Goal: Task Accomplishment & Management: Use online tool/utility

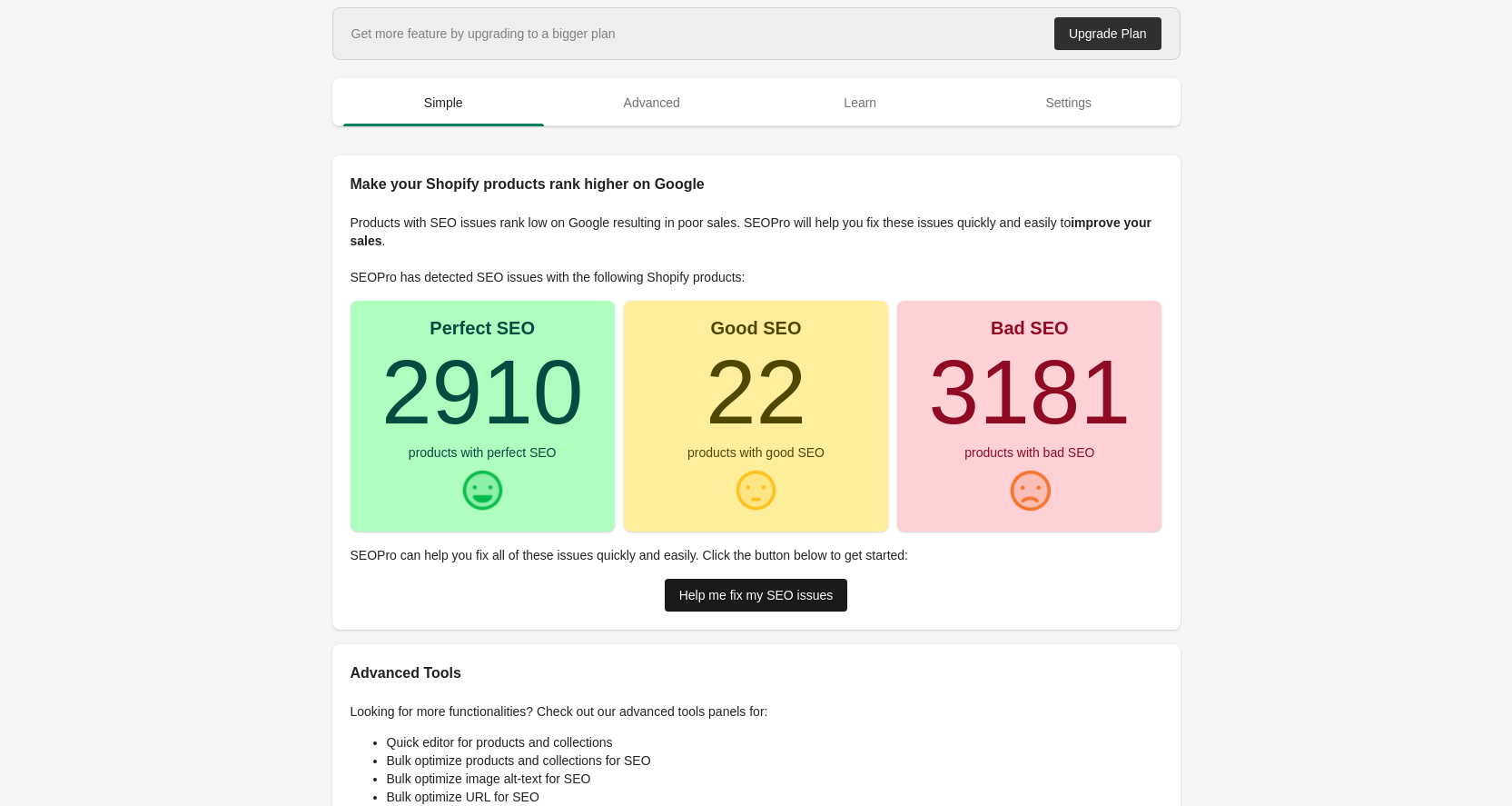
click at [743, 602] on link "Help me fix my SEO issues" at bounding box center [757, 596] width 183 height 33
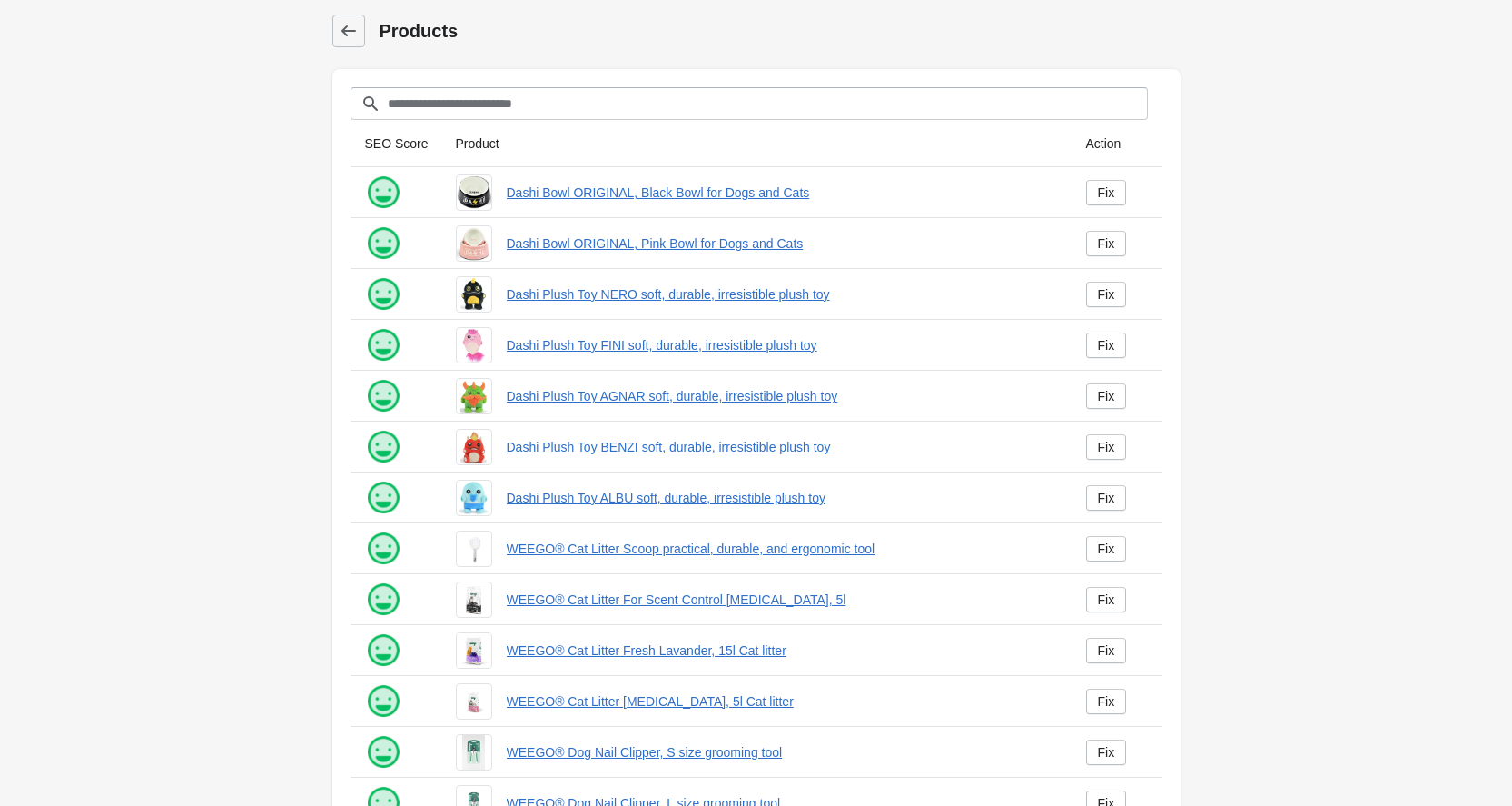
scroll to position [197, 0]
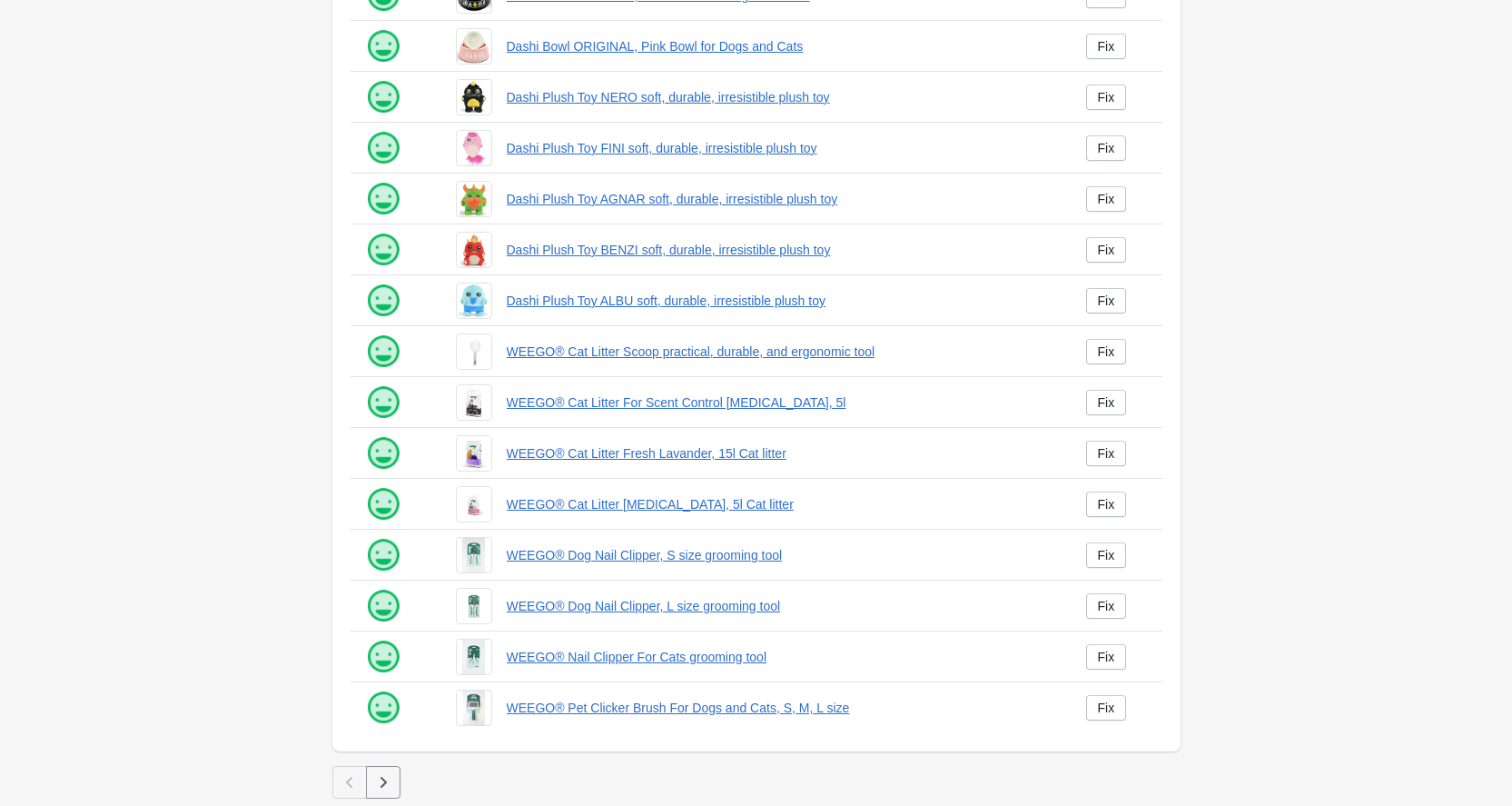
click at [385, 779] on icon "button" at bounding box center [384, 782] width 18 height 18
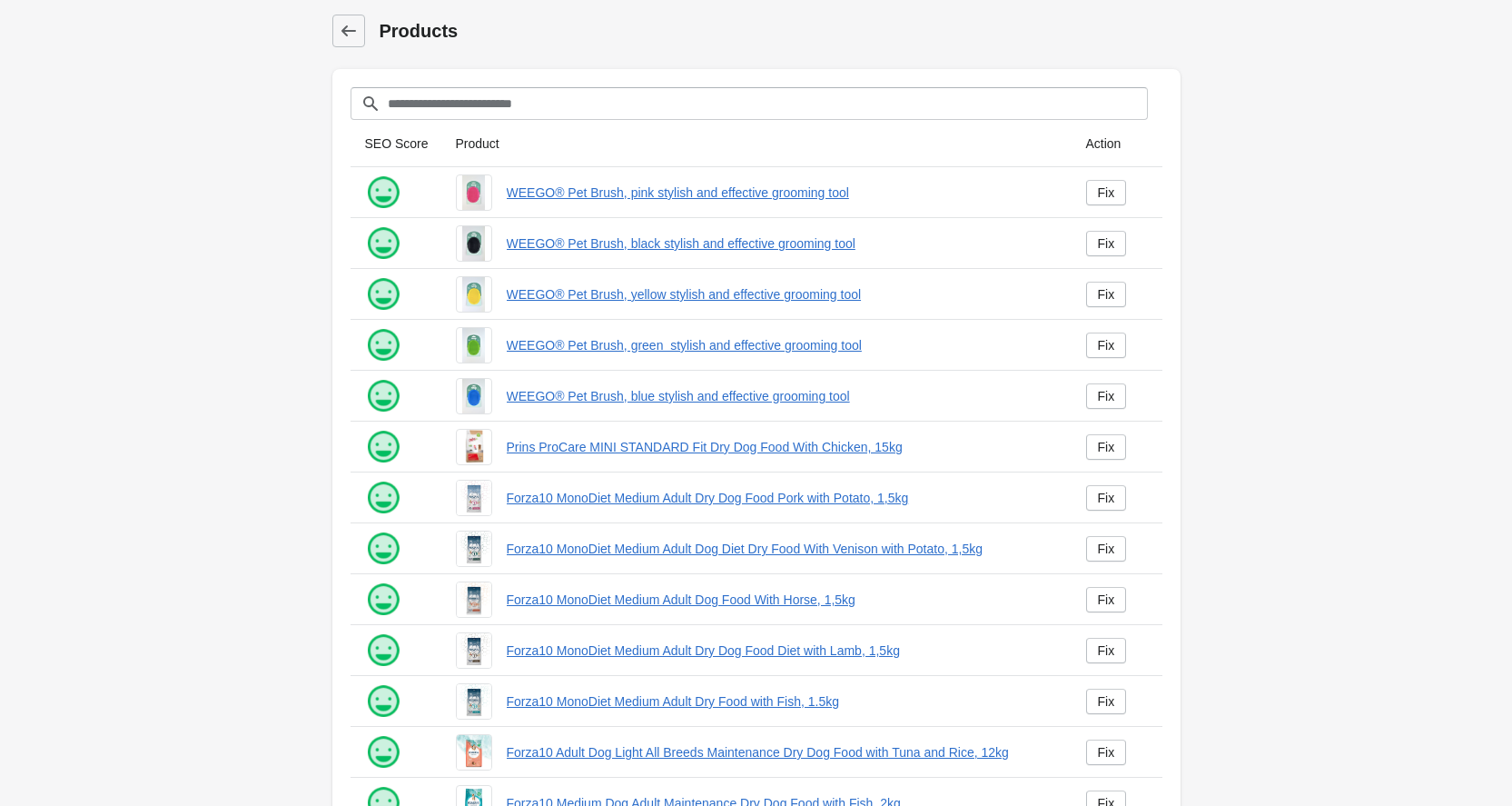
scroll to position [197, 0]
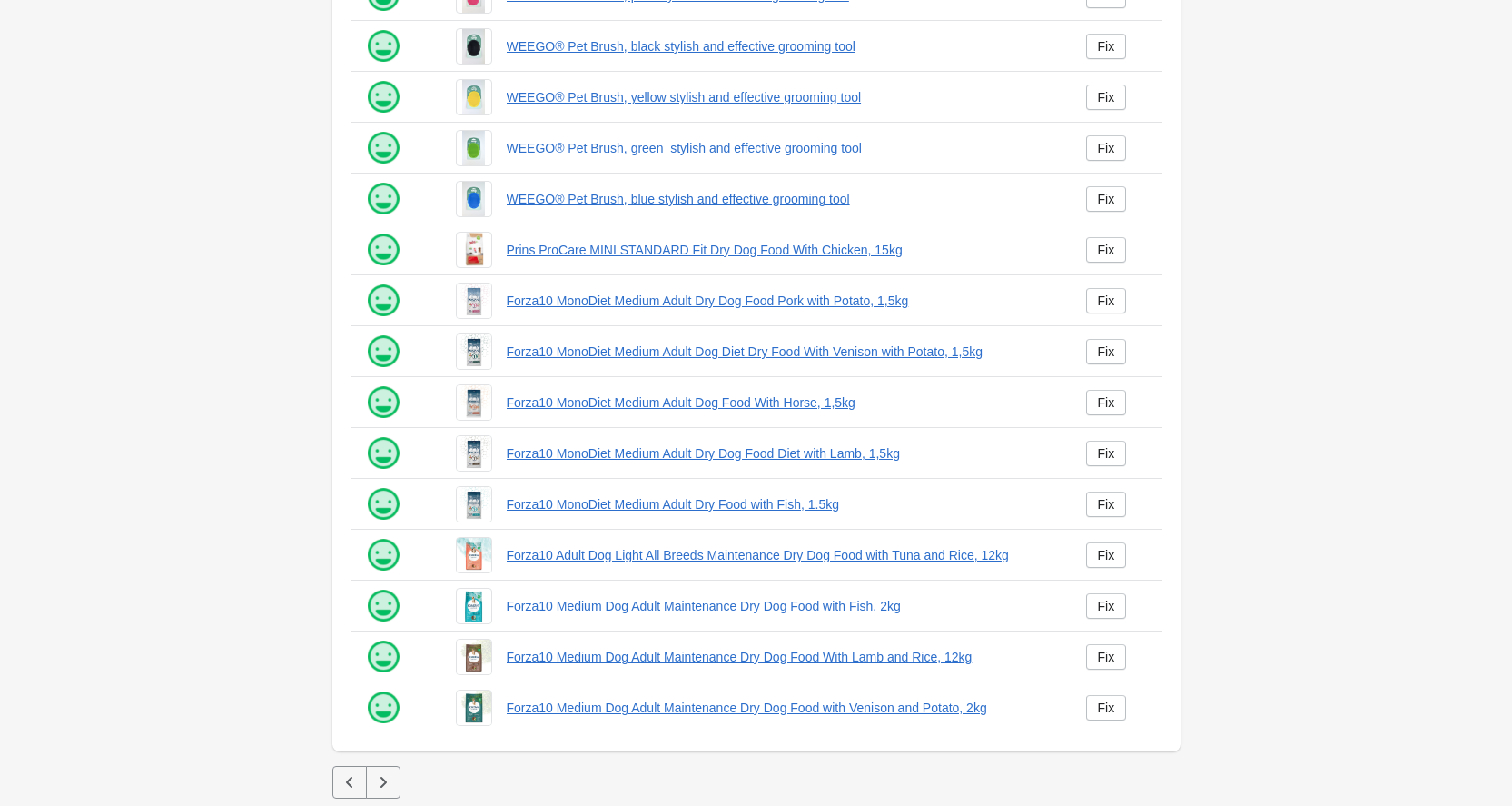
click at [382, 787] on icon "button" at bounding box center [383, 782] width 6 height 11
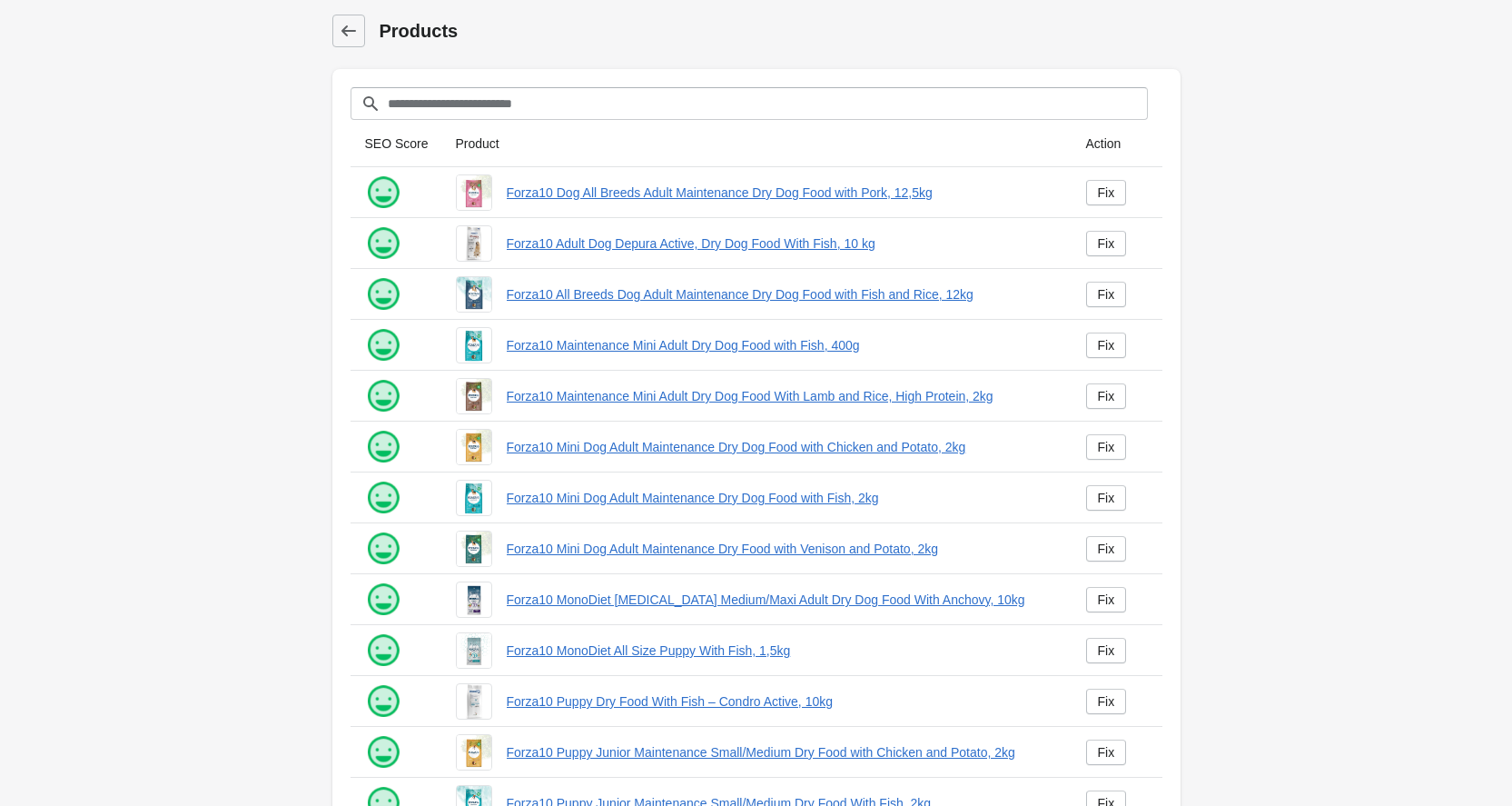
scroll to position [197, 0]
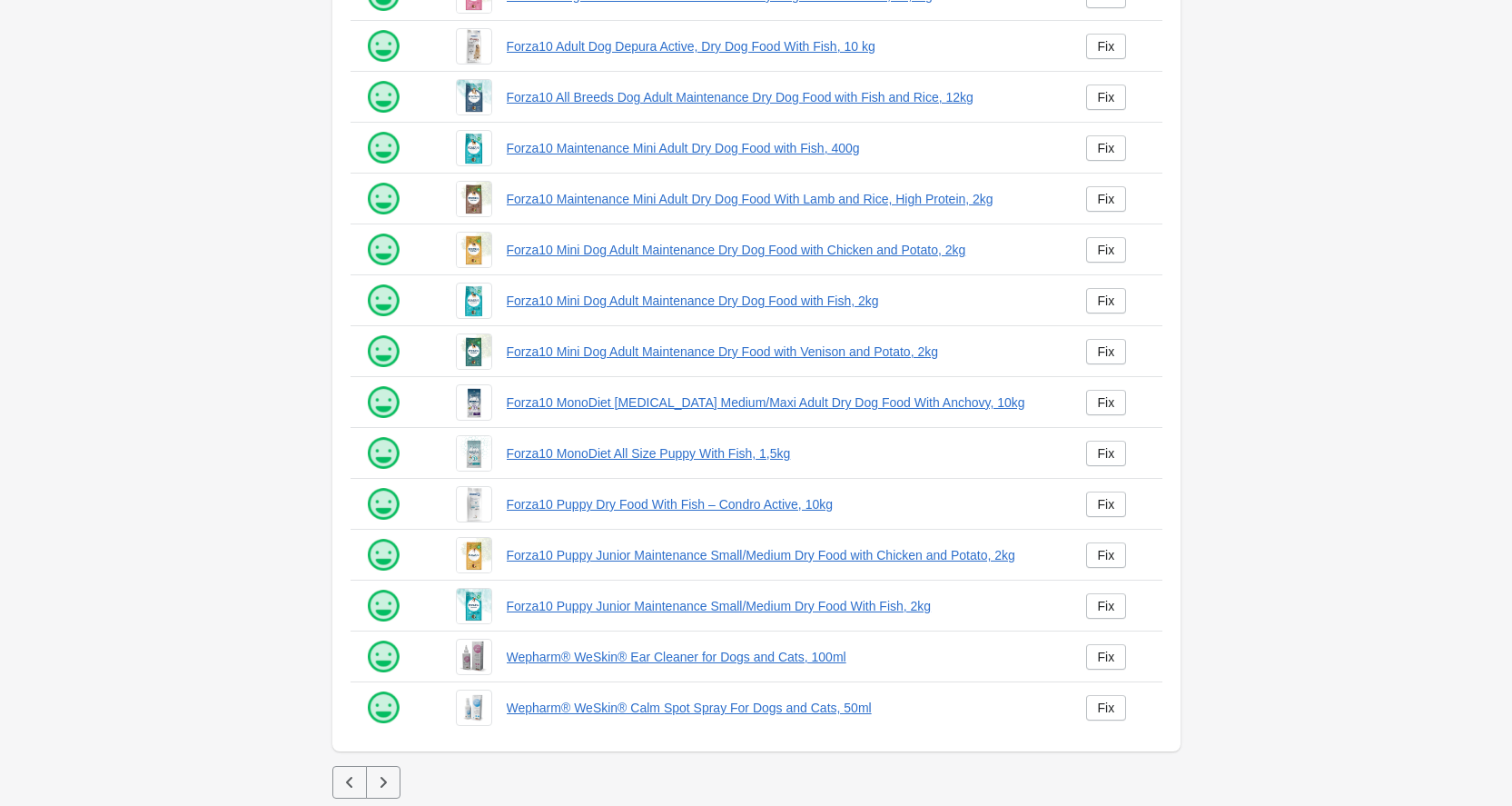
click at [381, 788] on icon "button" at bounding box center [384, 782] width 18 height 18
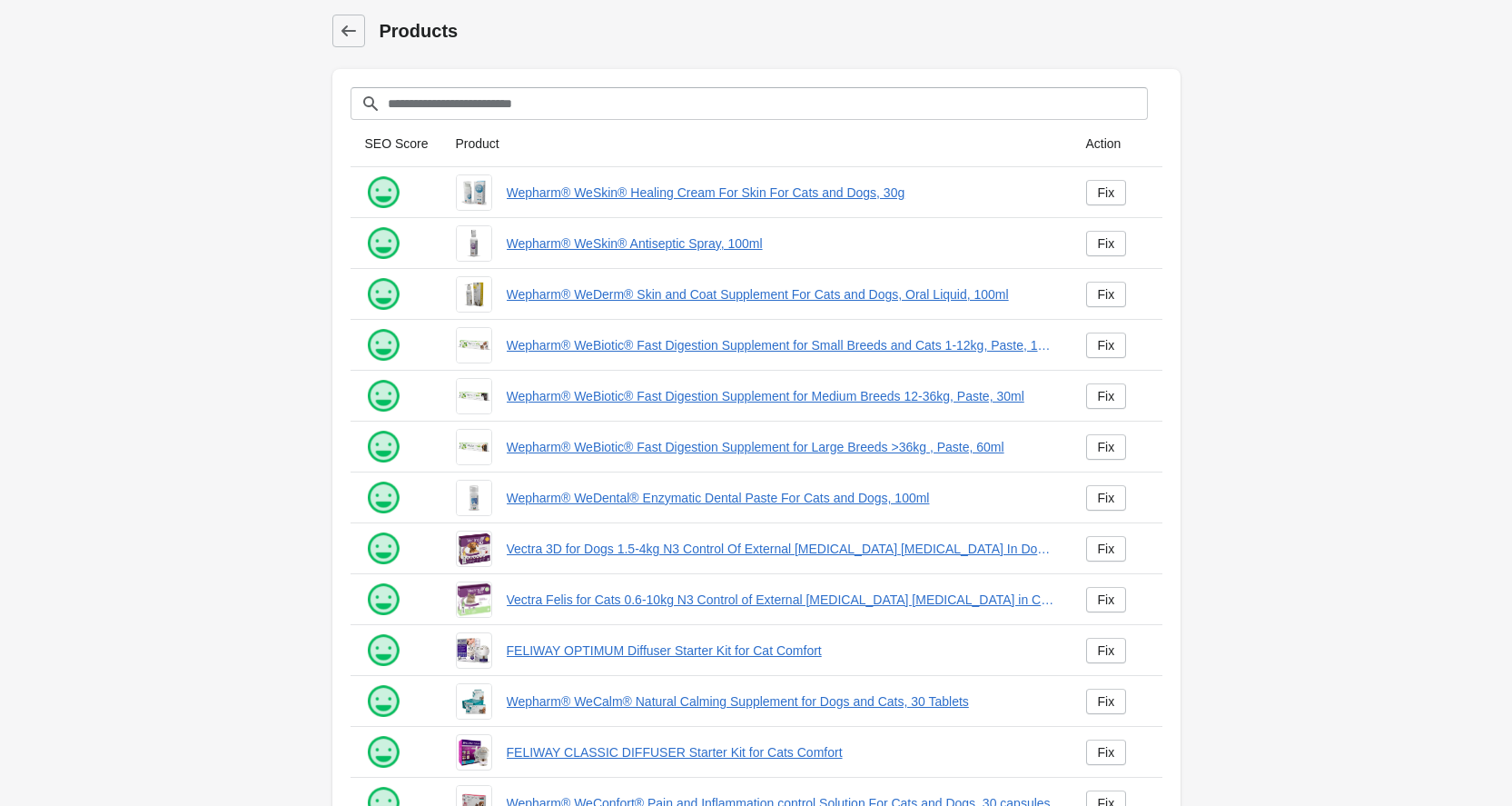
scroll to position [197, 0]
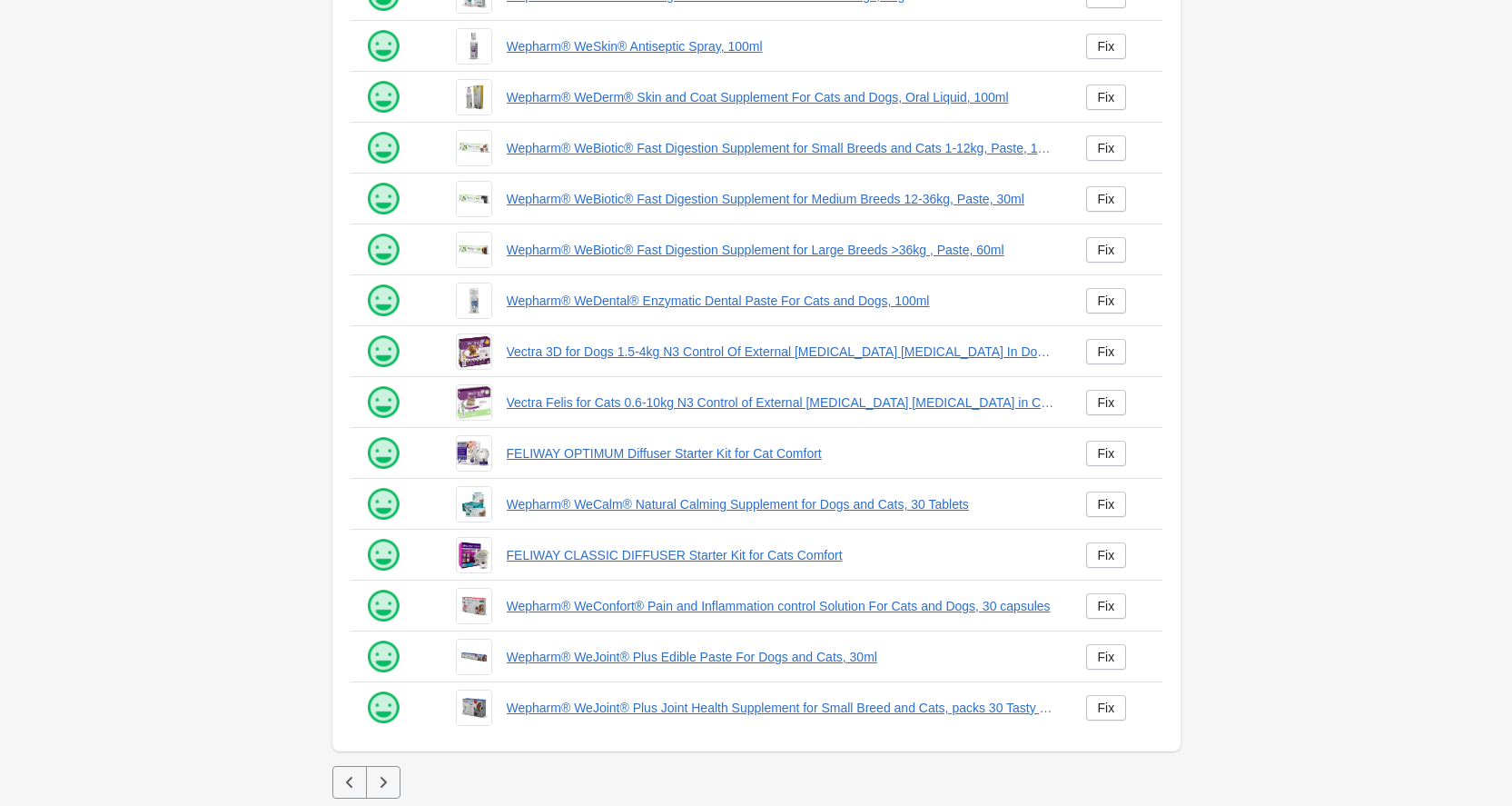
click at [381, 789] on icon "button" at bounding box center [384, 782] width 18 height 18
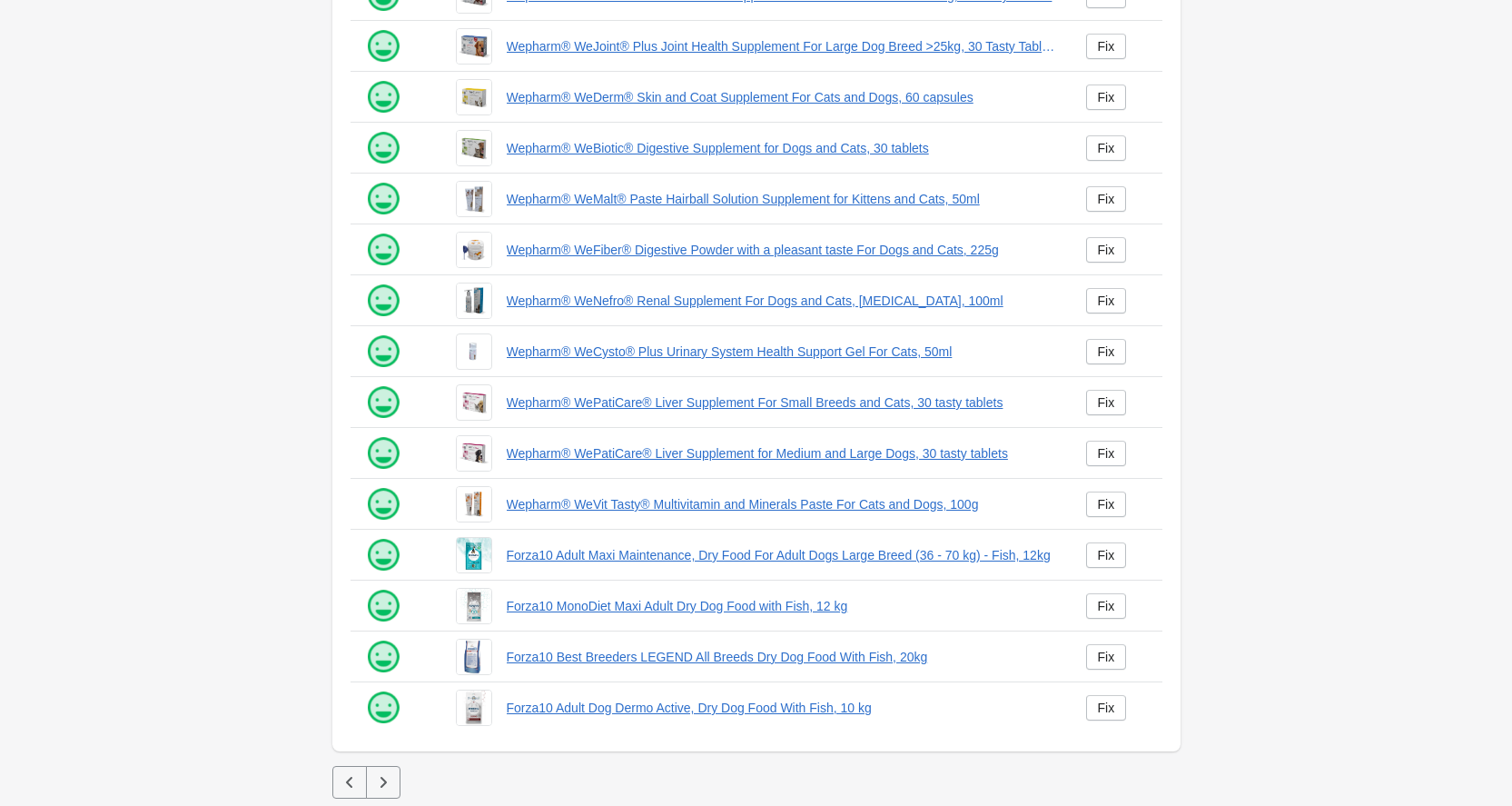
scroll to position [197, 0]
click at [381, 789] on icon "button" at bounding box center [384, 782] width 18 height 18
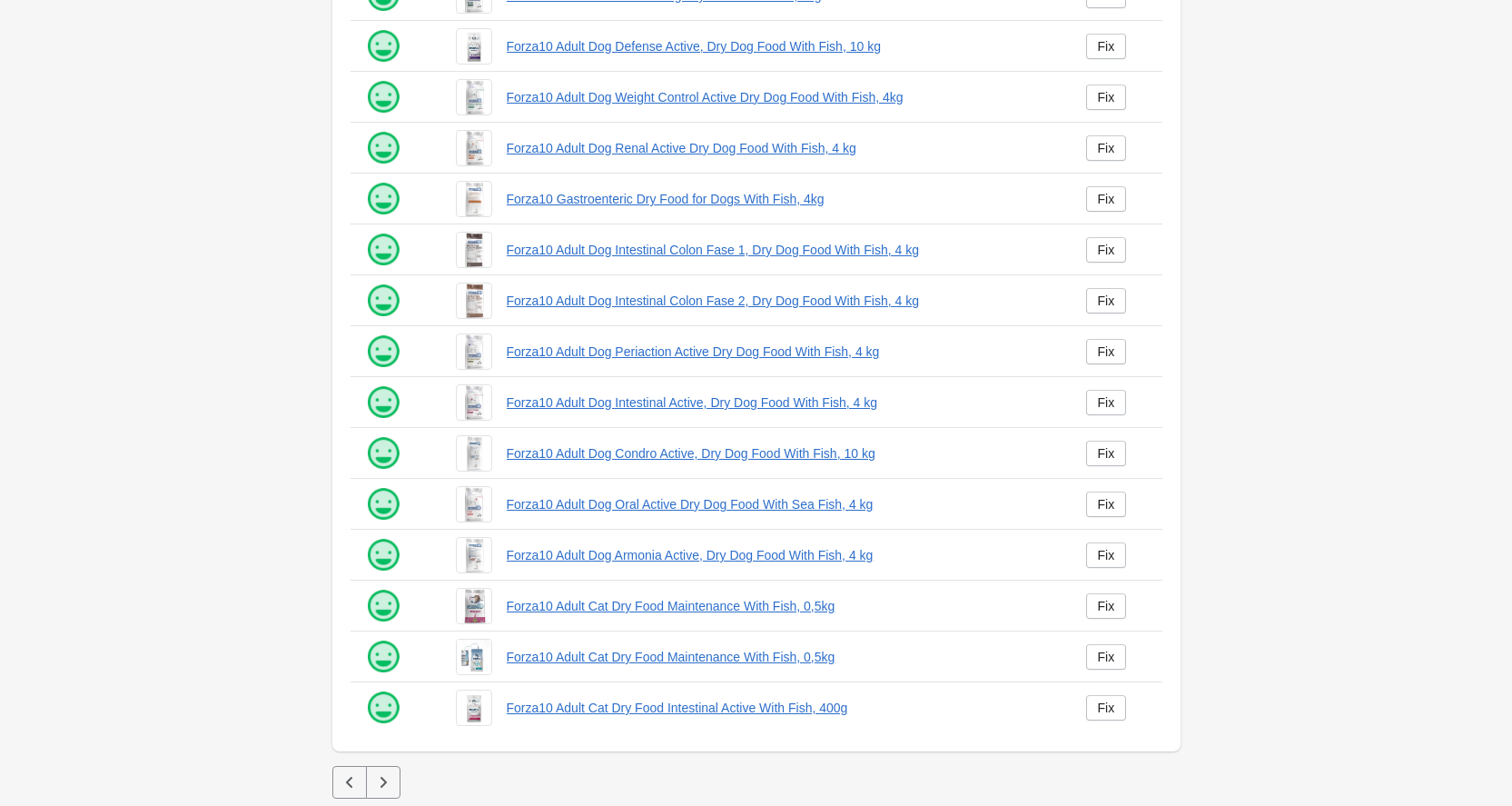
click at [381, 789] on icon "button" at bounding box center [384, 782] width 18 height 18
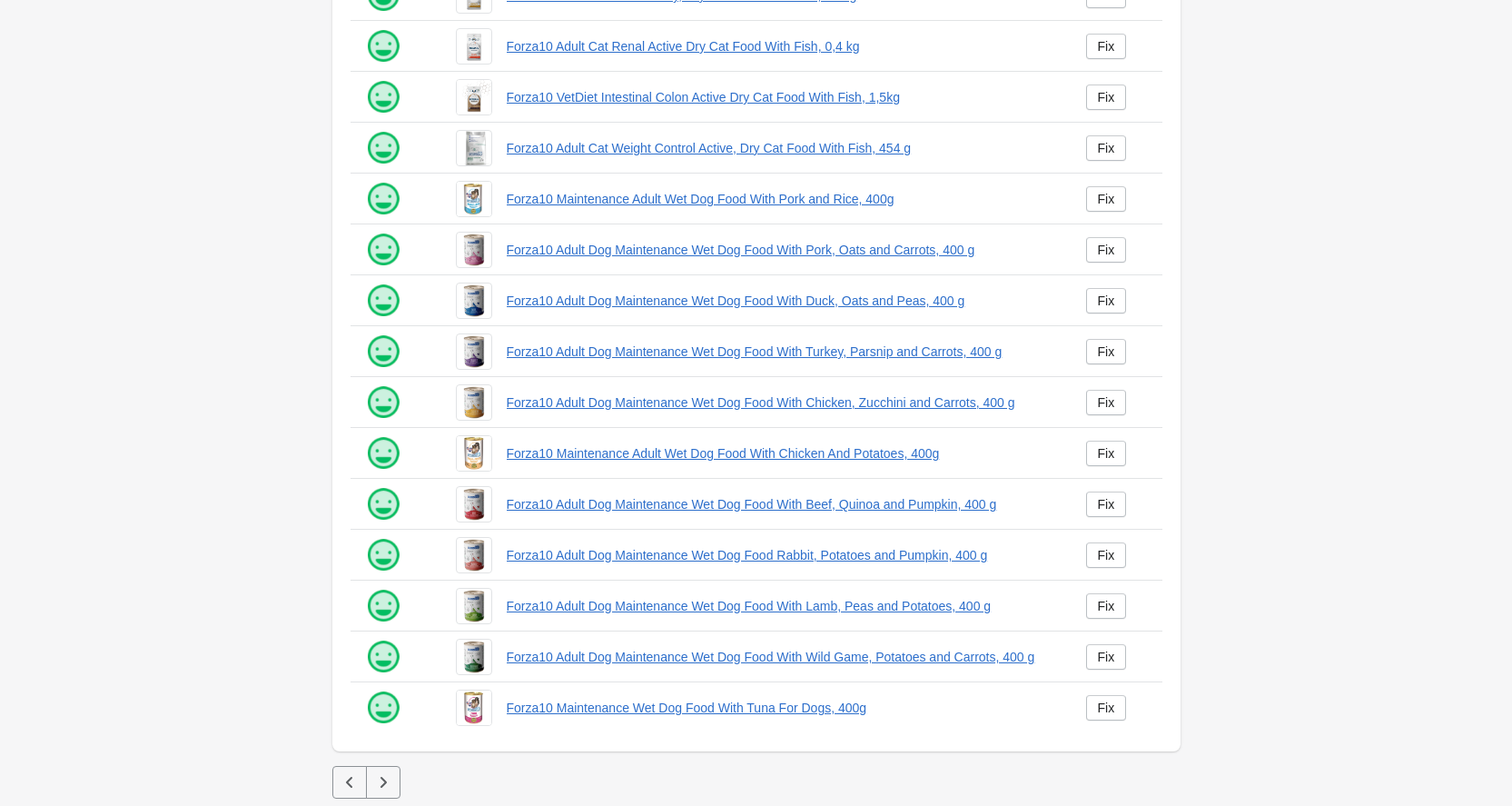
scroll to position [197, 0]
click at [381, 789] on icon "button" at bounding box center [384, 782] width 18 height 18
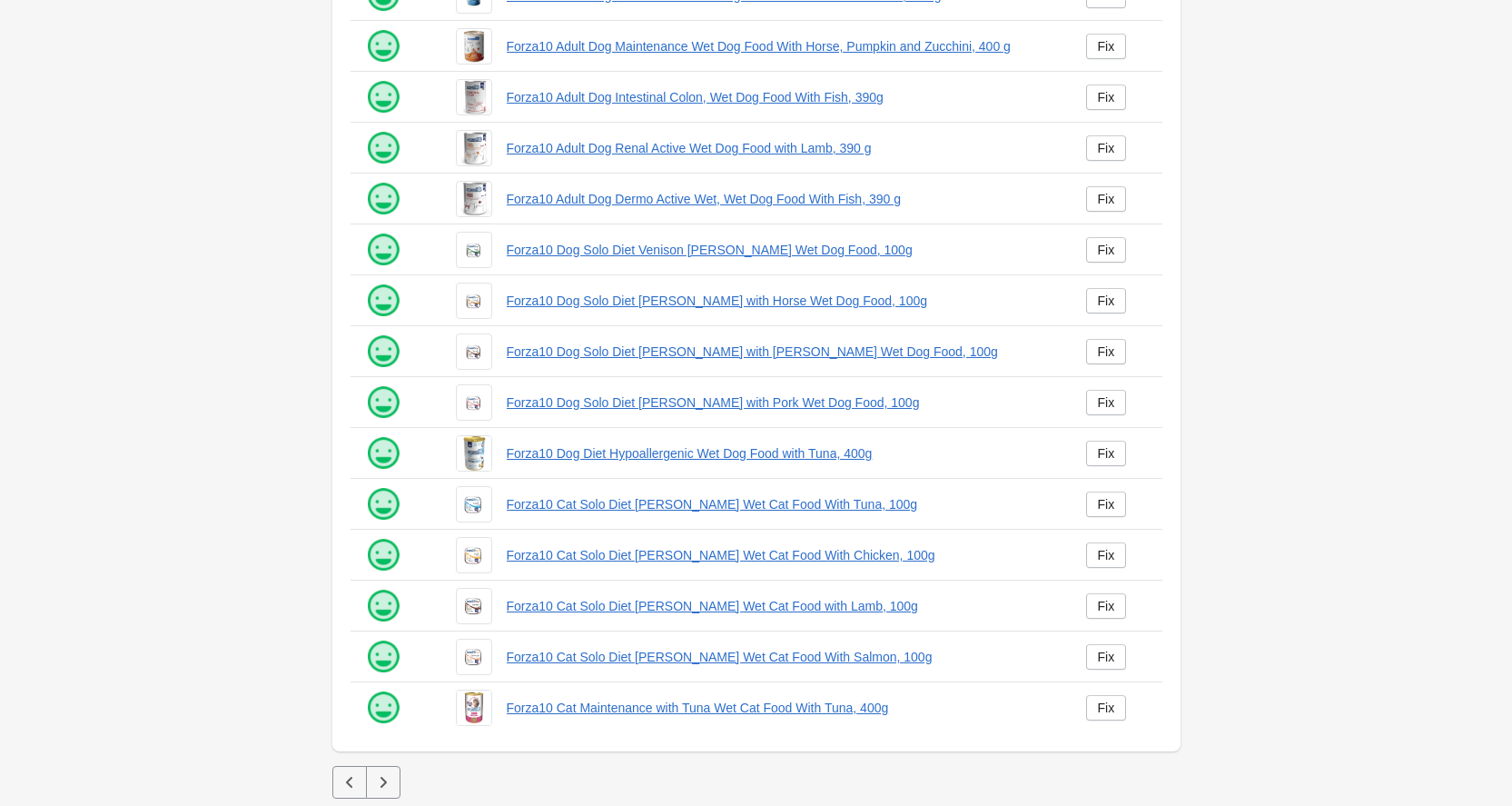
click at [381, 789] on icon "button" at bounding box center [384, 782] width 18 height 18
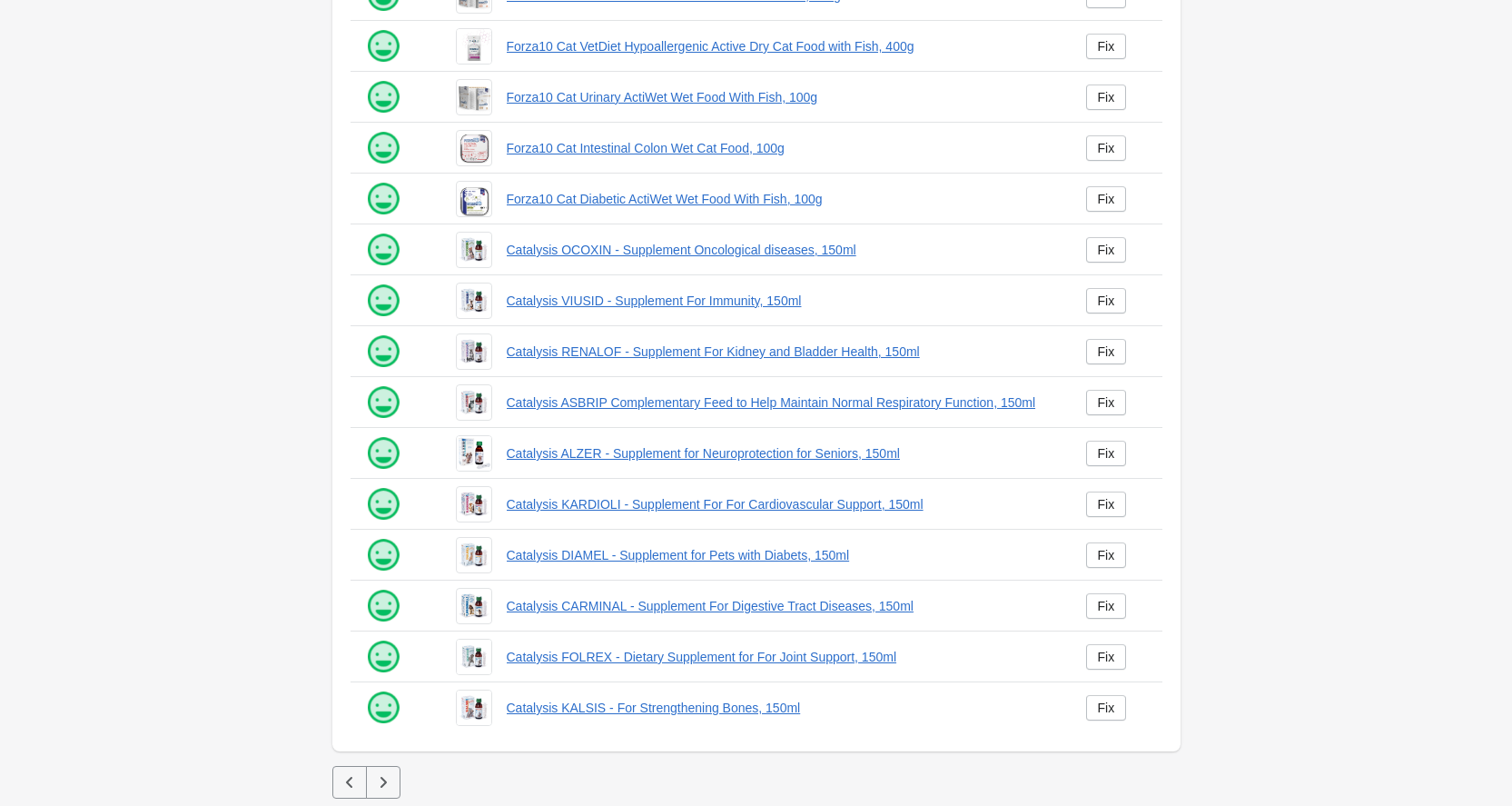
scroll to position [197, 0]
click at [381, 789] on icon "button" at bounding box center [384, 782] width 18 height 18
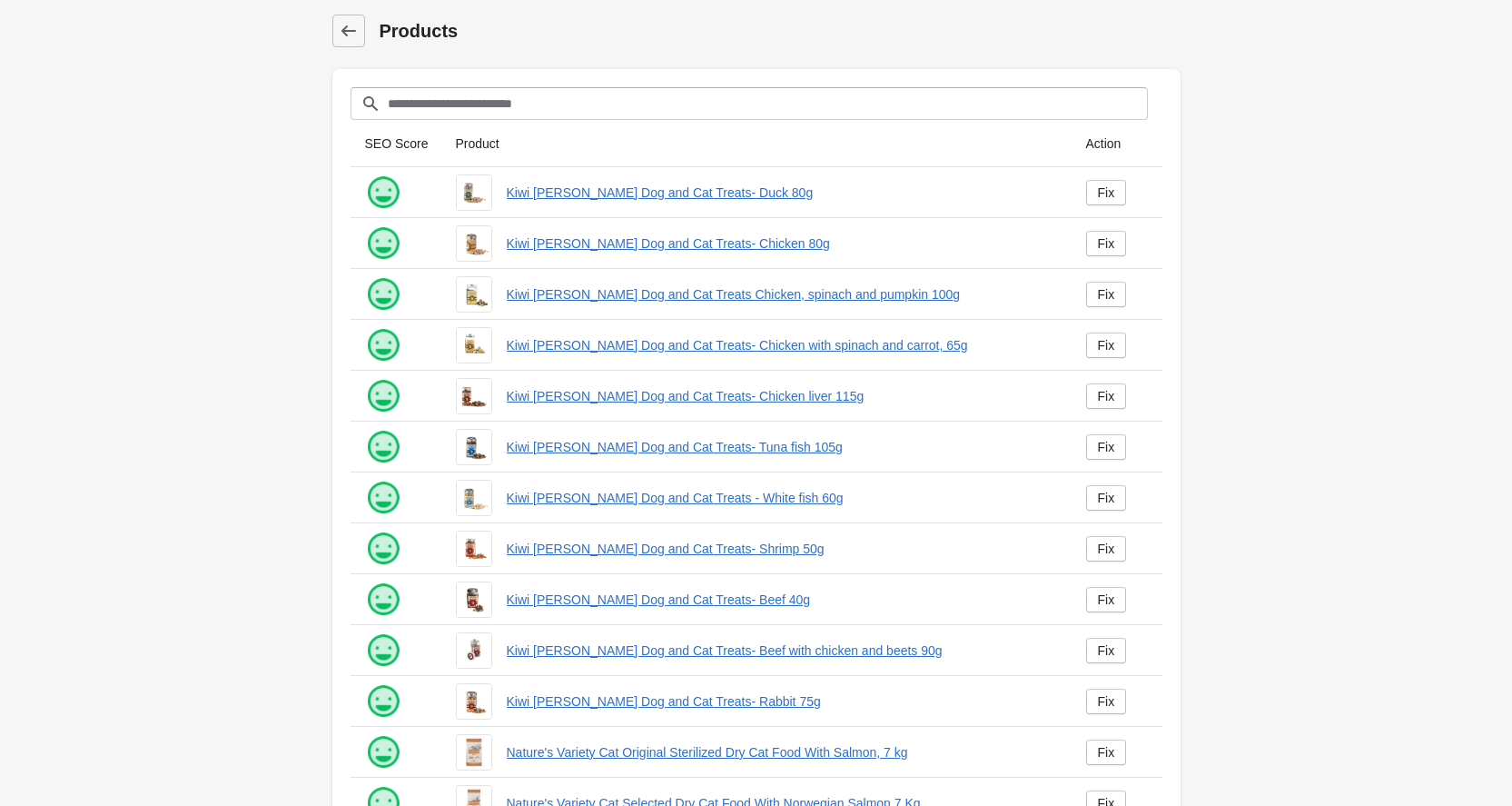
scroll to position [197, 0]
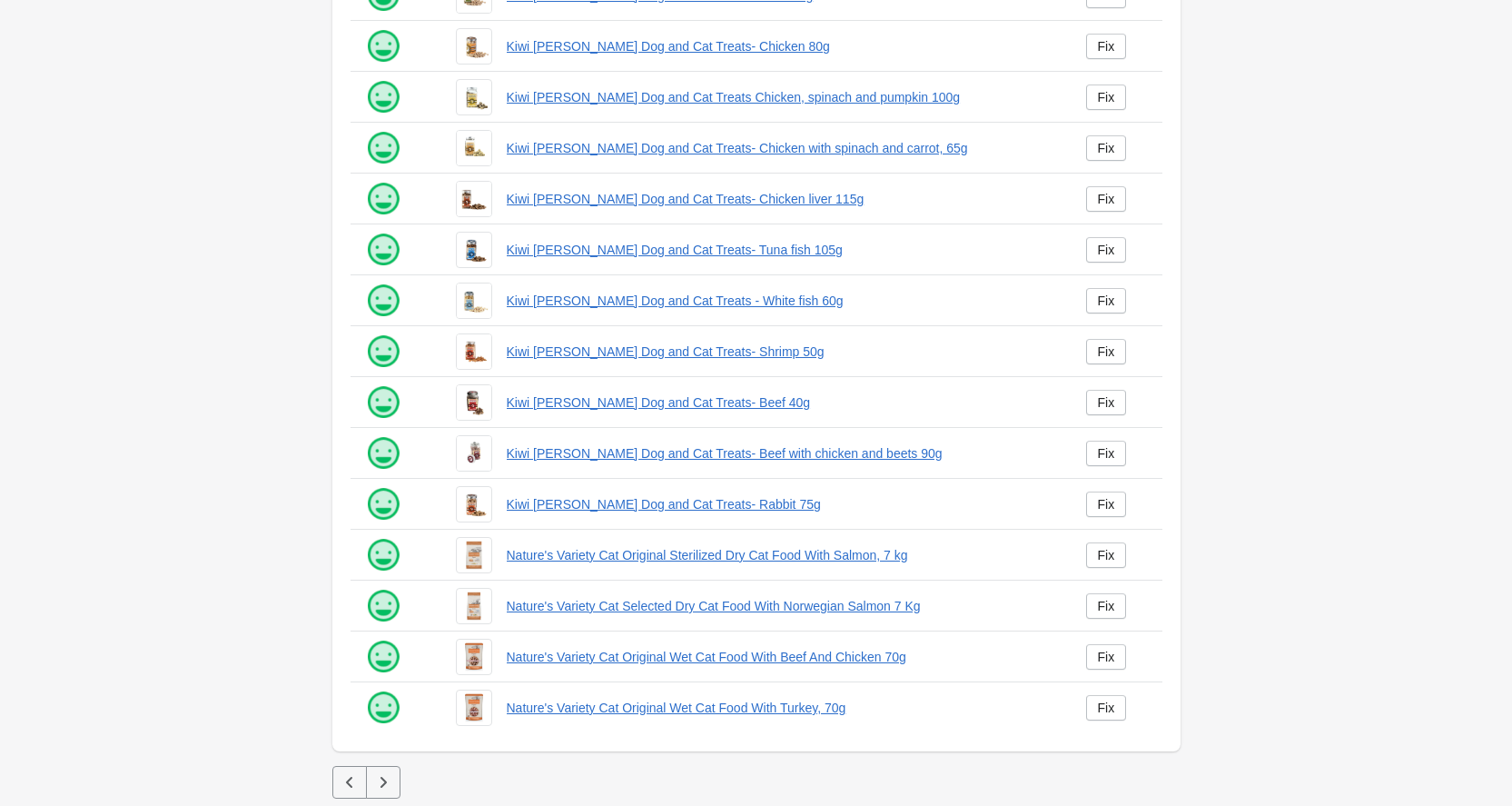
click at [381, 789] on icon "button" at bounding box center [384, 782] width 18 height 18
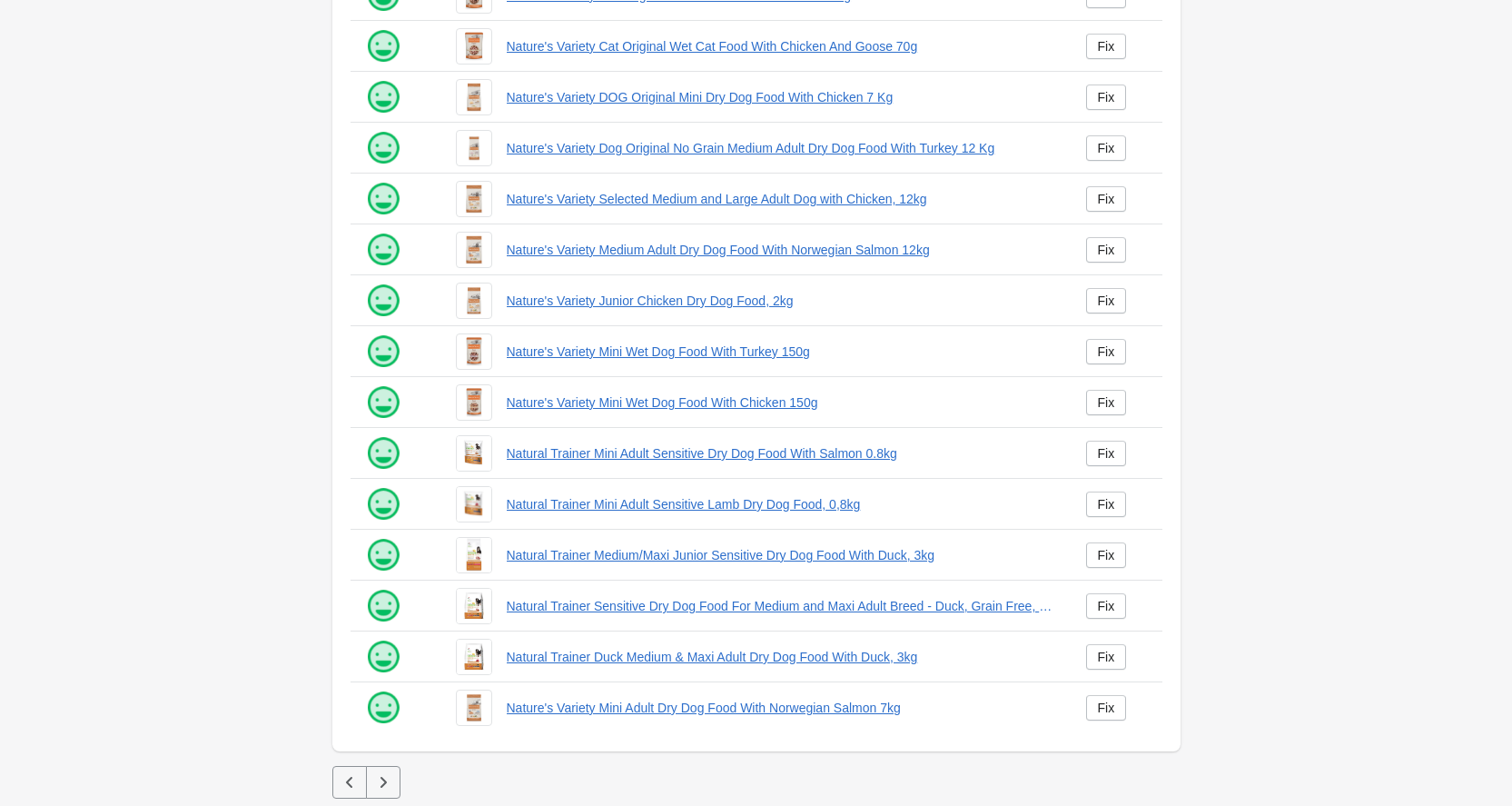
click at [381, 789] on icon "button" at bounding box center [384, 782] width 18 height 18
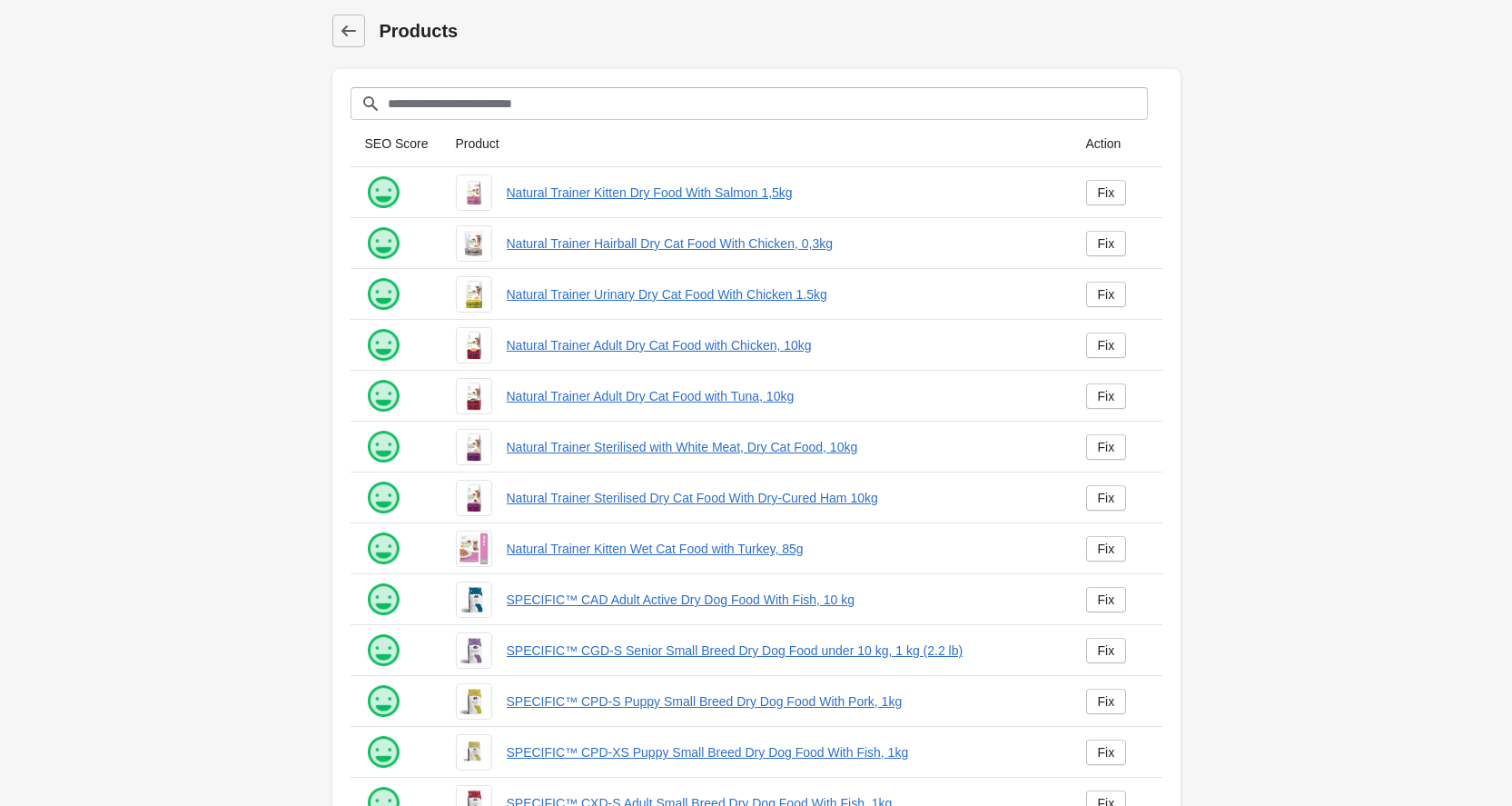
scroll to position [197, 0]
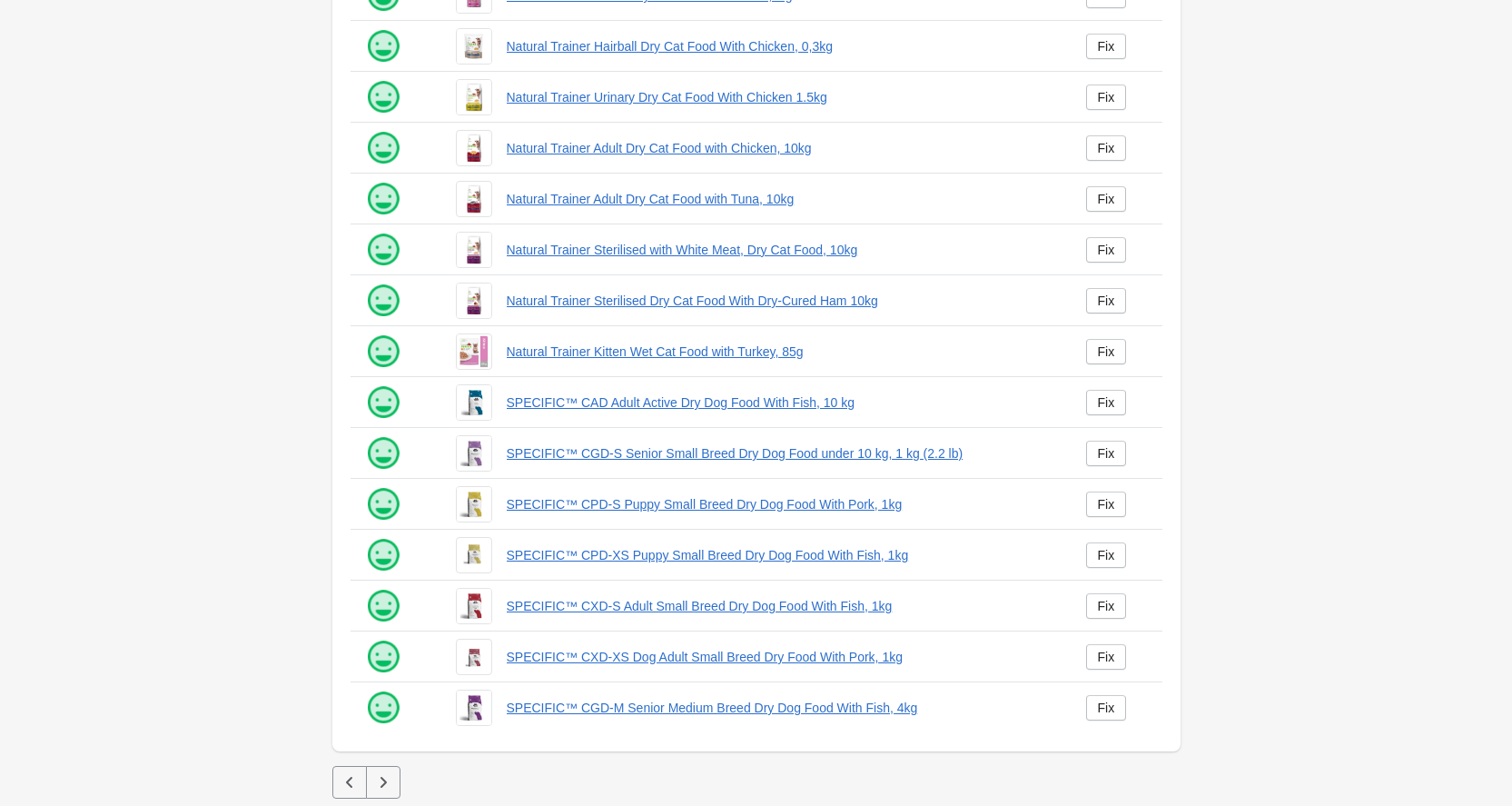
click at [384, 789] on icon "button" at bounding box center [384, 782] width 18 height 18
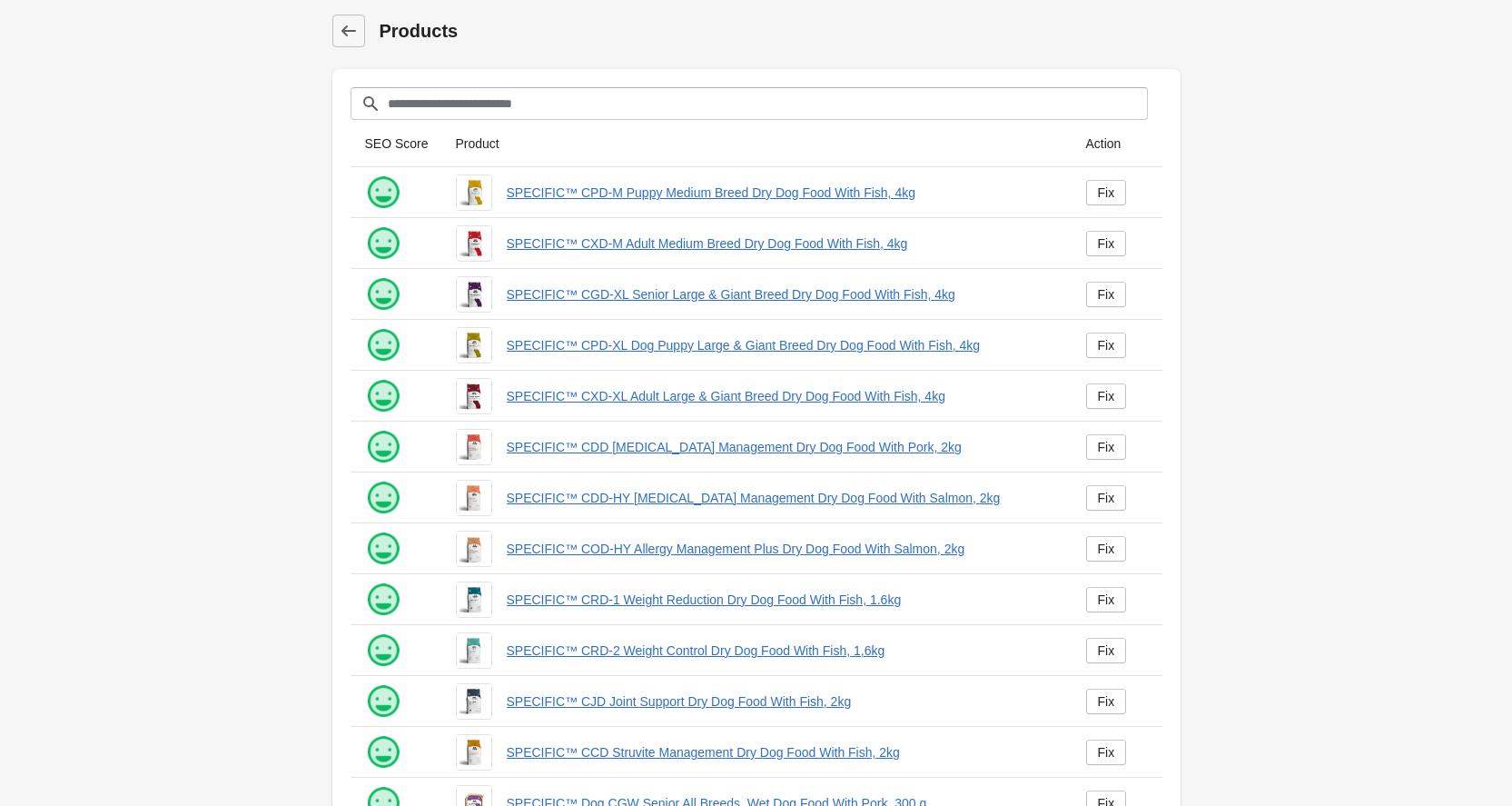
scroll to position [197, 0]
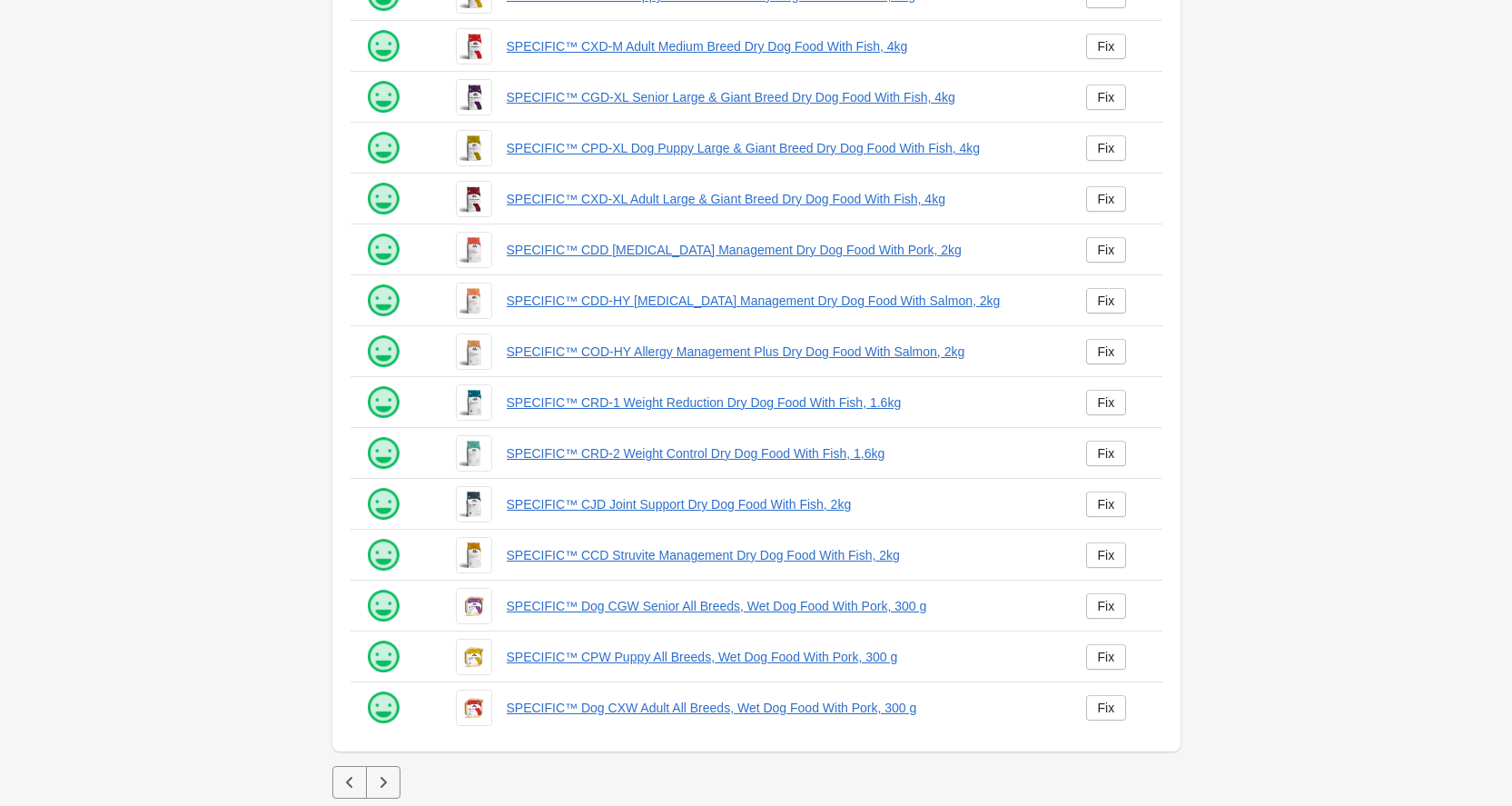
click at [386, 790] on icon "button" at bounding box center [384, 782] width 18 height 18
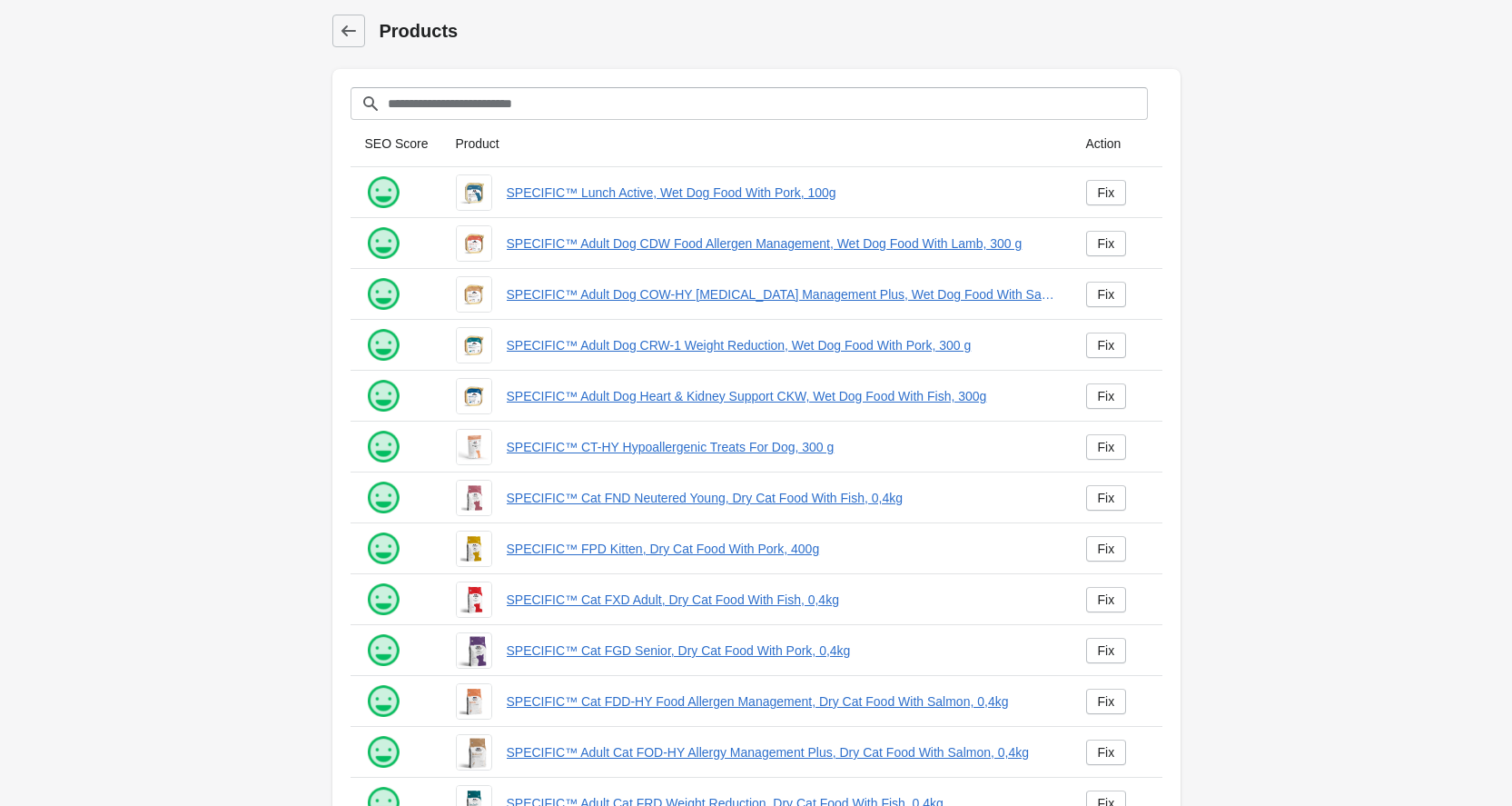
scroll to position [197, 0]
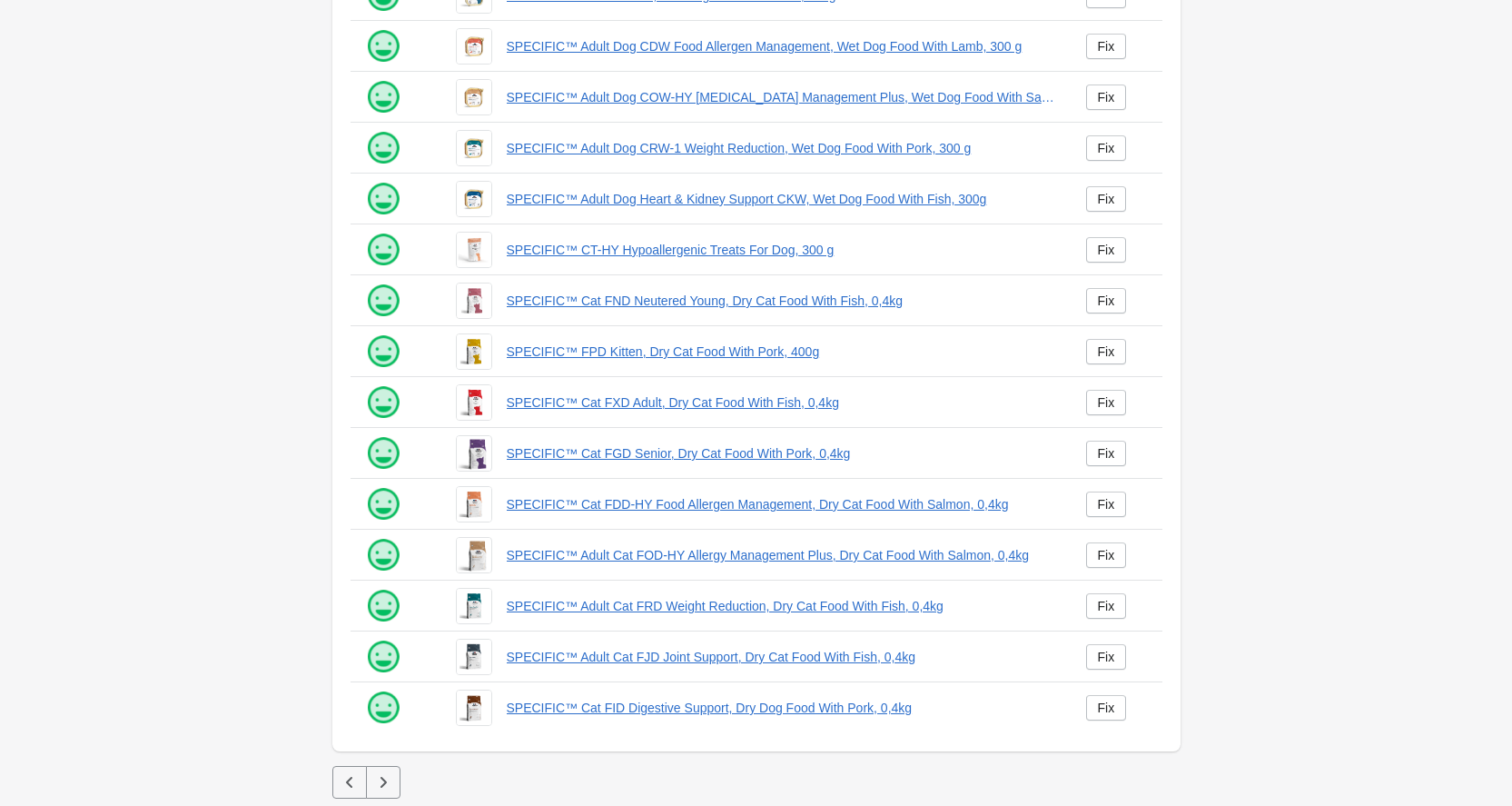
click at [386, 789] on icon "button" at bounding box center [384, 782] width 18 height 18
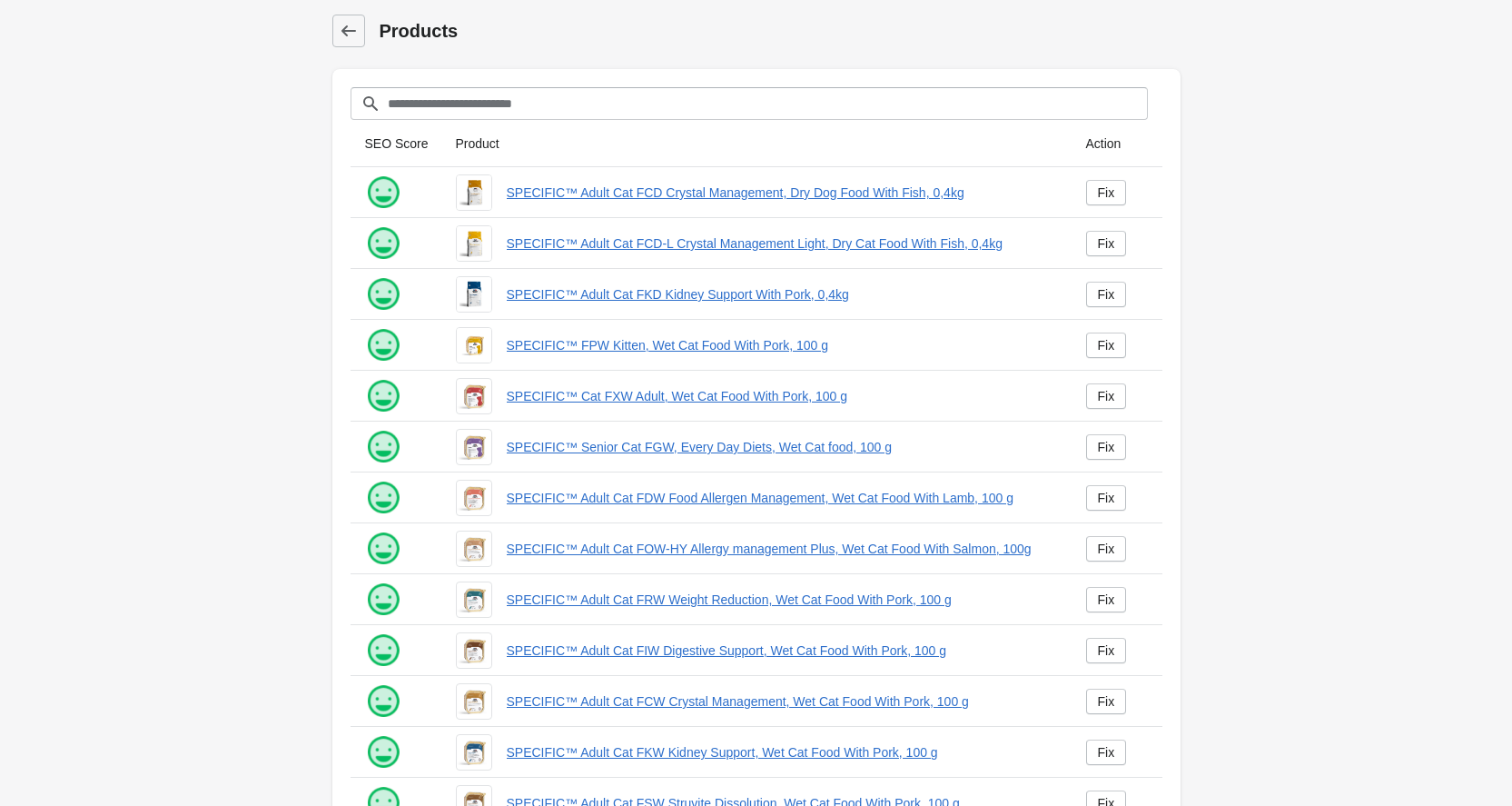
scroll to position [197, 0]
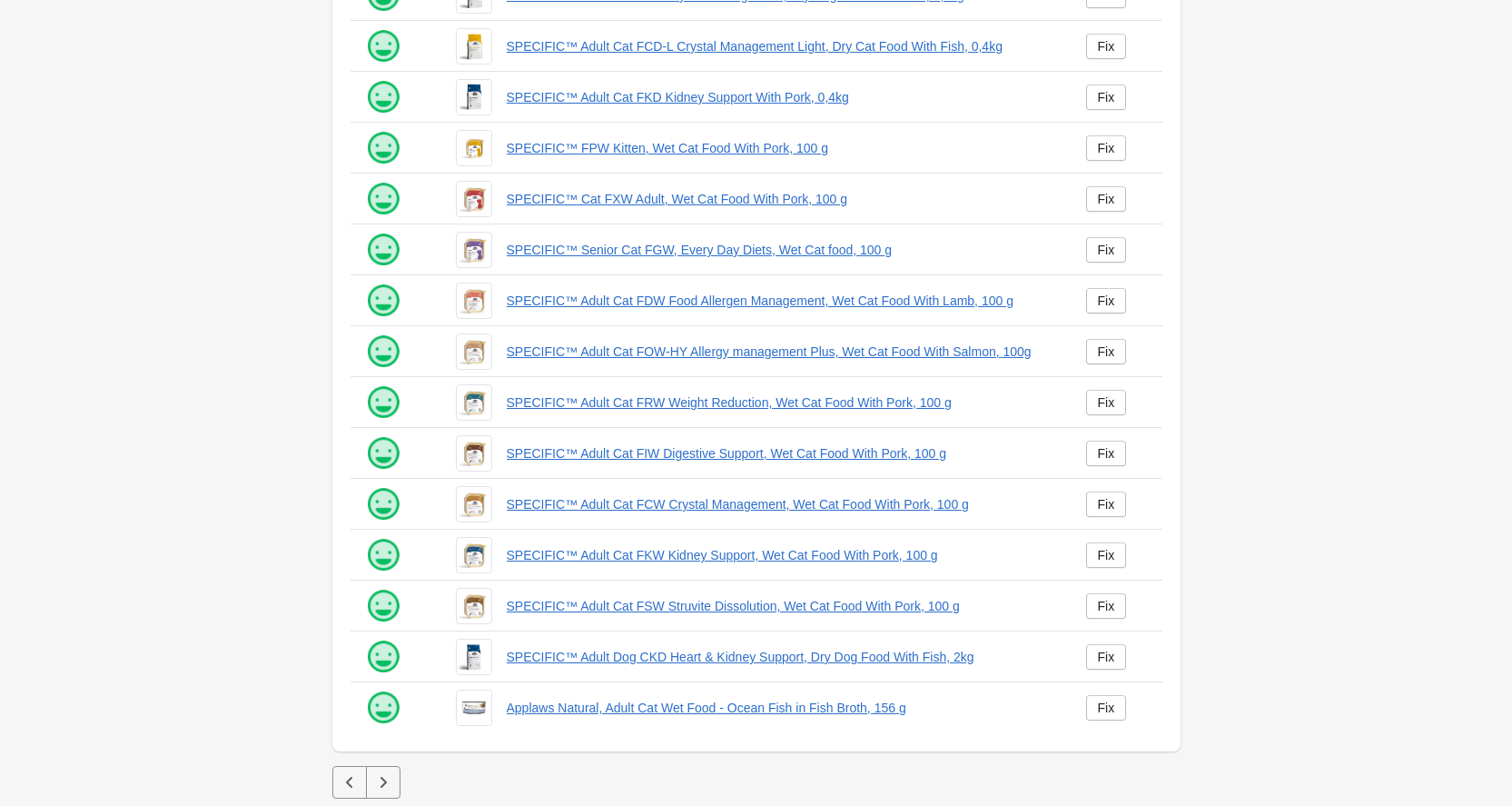
click at [379, 780] on icon "button" at bounding box center [384, 782] width 18 height 18
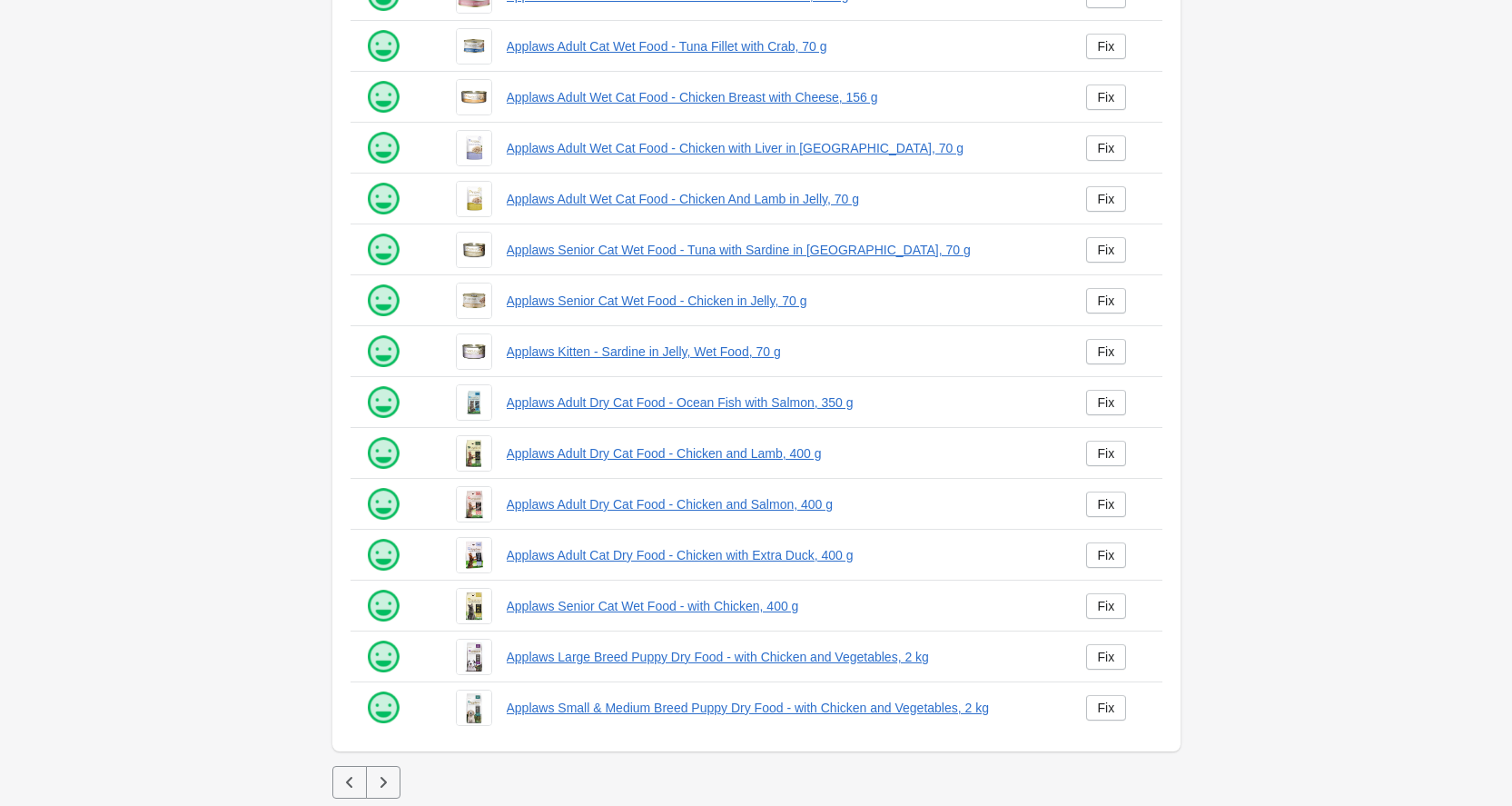
click at [379, 780] on icon "button" at bounding box center [384, 782] width 18 height 18
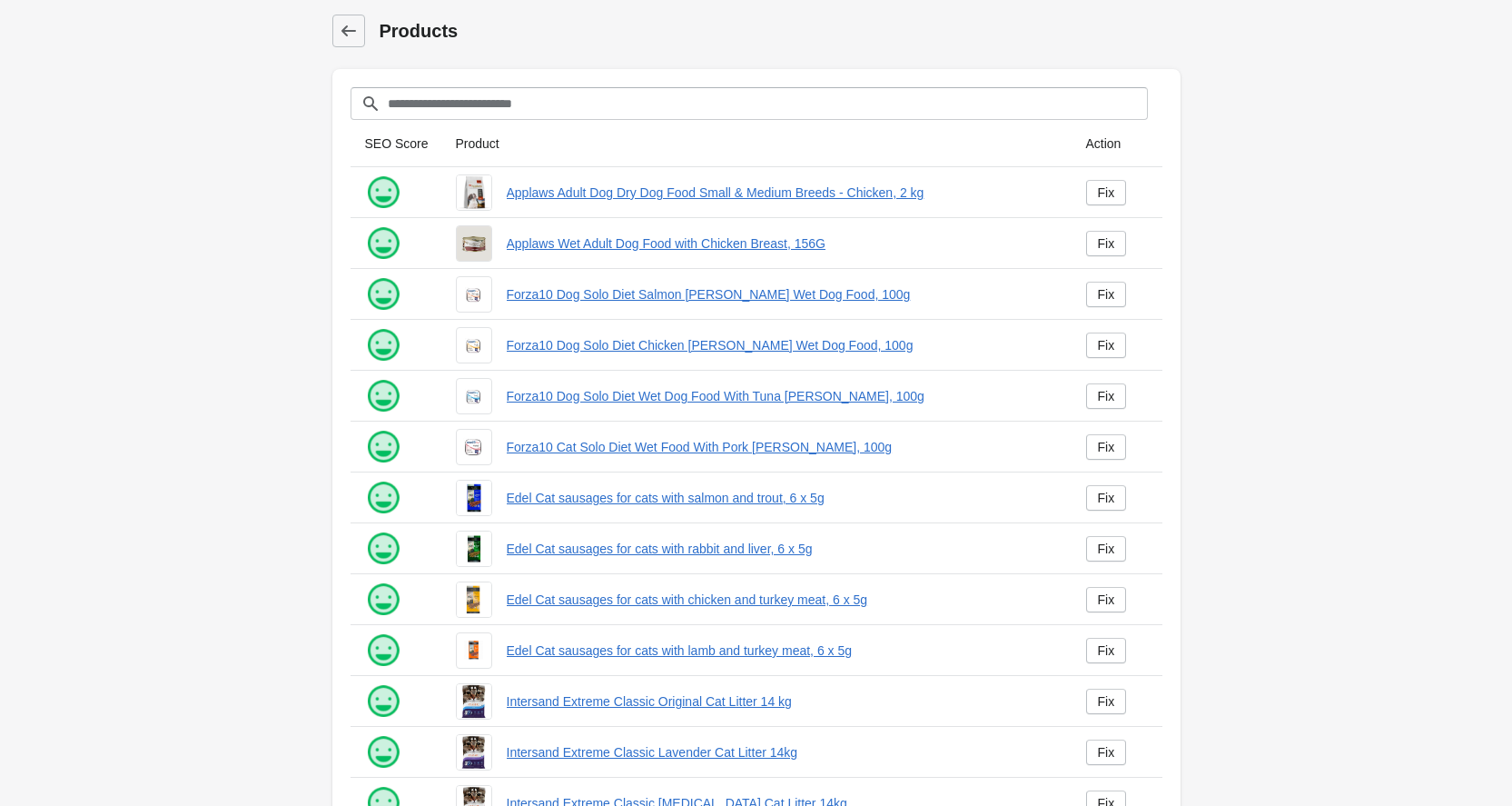
scroll to position [197, 0]
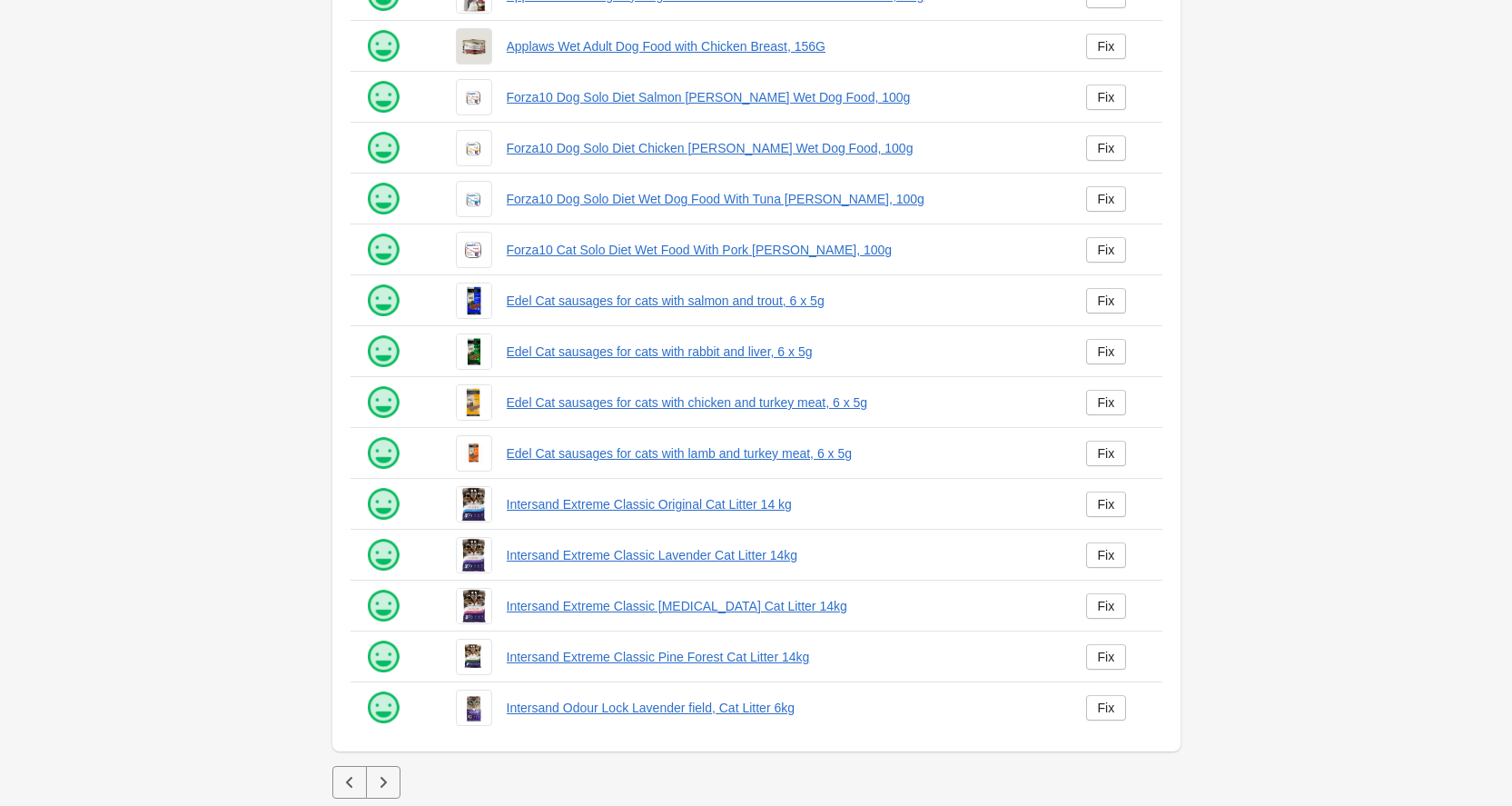
click at [379, 780] on icon "button" at bounding box center [384, 782] width 18 height 18
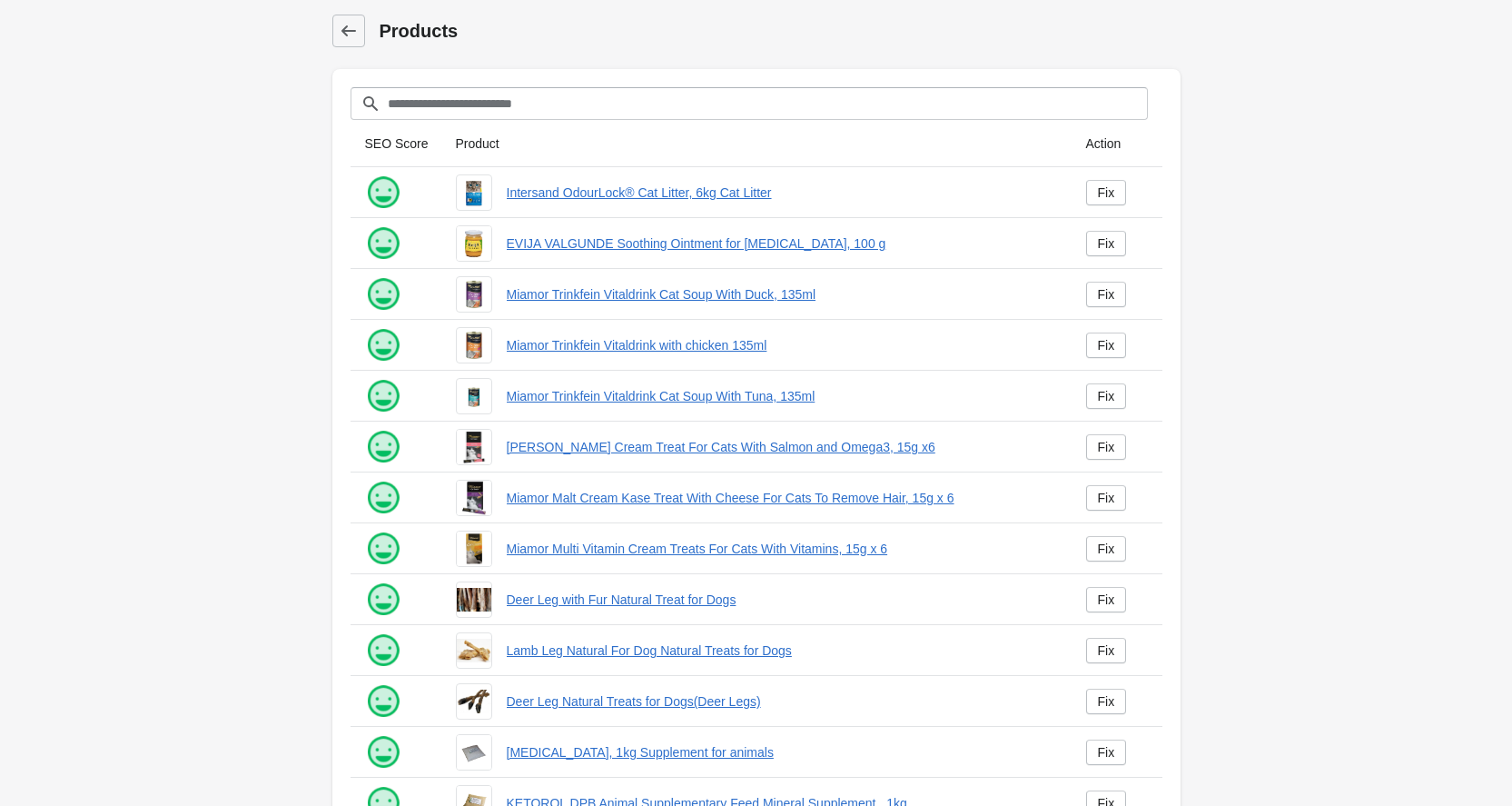
scroll to position [197, 0]
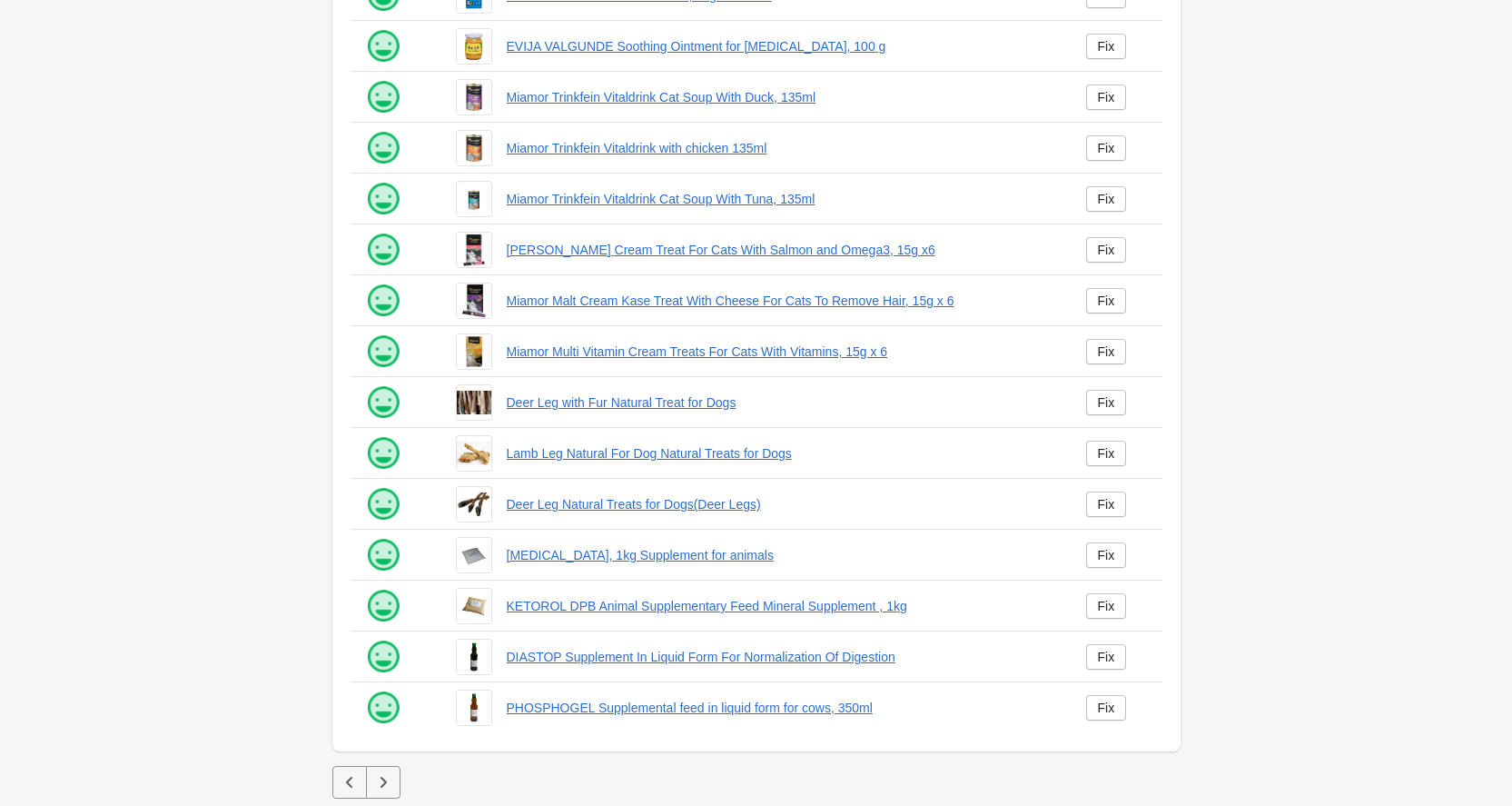
click at [379, 781] on icon "button" at bounding box center [384, 782] width 18 height 18
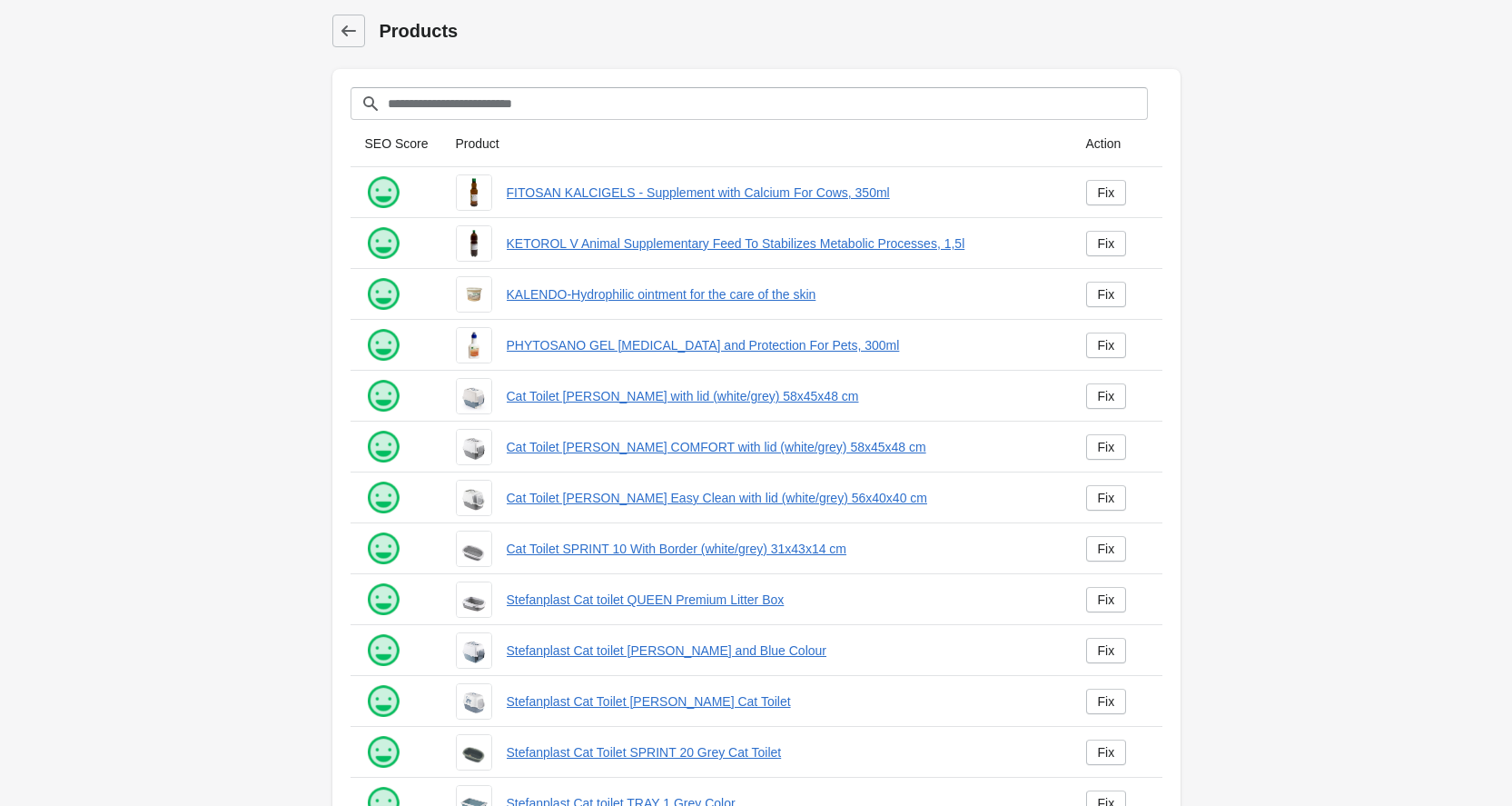
scroll to position [197, 0]
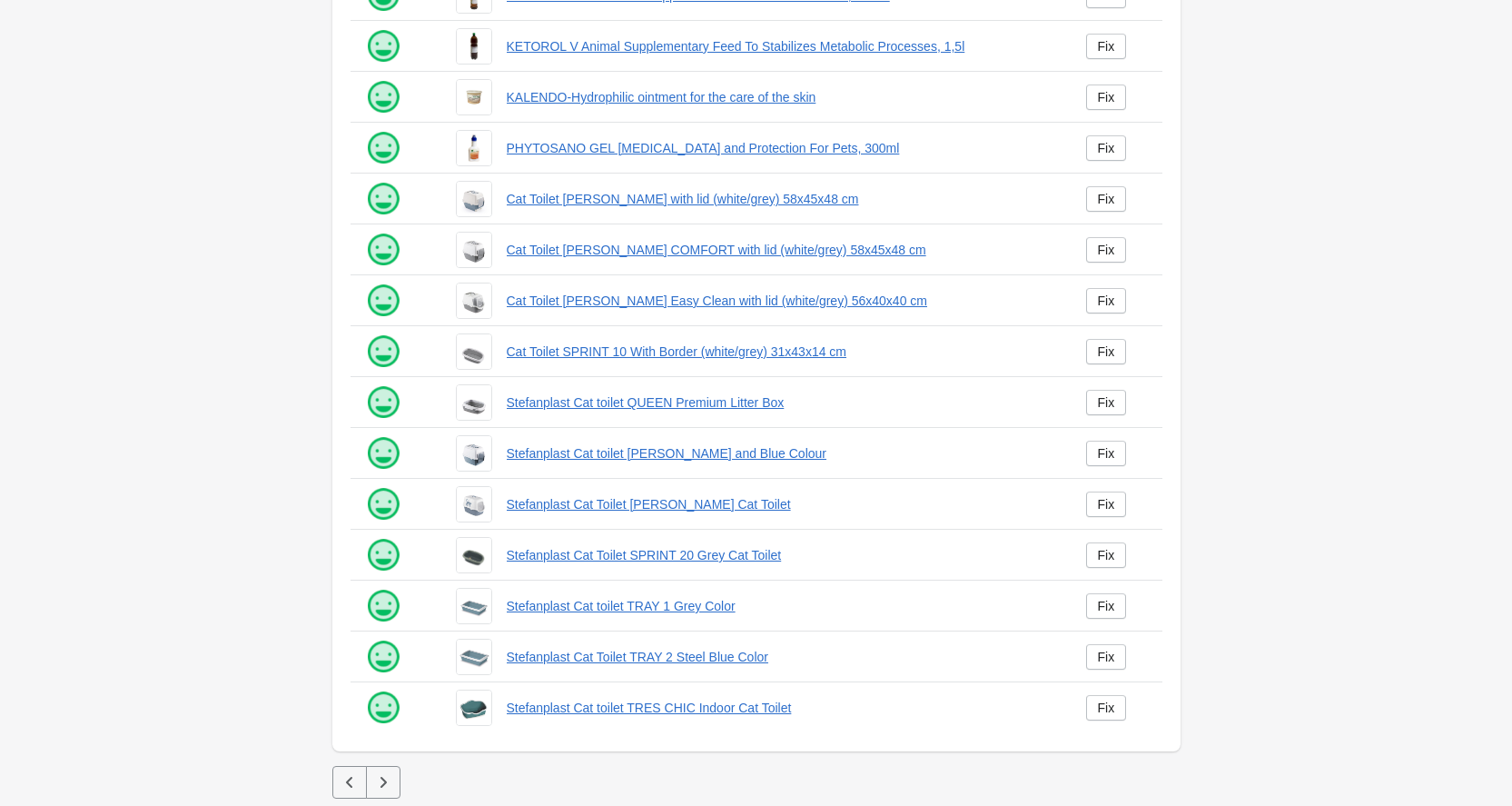
click at [379, 781] on icon "button" at bounding box center [384, 782] width 18 height 18
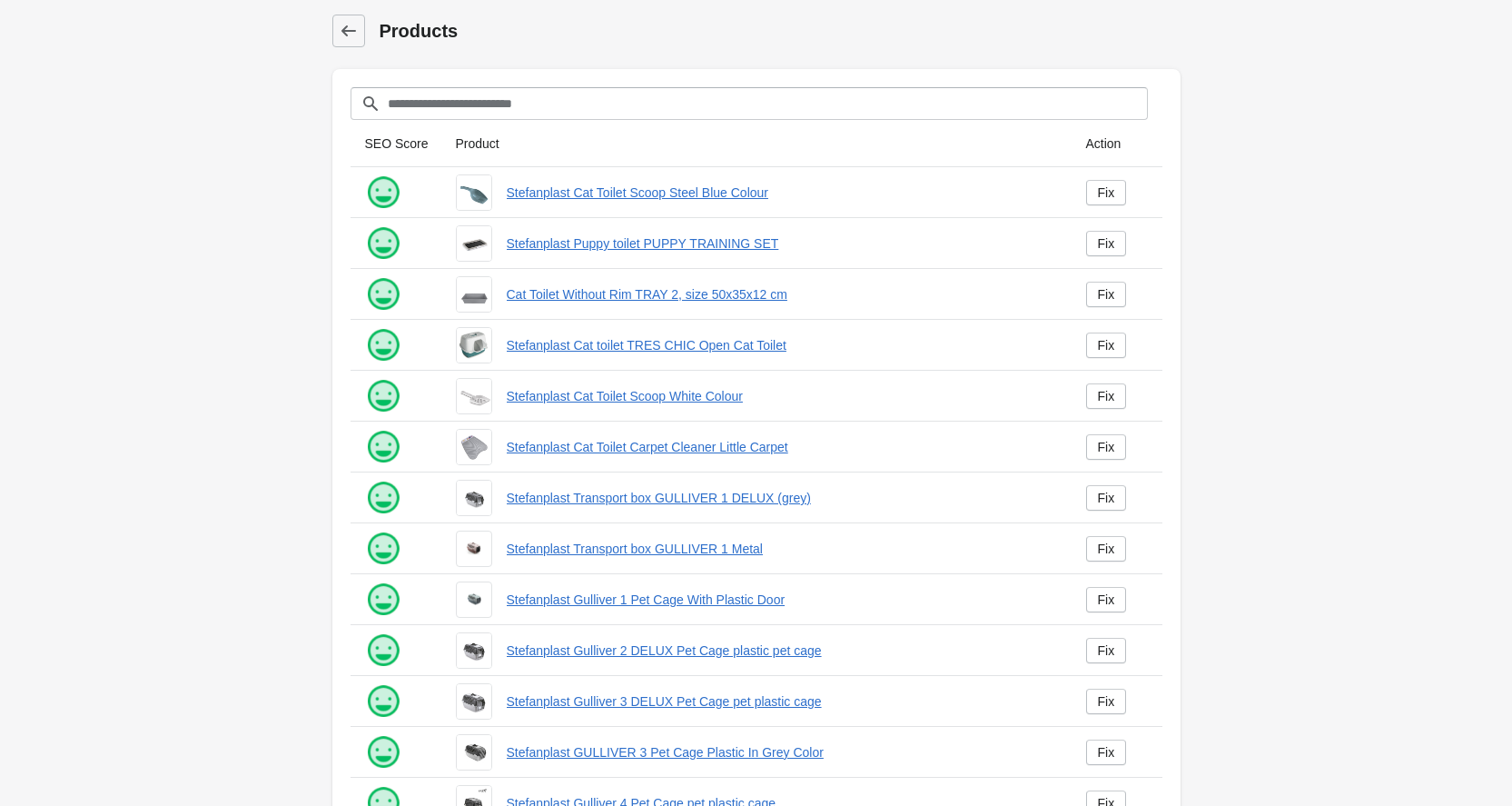
scroll to position [197, 0]
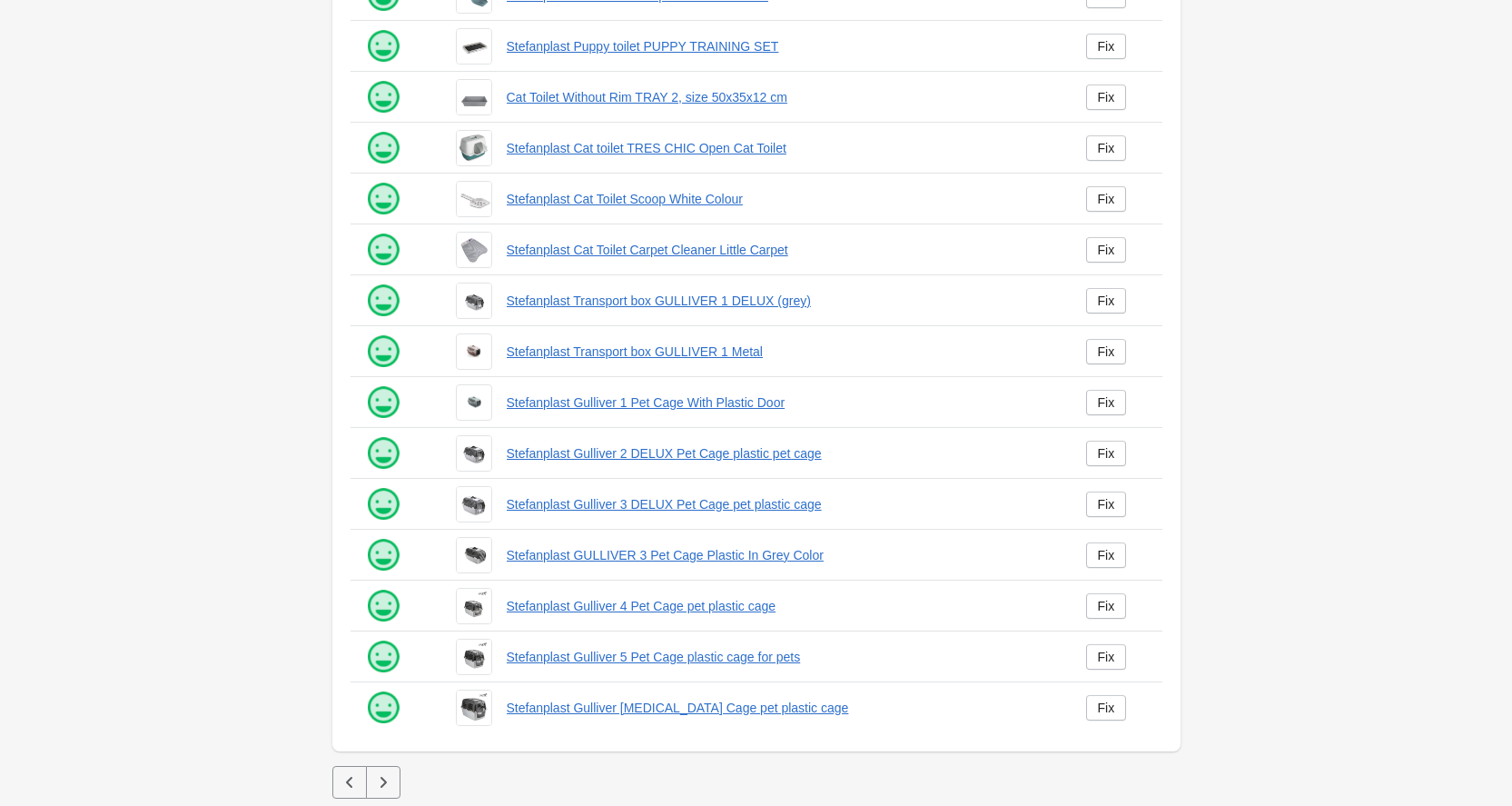
click at [383, 782] on icon "button" at bounding box center [384, 782] width 18 height 18
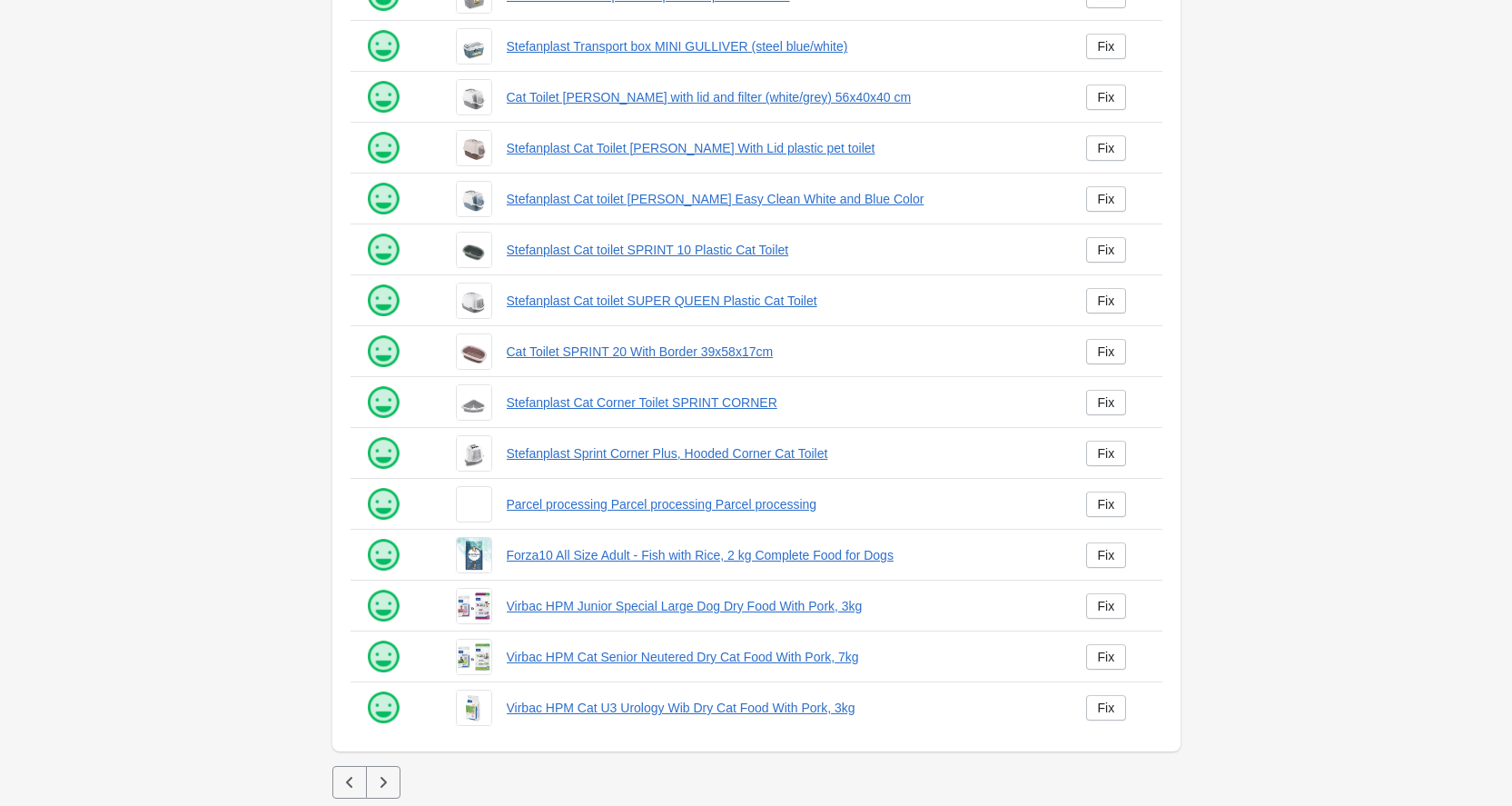
click at [383, 782] on icon "button" at bounding box center [384, 782] width 18 height 18
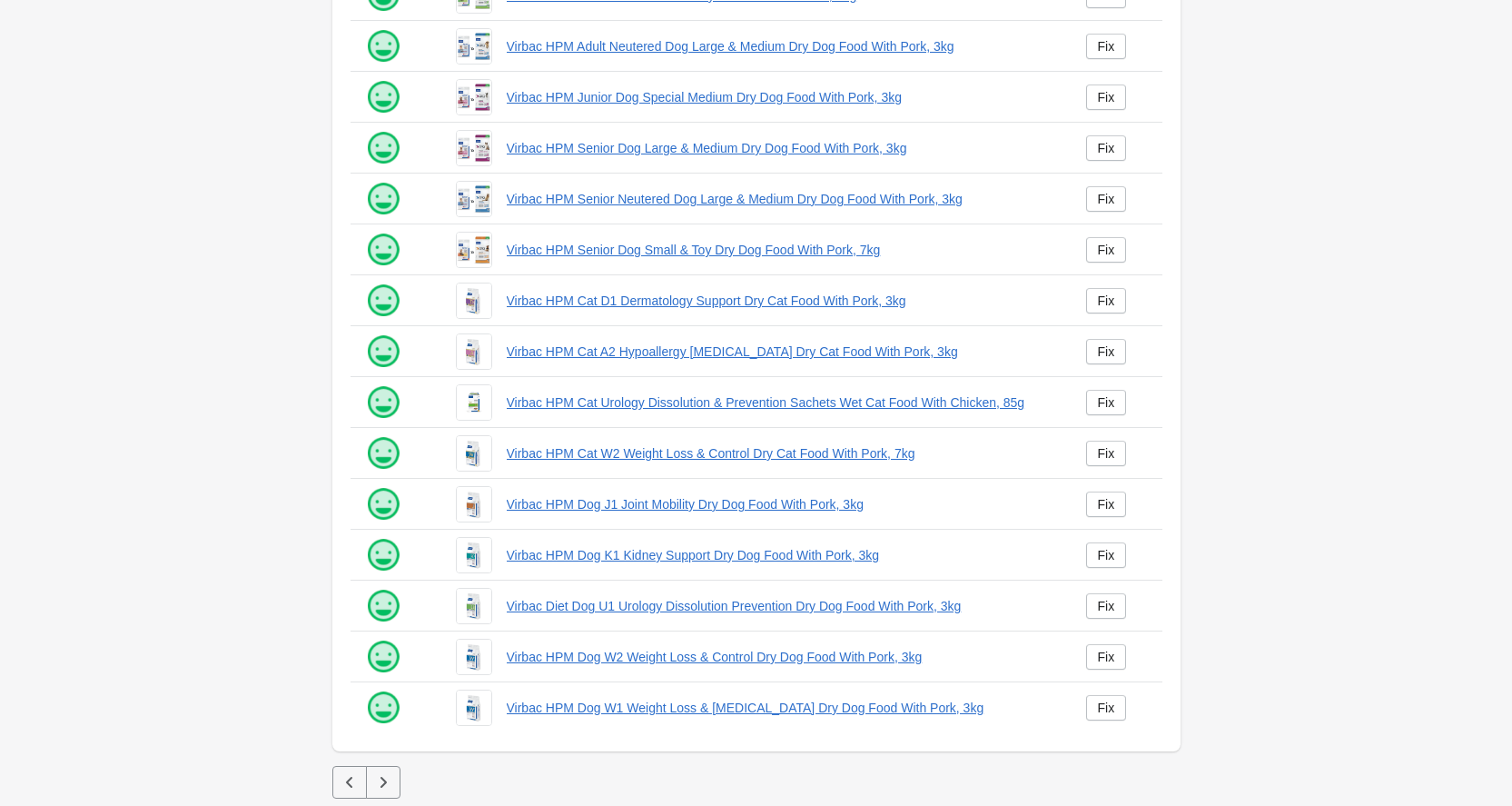
click at [383, 782] on icon "button" at bounding box center [384, 782] width 18 height 18
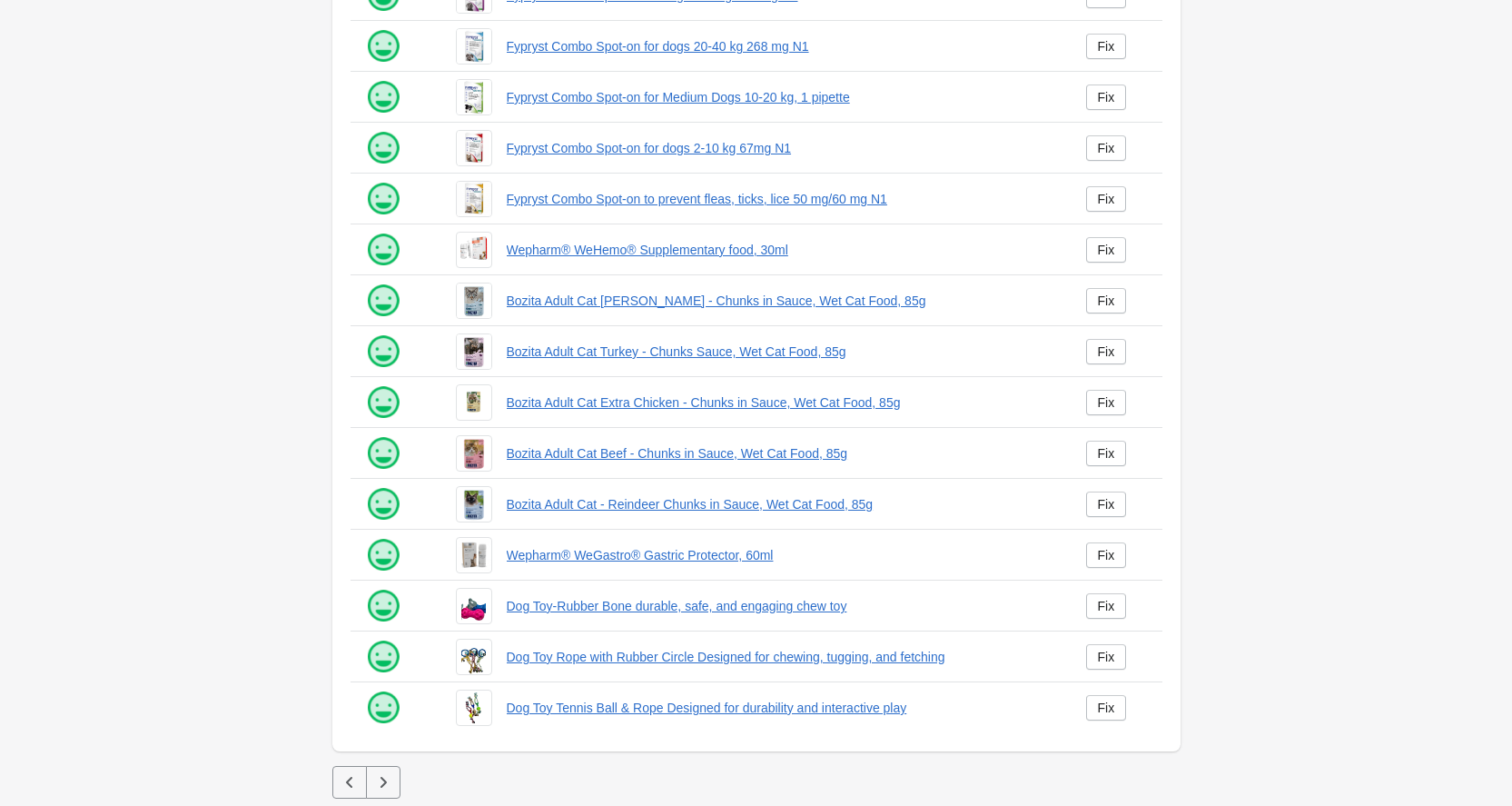
click at [383, 782] on icon "button" at bounding box center [384, 782] width 18 height 18
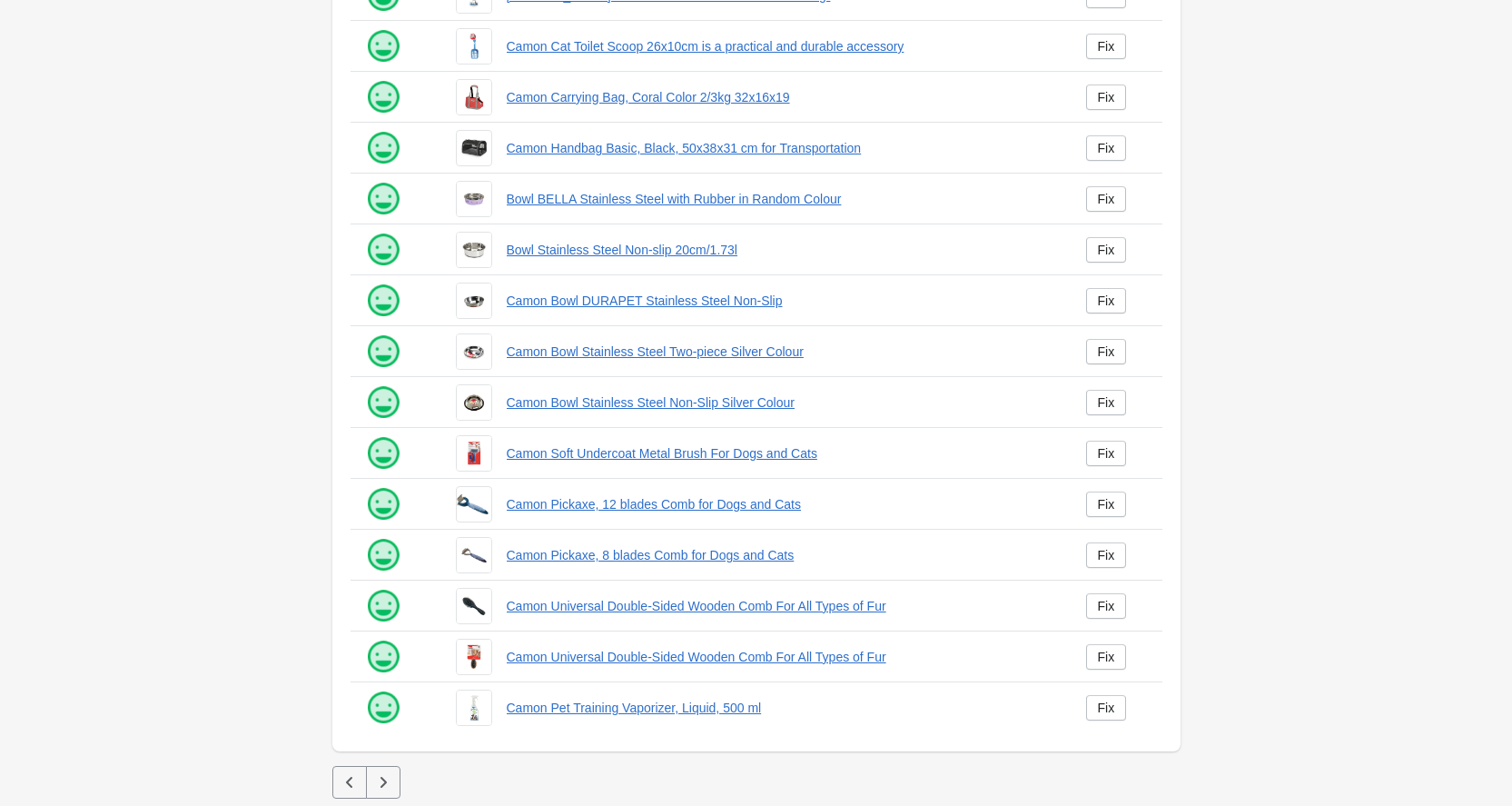
click at [383, 782] on icon "button" at bounding box center [384, 782] width 18 height 18
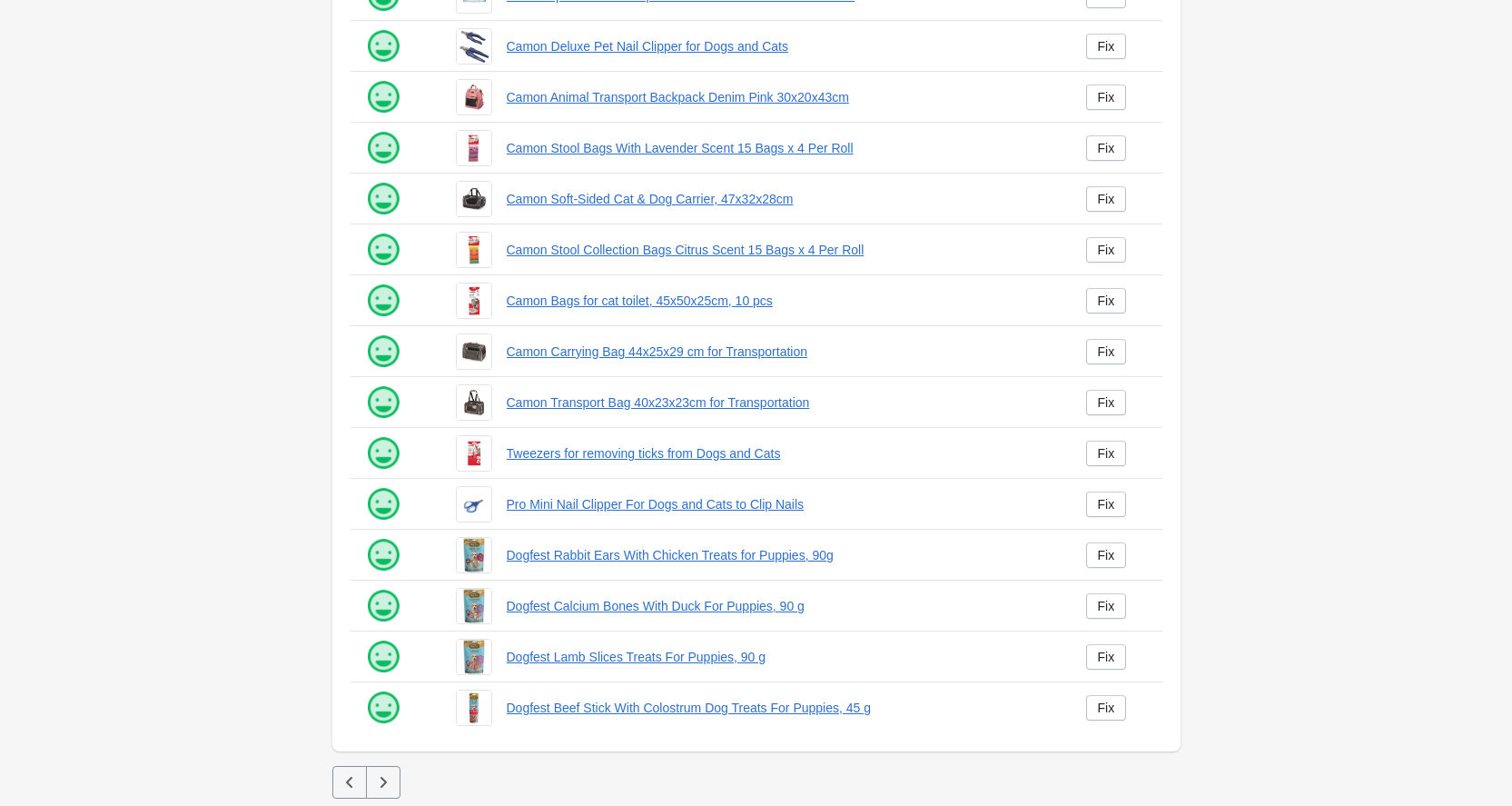
click at [384, 783] on icon "button" at bounding box center [384, 782] width 18 height 18
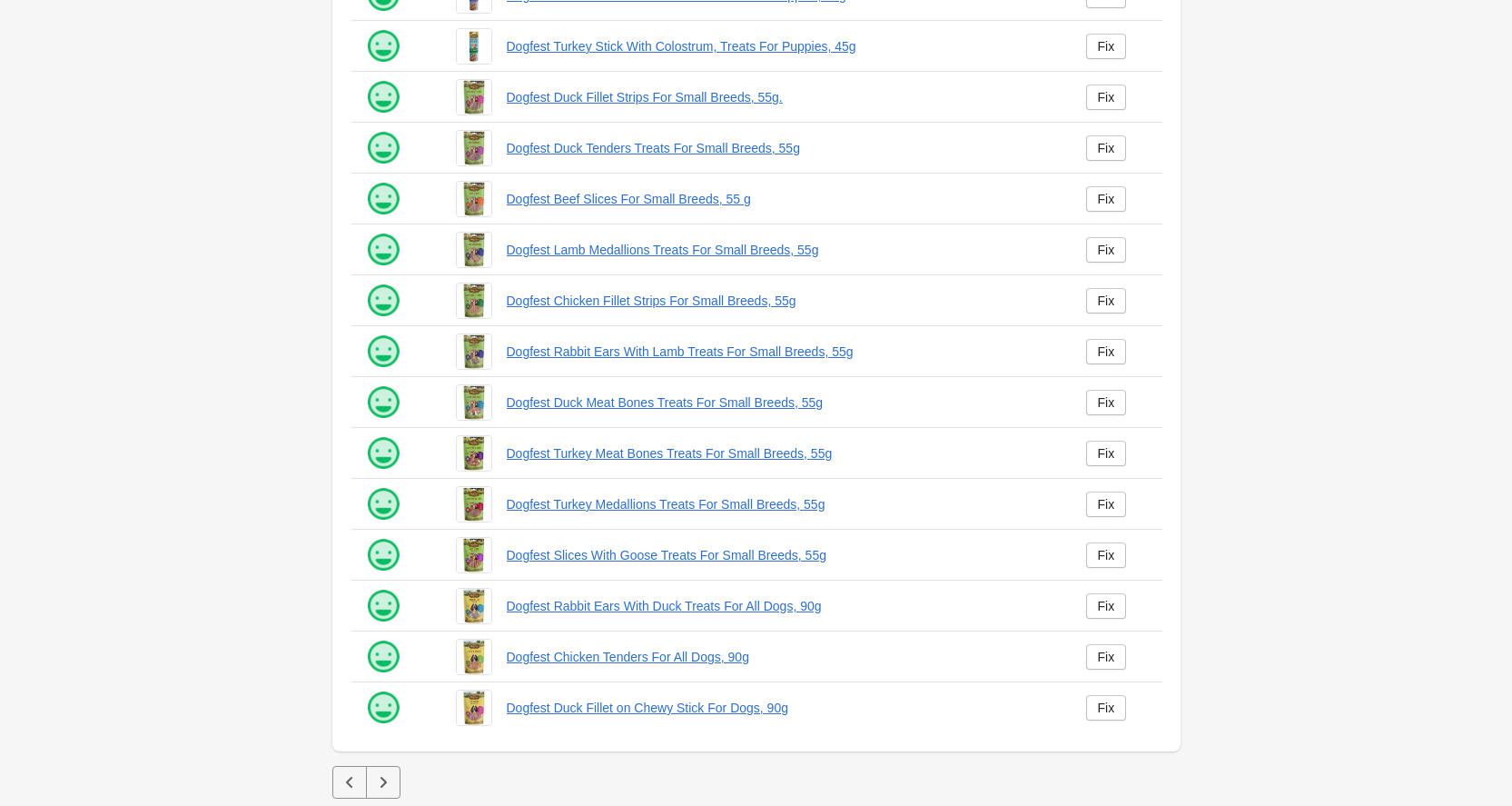
click at [384, 783] on icon "button" at bounding box center [384, 782] width 18 height 18
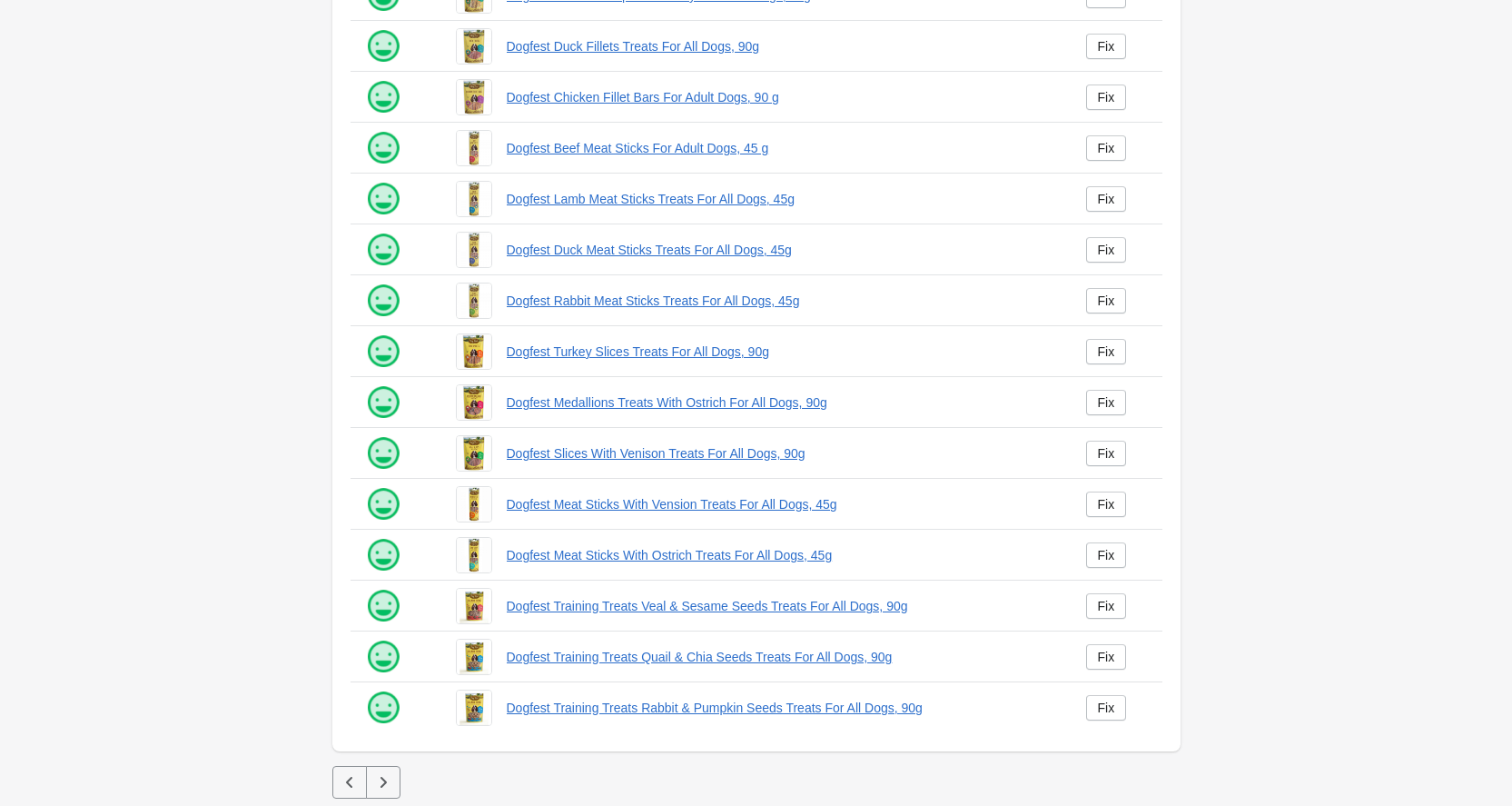
click at [383, 783] on icon "button" at bounding box center [384, 782] width 18 height 18
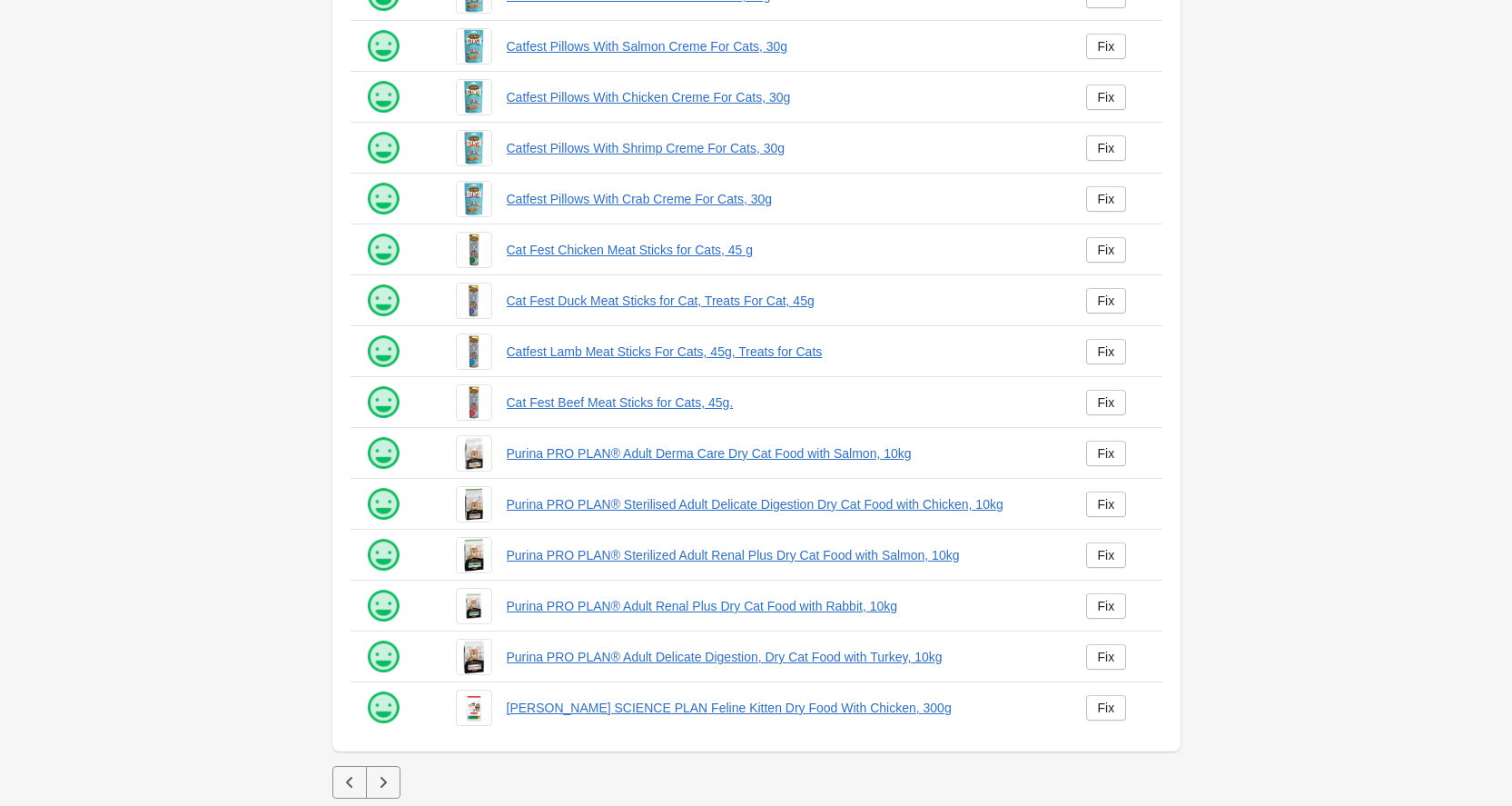
click at [383, 783] on icon "button" at bounding box center [384, 782] width 18 height 18
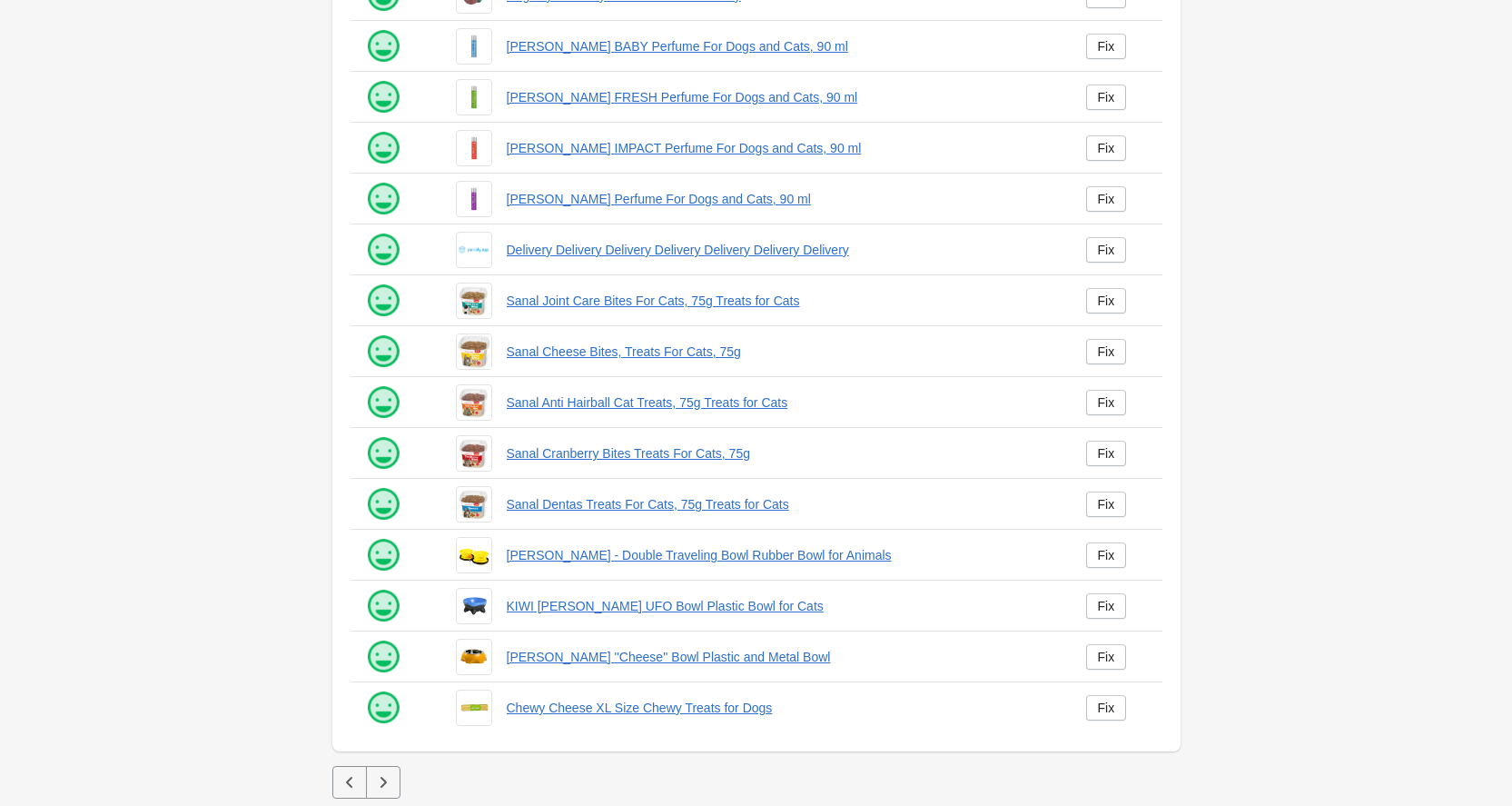
click at [383, 783] on icon "button" at bounding box center [384, 782] width 18 height 18
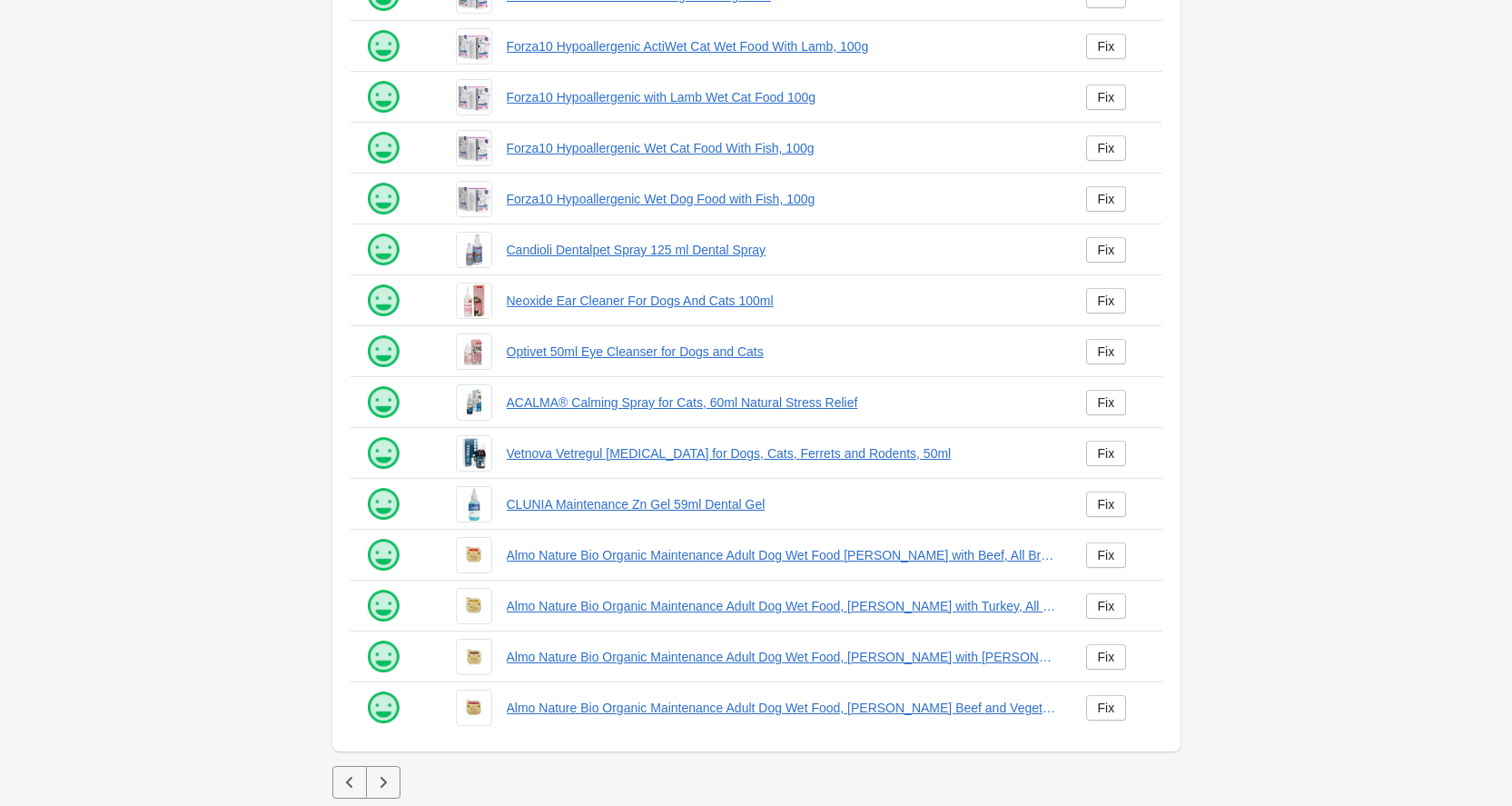
click at [383, 783] on icon "button" at bounding box center [384, 782] width 18 height 18
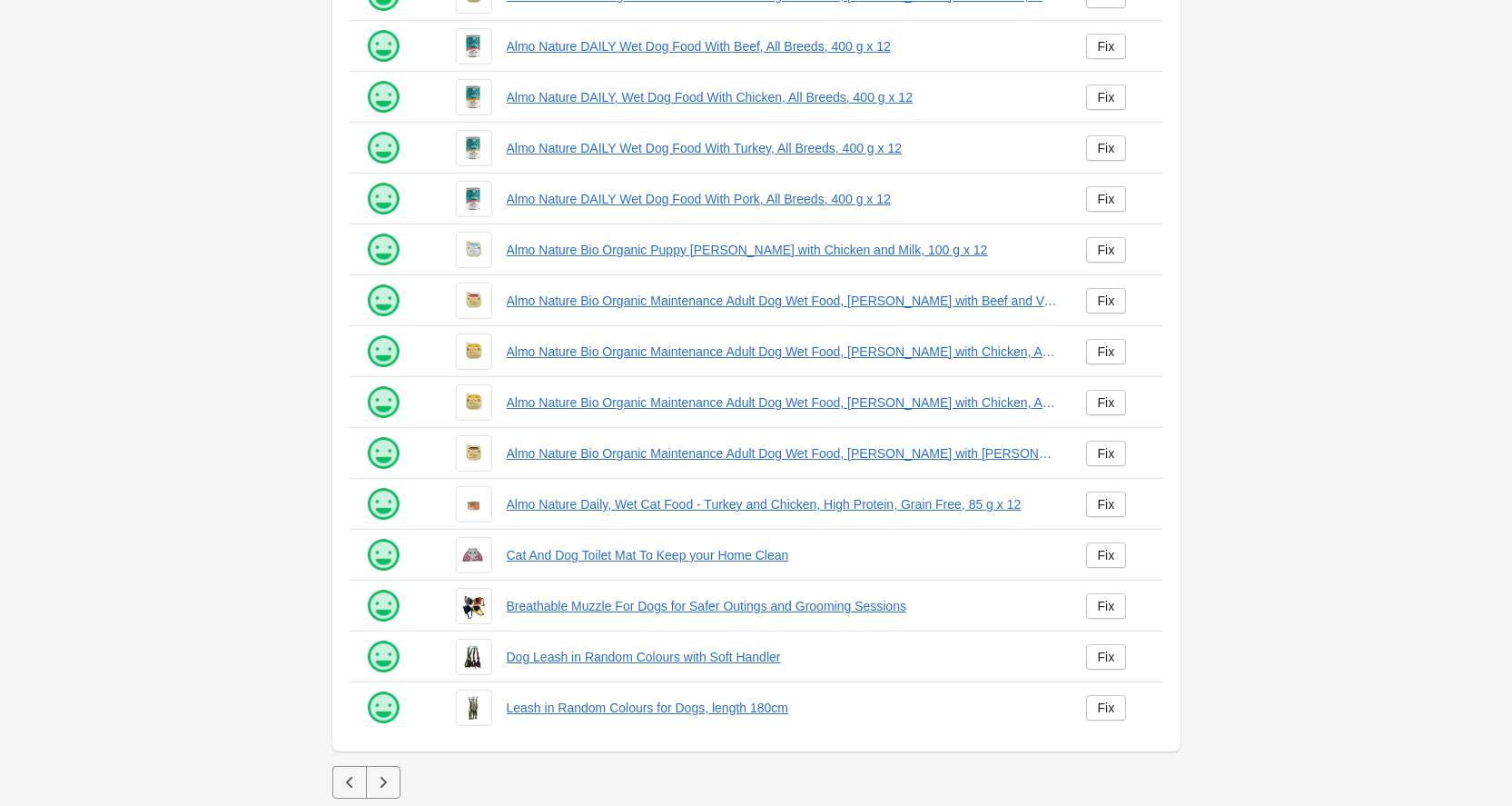
click at [383, 783] on icon "button" at bounding box center [384, 782] width 18 height 18
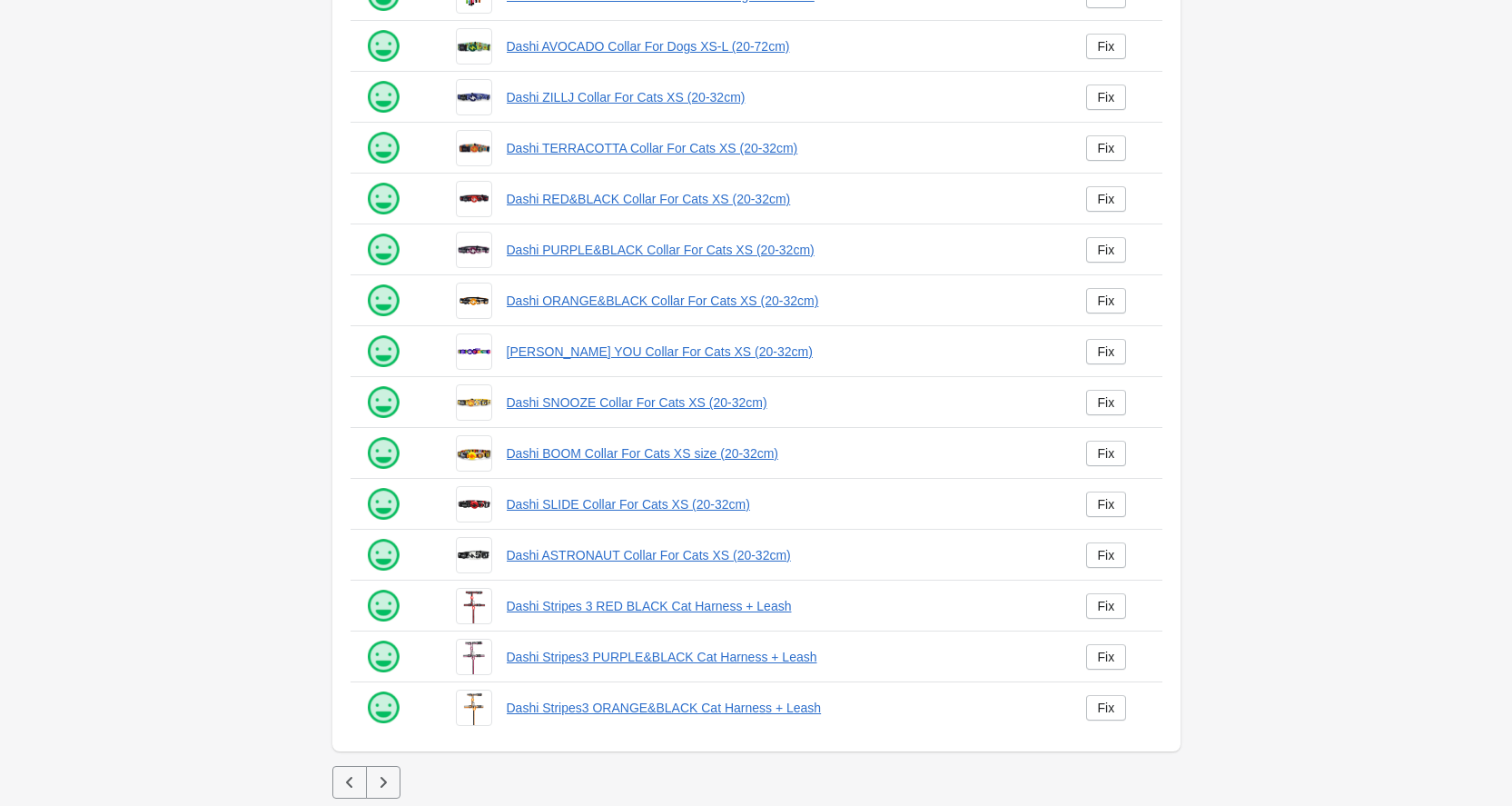
click at [383, 783] on icon "button" at bounding box center [384, 782] width 18 height 18
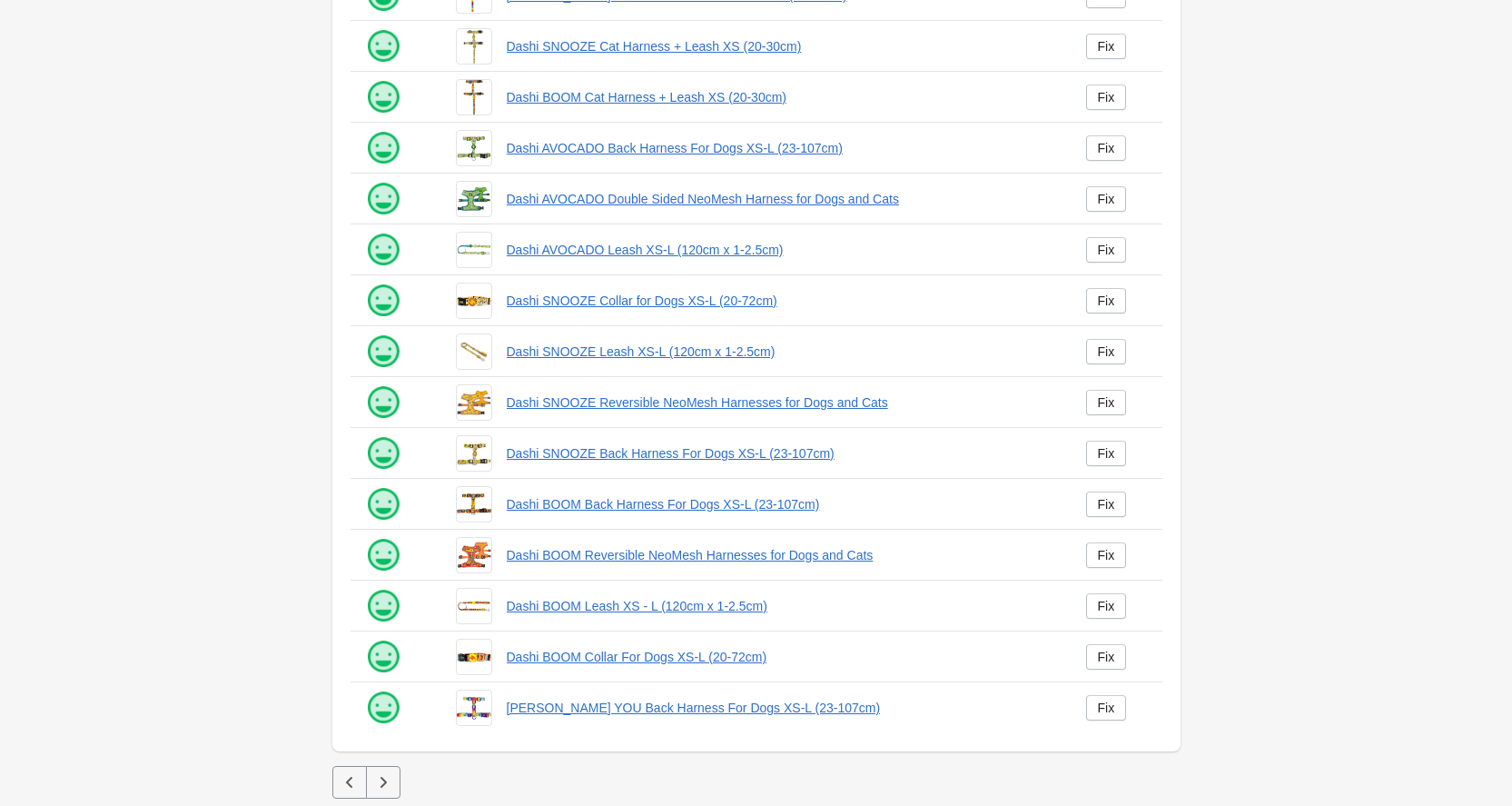
click at [383, 783] on icon "button" at bounding box center [384, 782] width 18 height 18
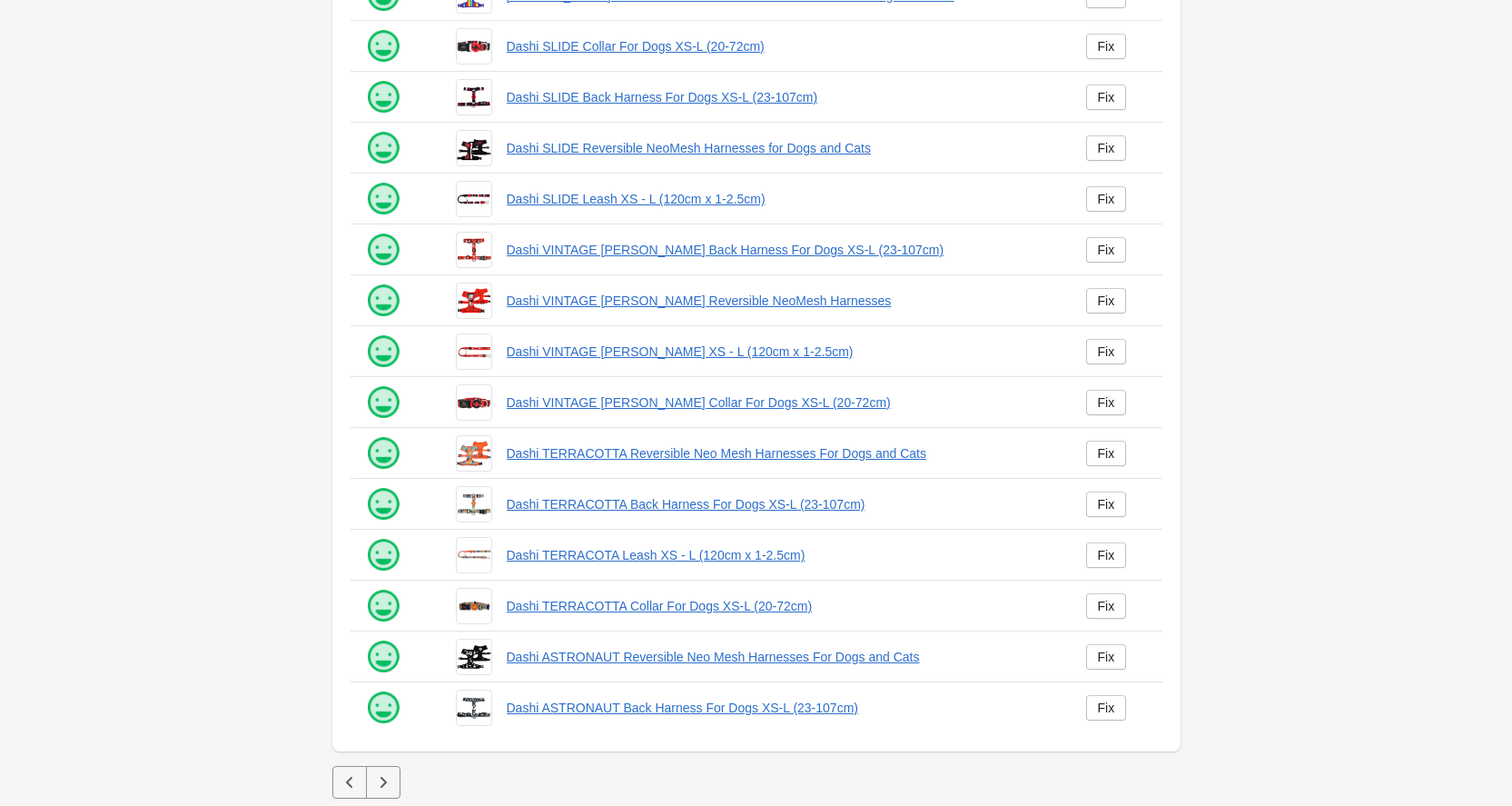
click at [383, 783] on icon "button" at bounding box center [384, 782] width 18 height 18
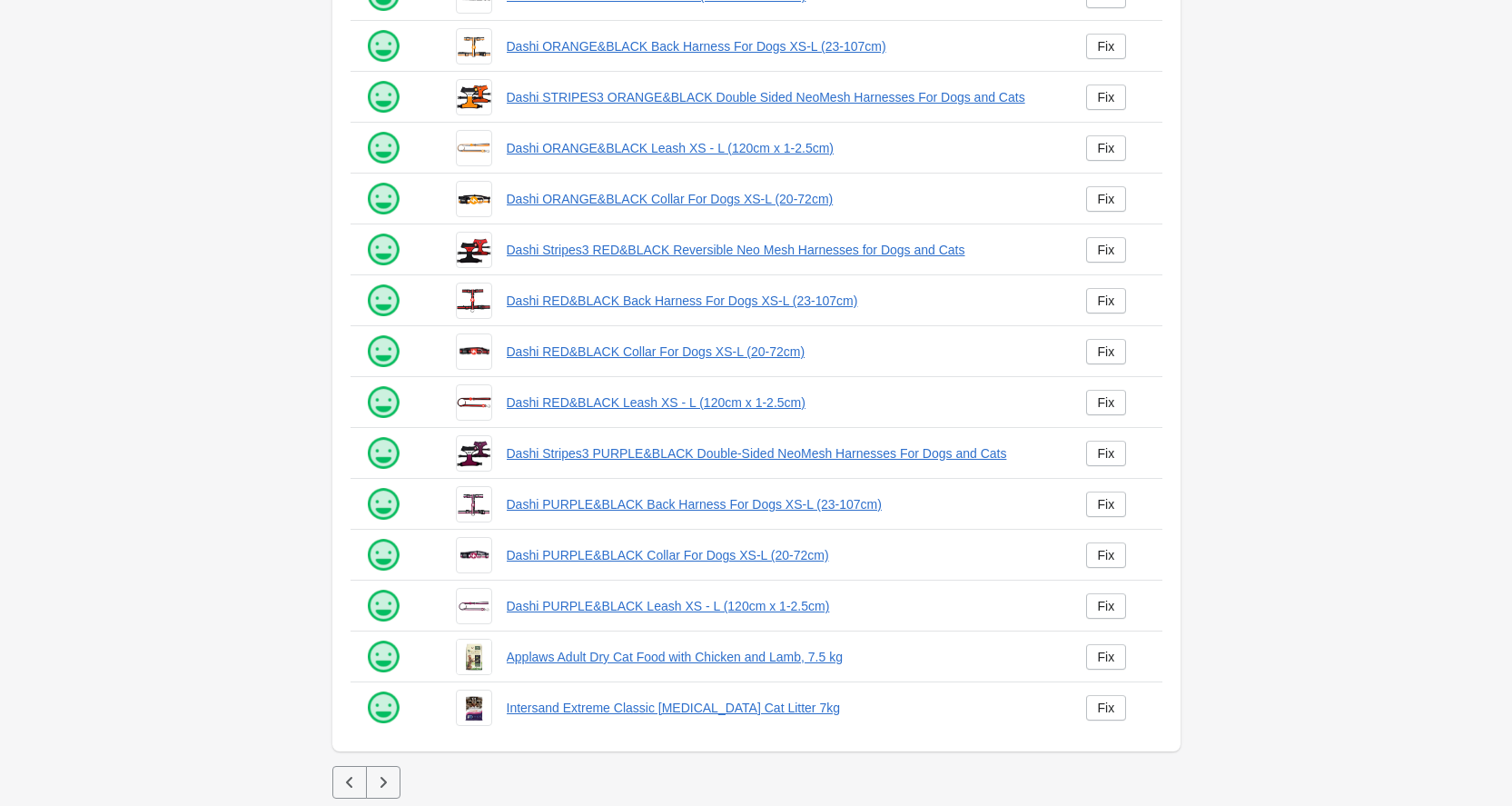
click at [383, 783] on icon "button" at bounding box center [384, 782] width 18 height 18
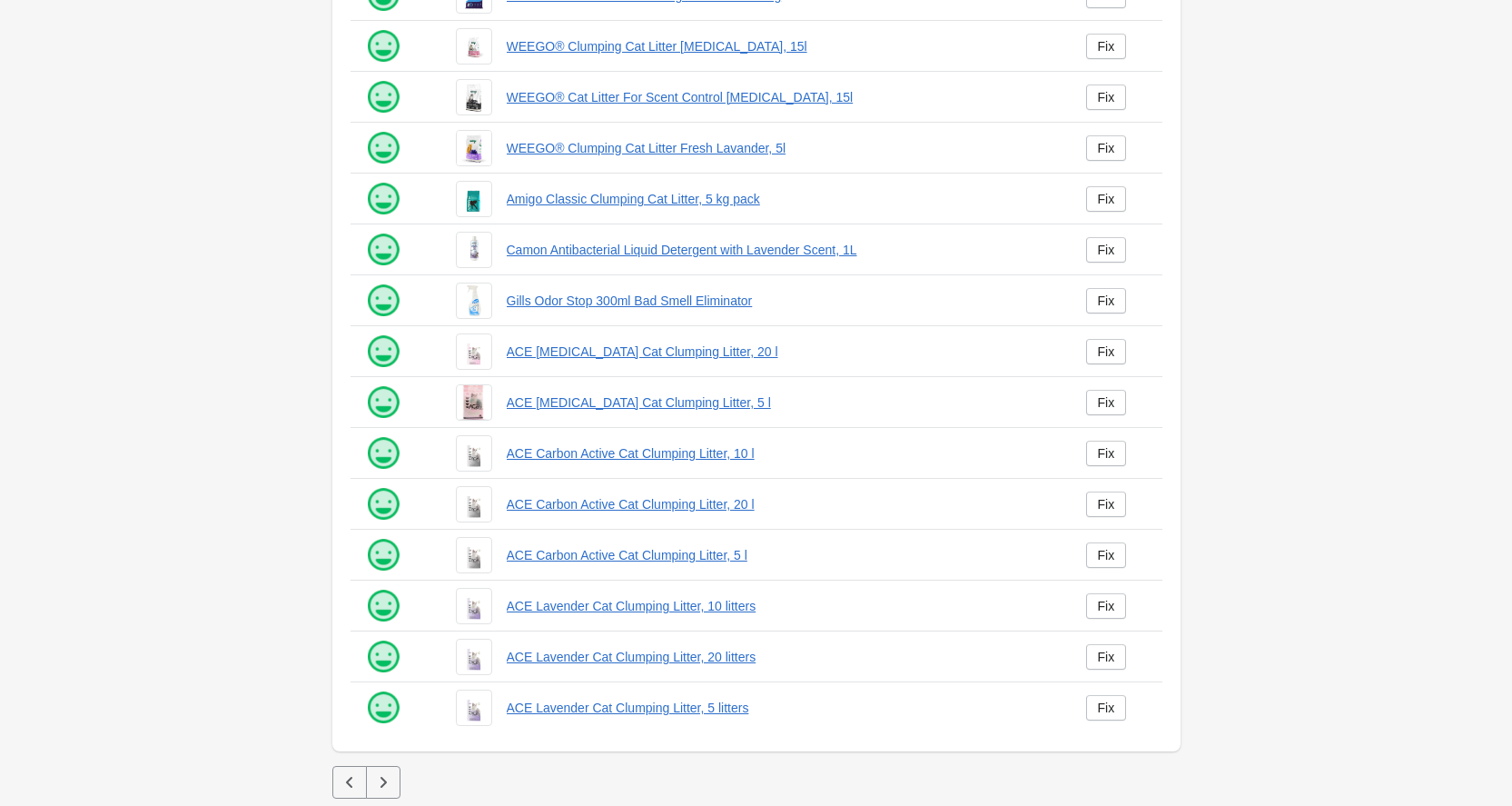
click at [383, 783] on icon "button" at bounding box center [384, 782] width 18 height 18
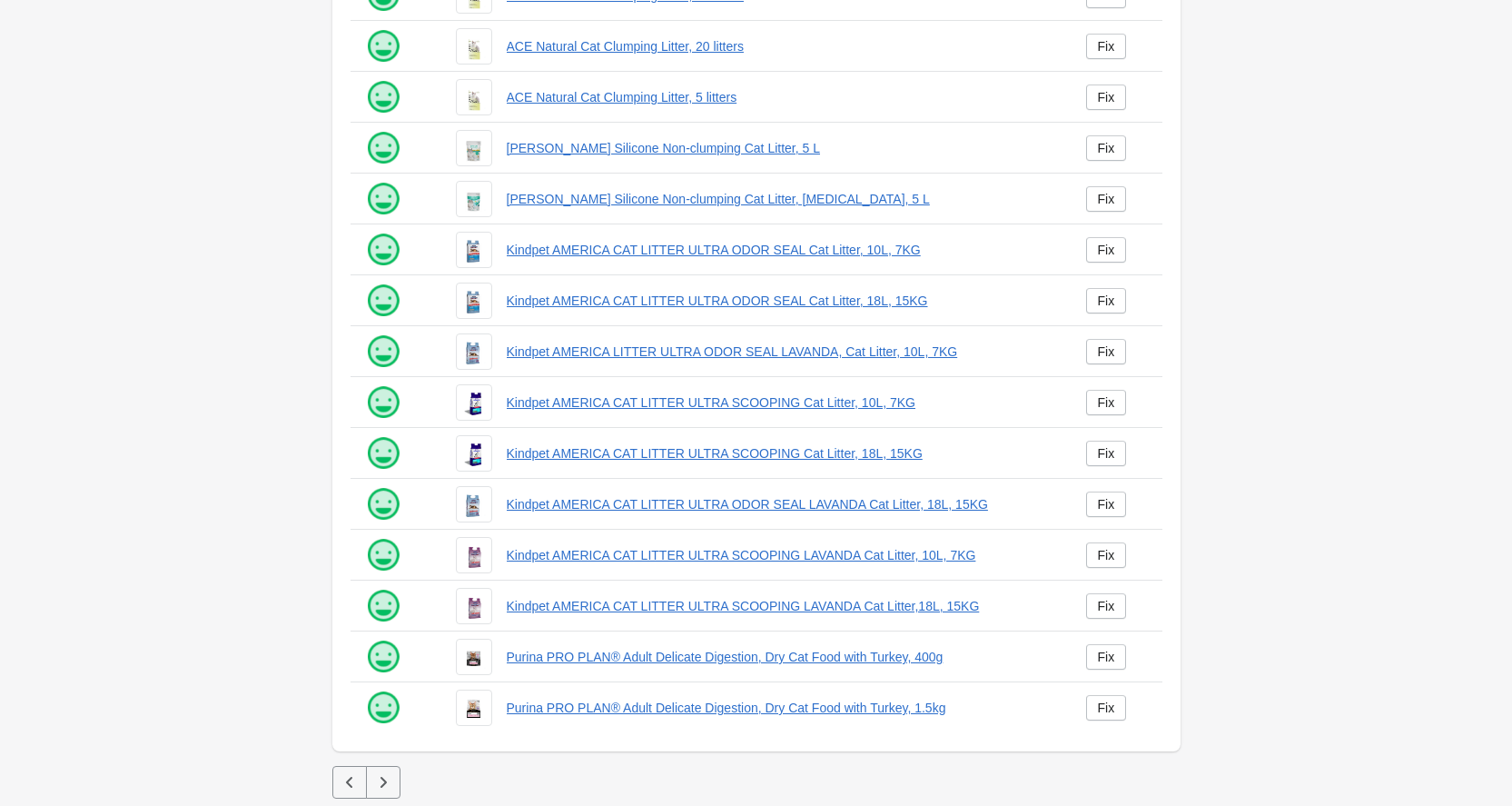
click at [383, 783] on icon "button" at bounding box center [384, 782] width 18 height 18
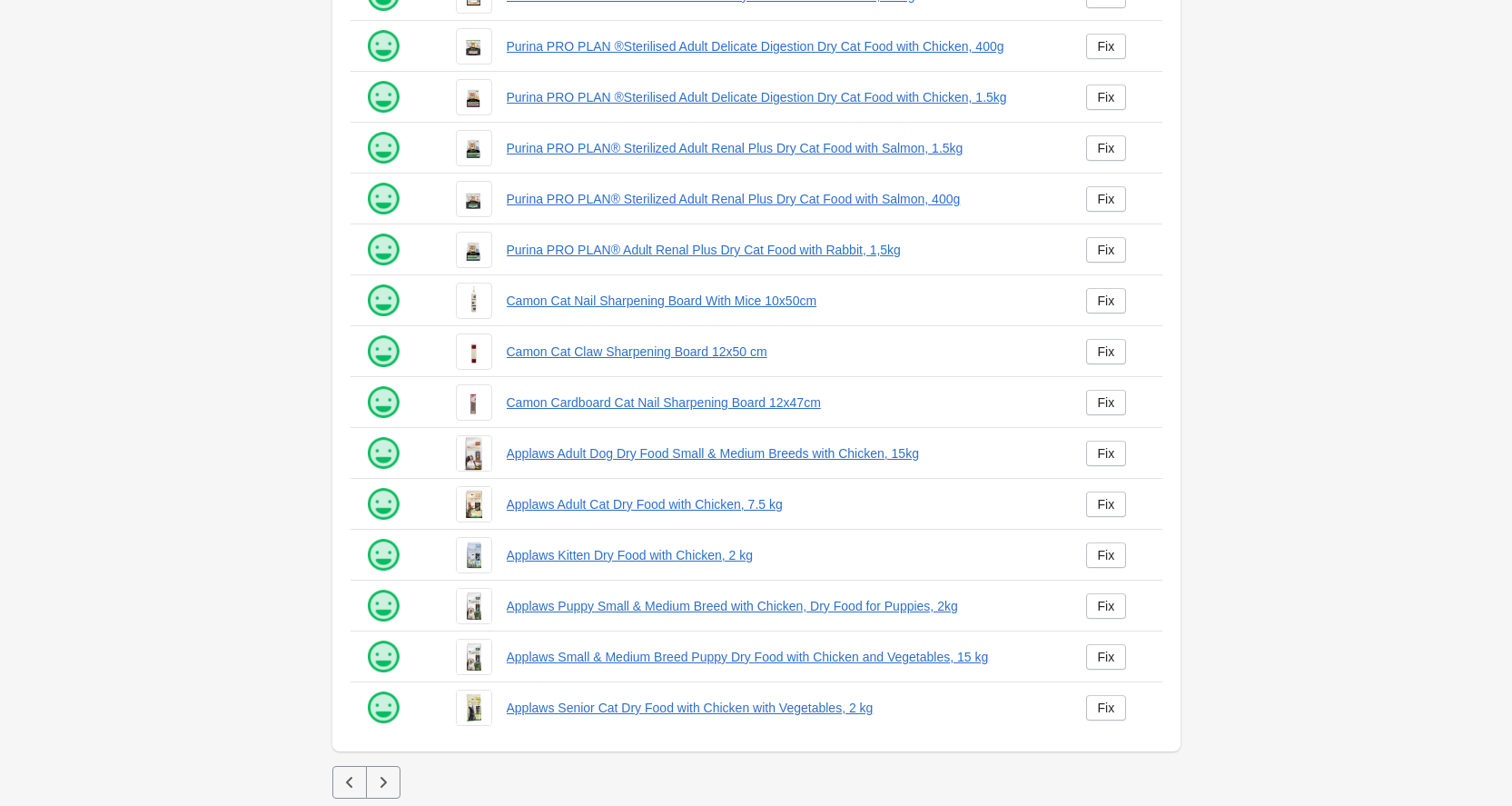
click at [384, 782] on icon "button" at bounding box center [384, 782] width 18 height 18
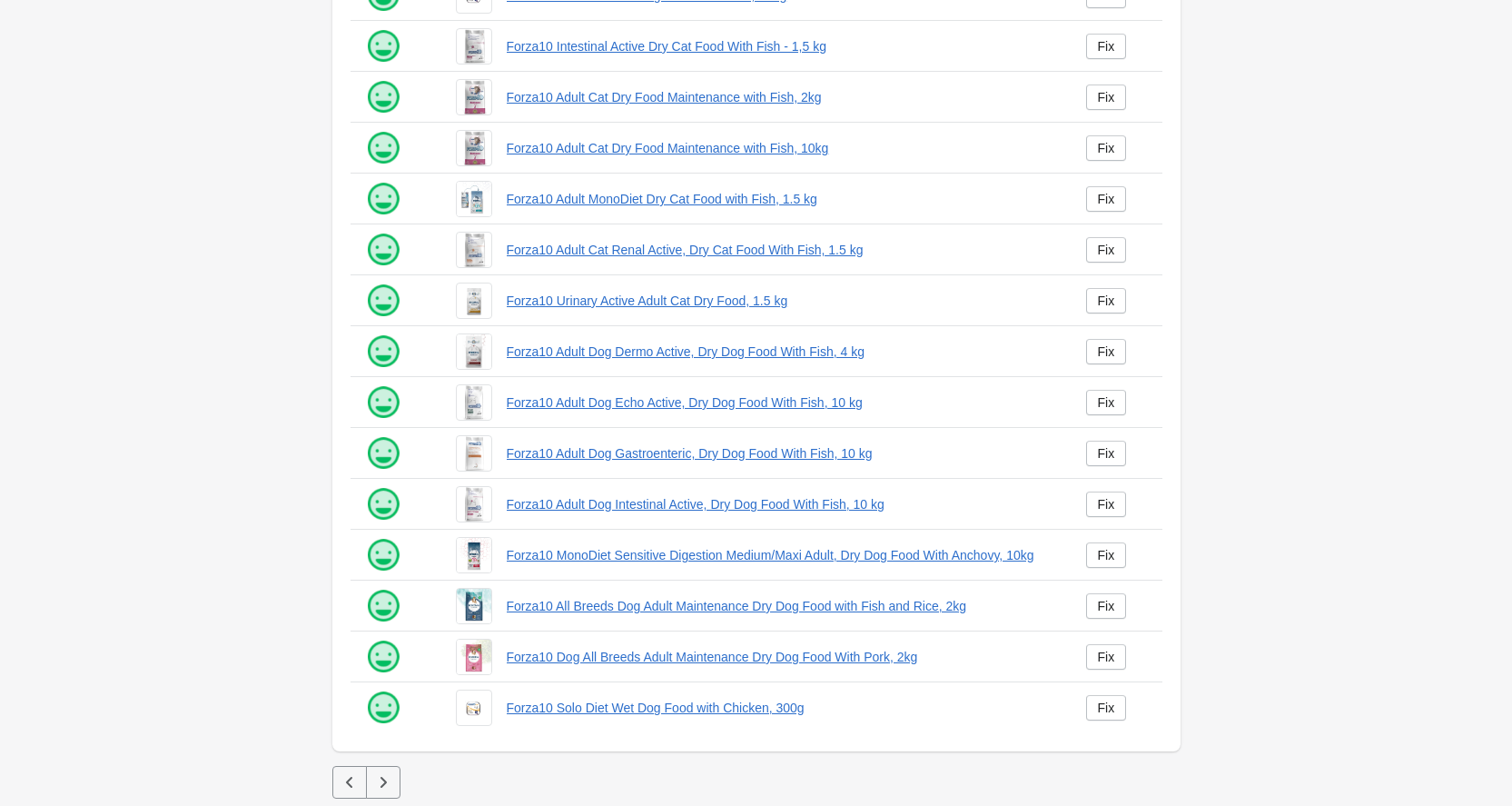
click at [383, 783] on icon "button" at bounding box center [384, 782] width 18 height 18
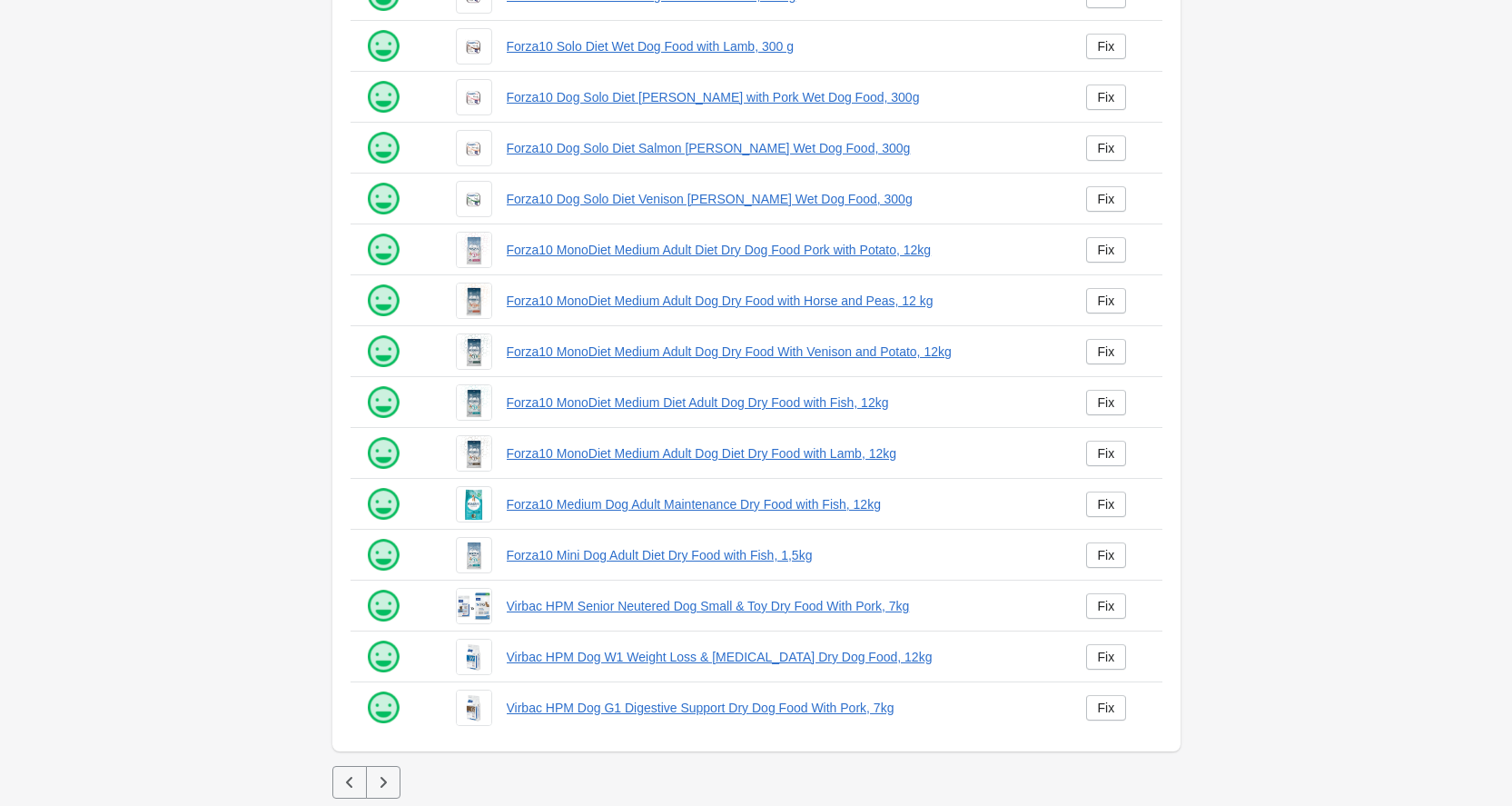
click at [384, 780] on icon "button" at bounding box center [383, 782] width 6 height 11
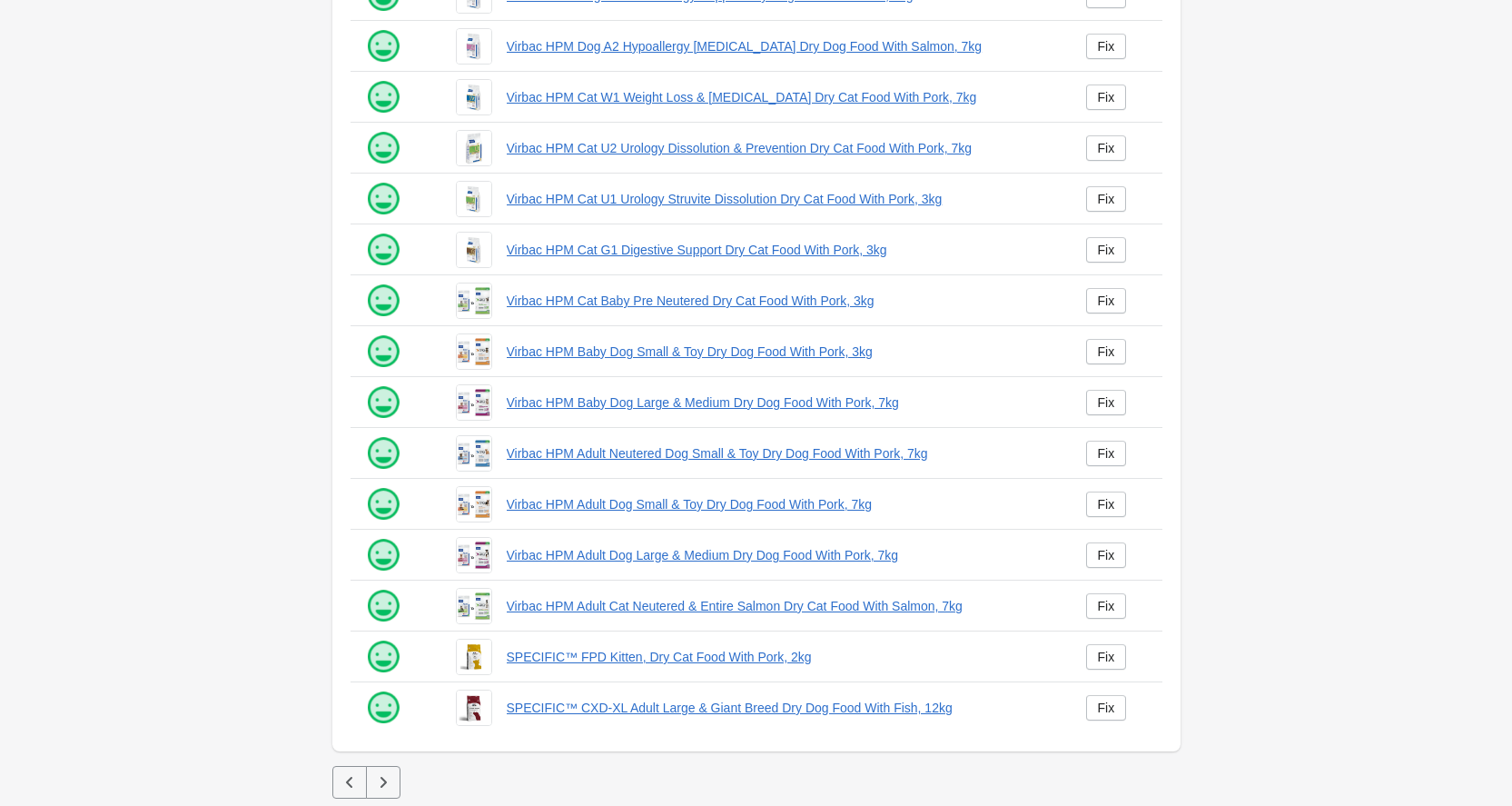
click at [383, 779] on icon "button" at bounding box center [383, 782] width 6 height 11
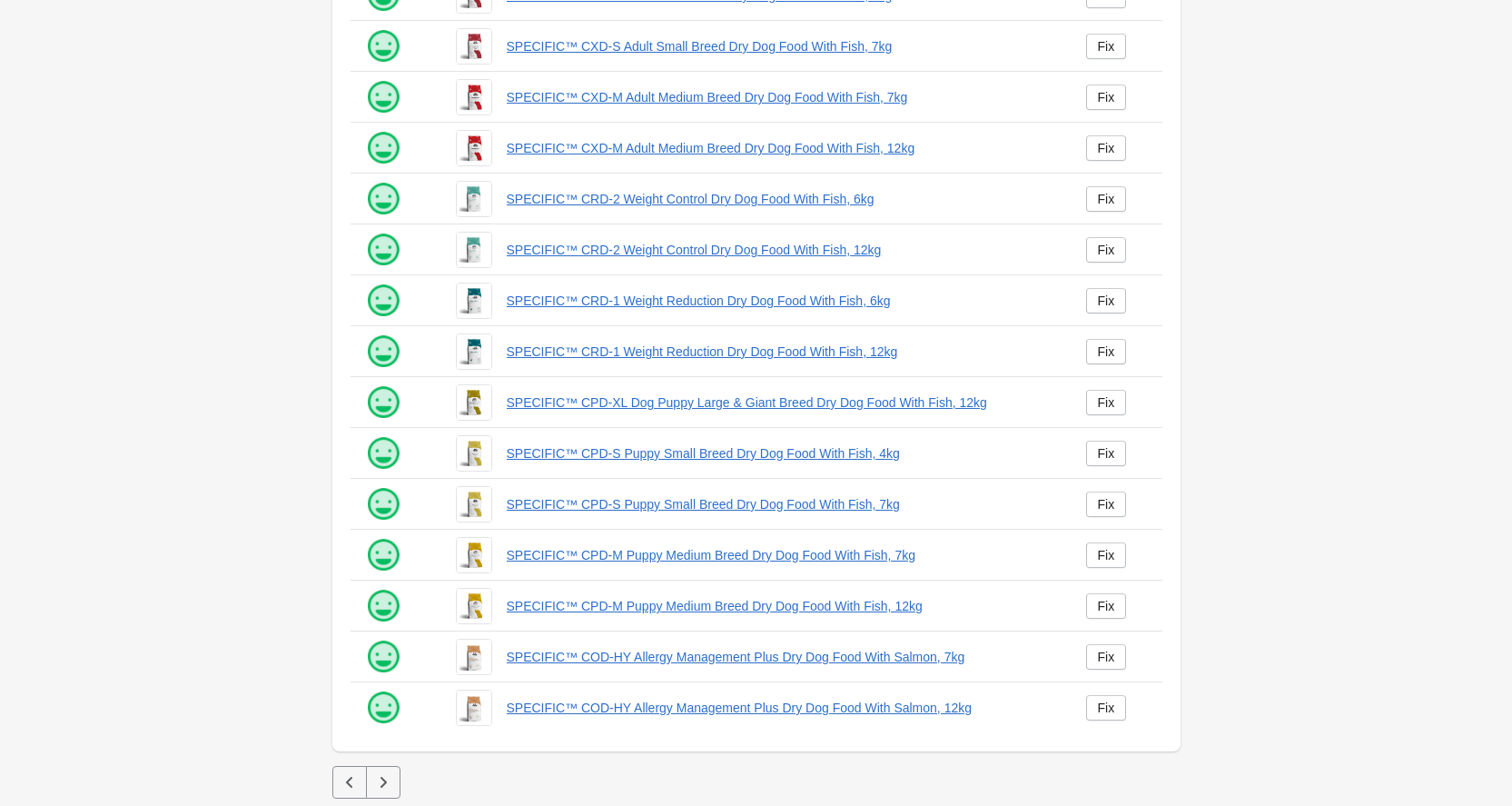
click at [383, 779] on icon "button" at bounding box center [383, 782] width 6 height 11
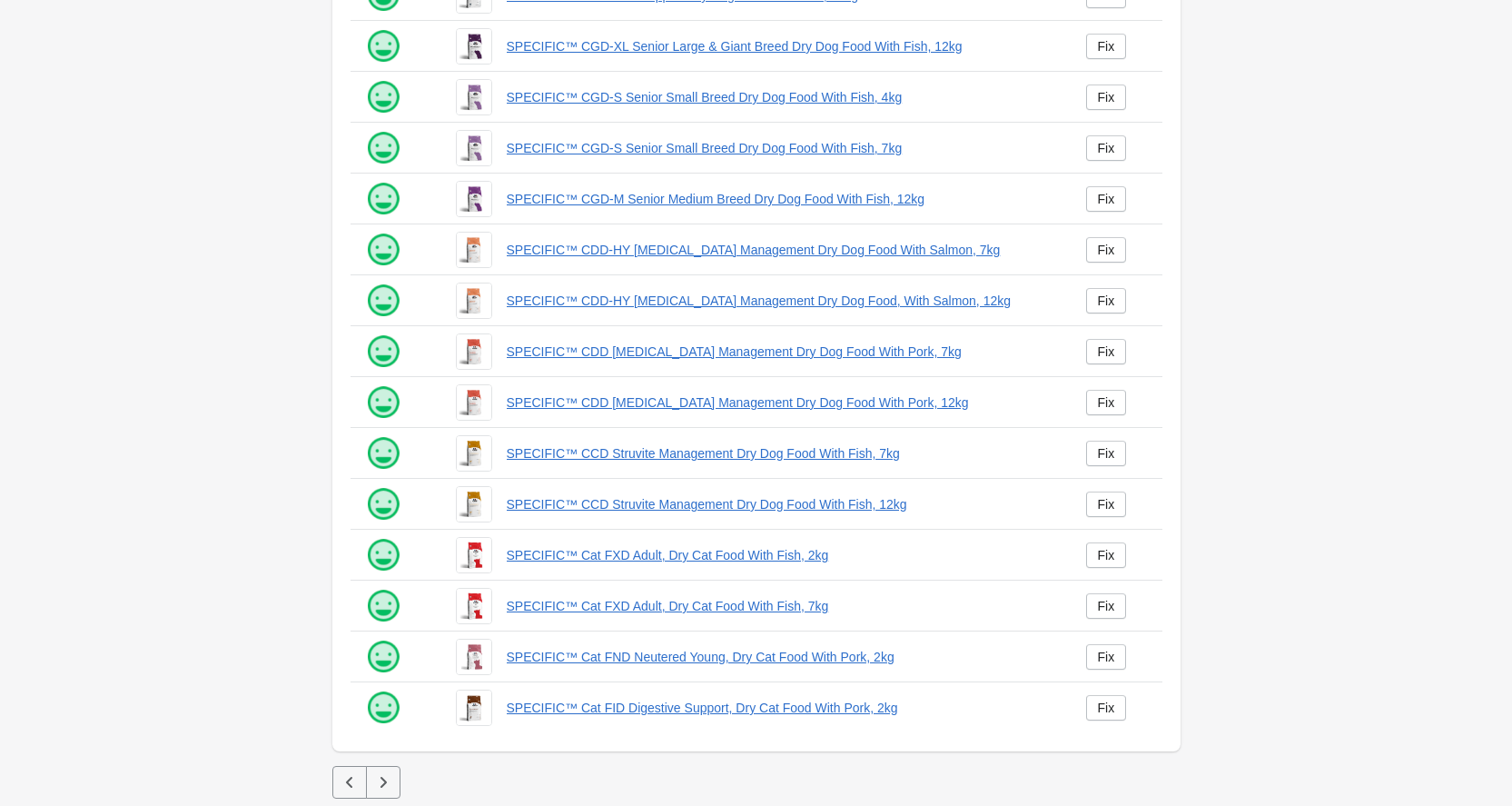
click at [383, 779] on icon "button" at bounding box center [383, 782] width 6 height 11
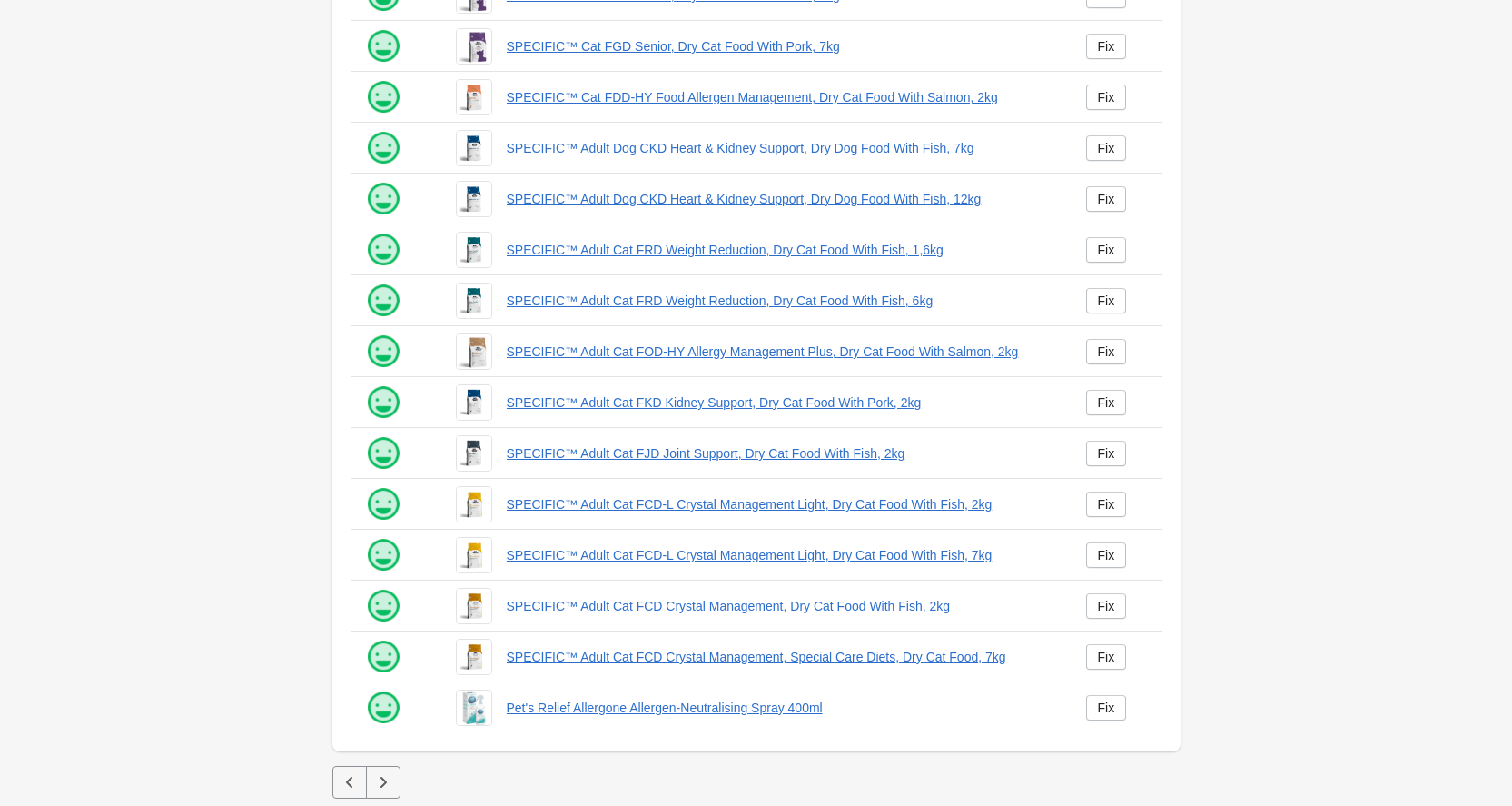
click at [383, 779] on icon "button" at bounding box center [383, 782] width 6 height 11
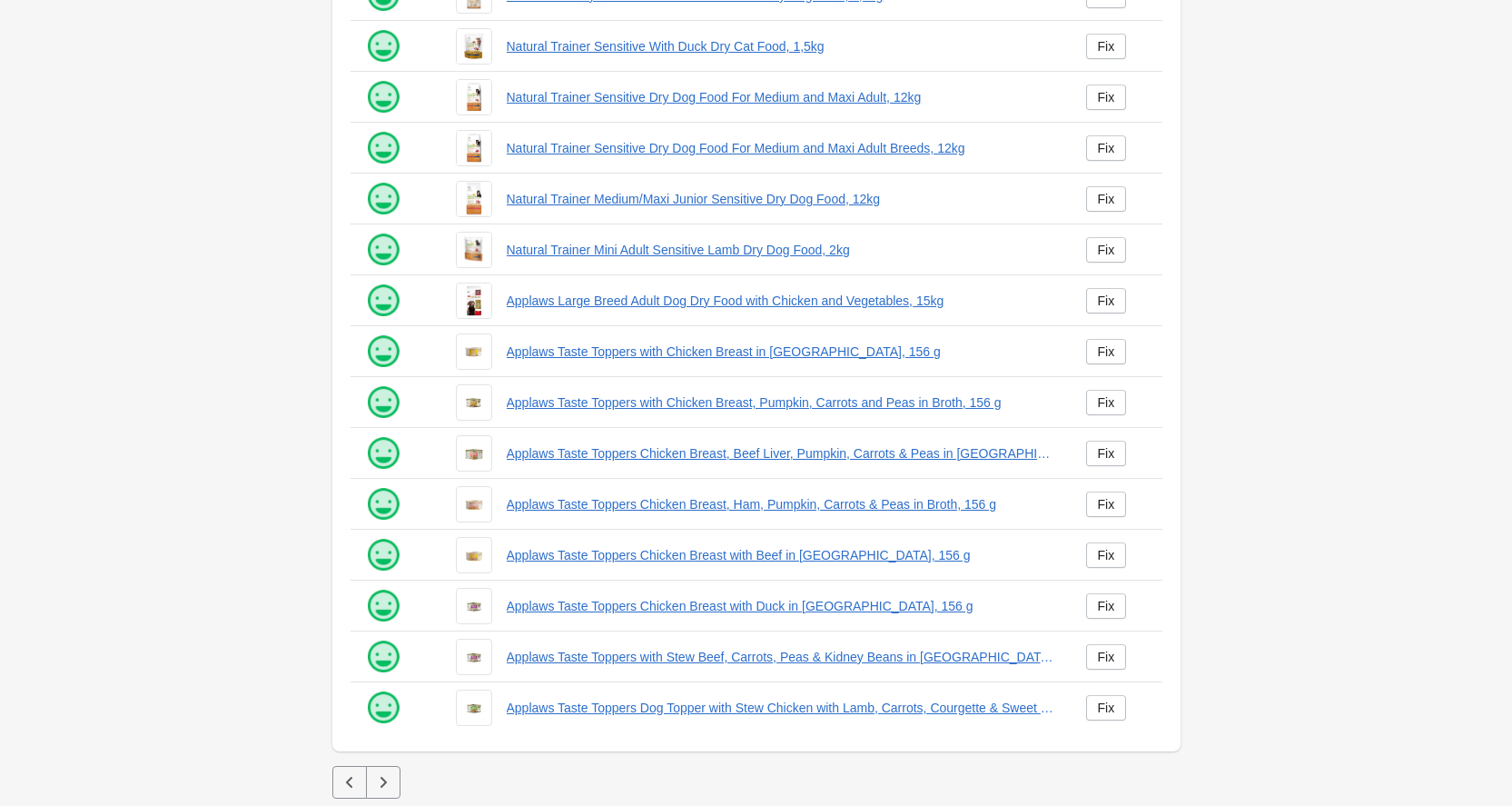
click at [383, 778] on icon "button" at bounding box center [383, 782] width 6 height 11
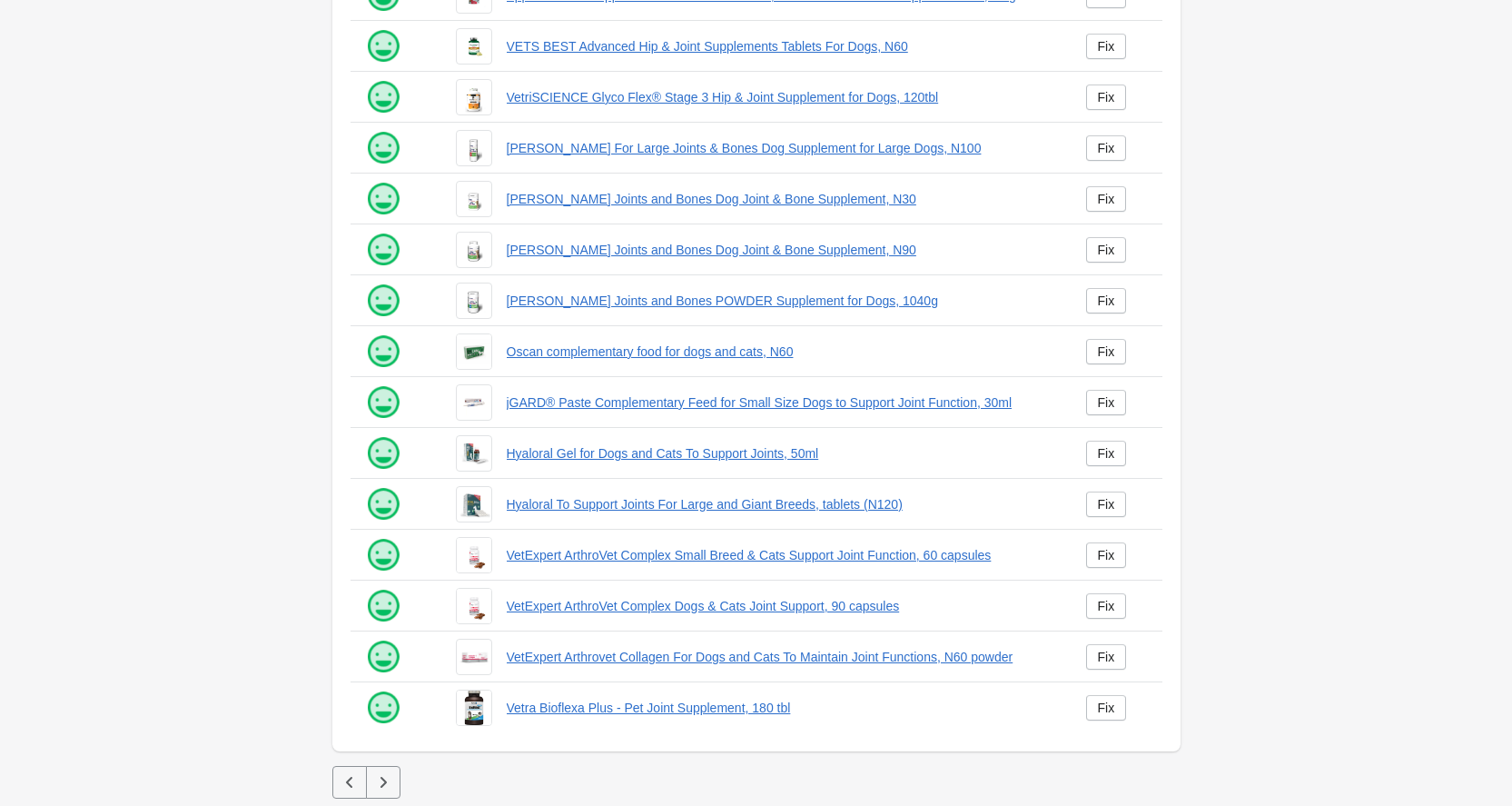
click at [383, 778] on icon "button" at bounding box center [383, 782] width 6 height 11
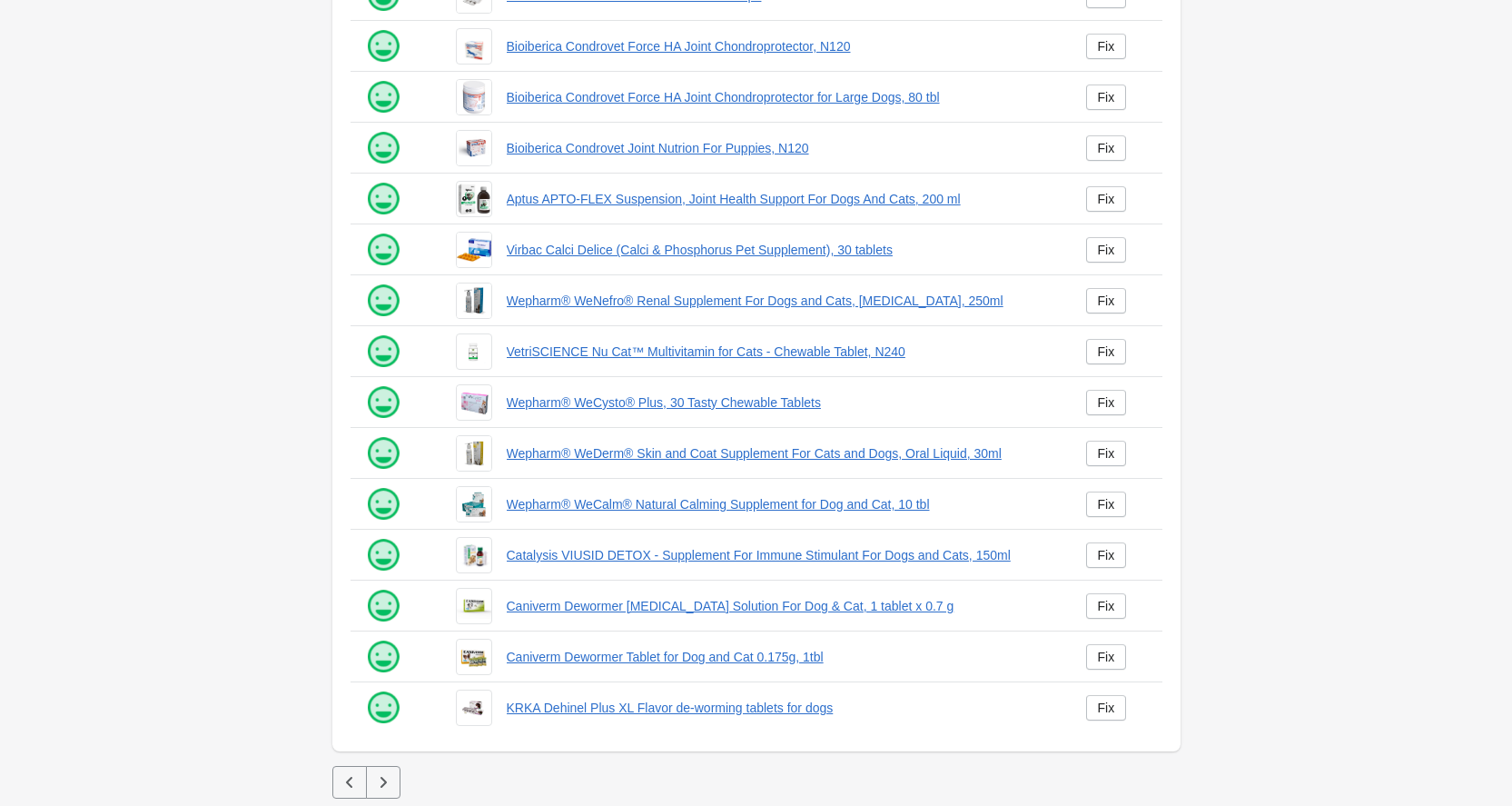
click at [383, 778] on icon "button" at bounding box center [383, 782] width 6 height 11
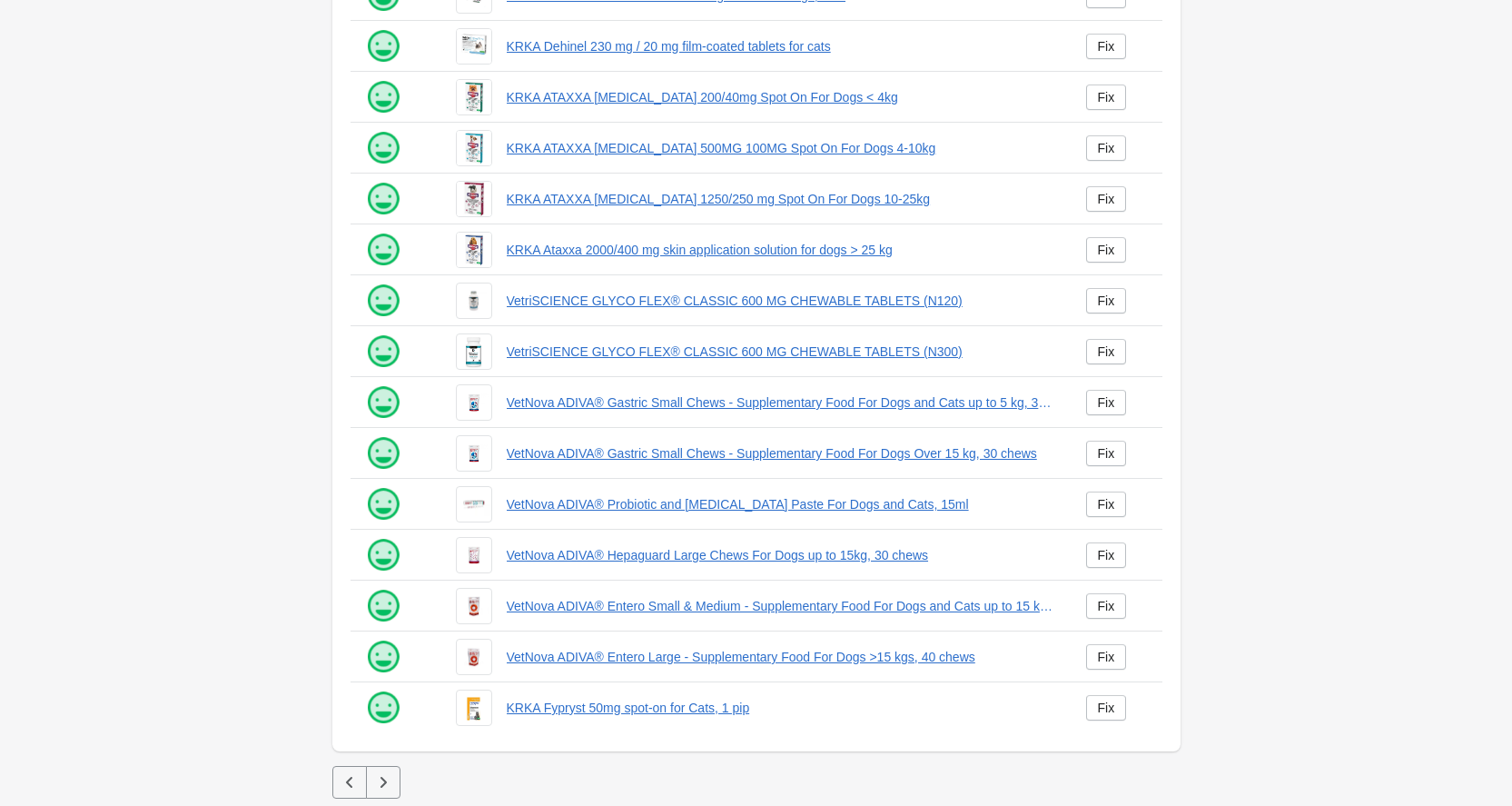
click at [383, 778] on icon "button" at bounding box center [383, 782] width 6 height 11
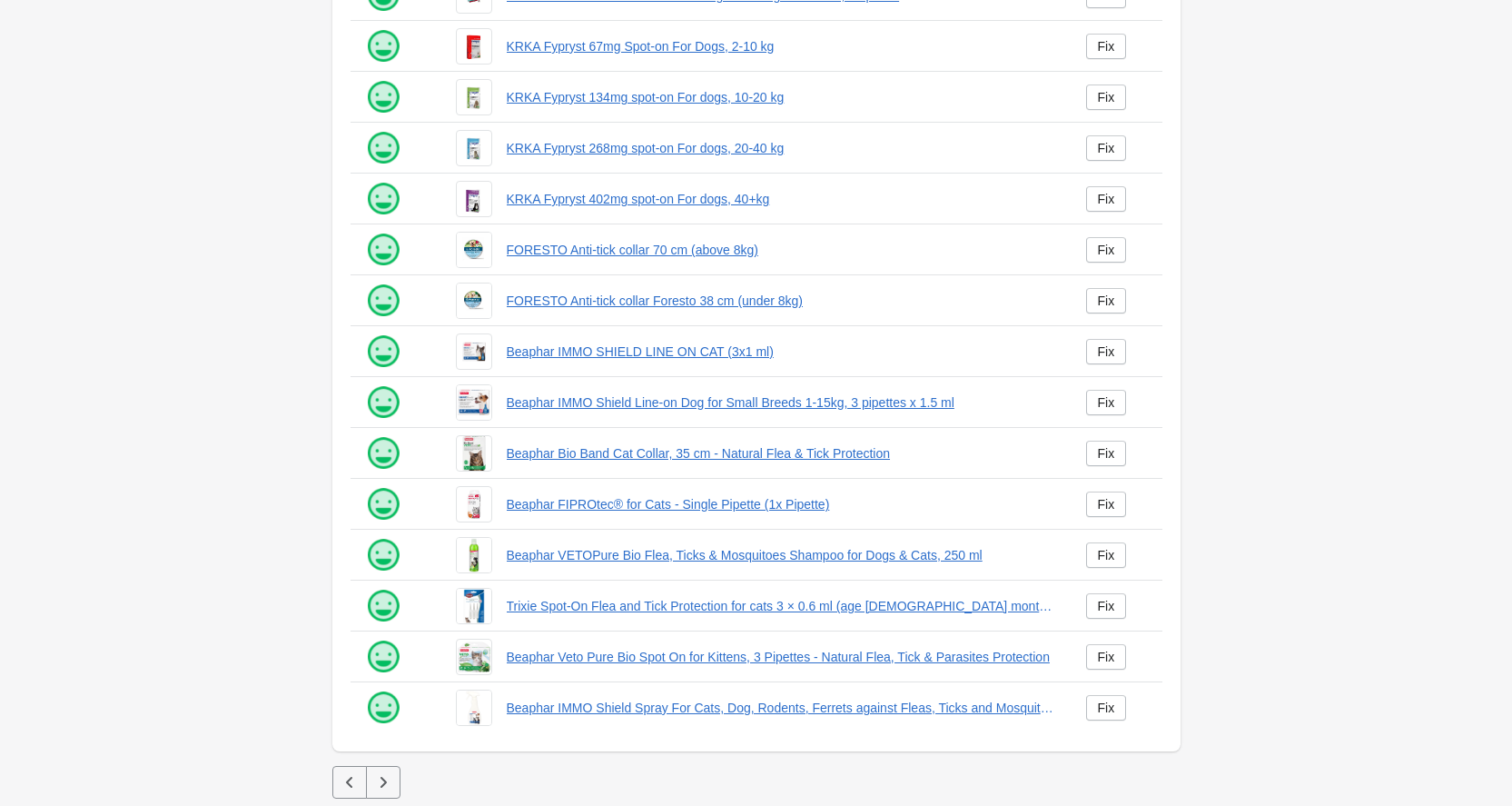
click at [383, 778] on icon "button" at bounding box center [383, 782] width 6 height 11
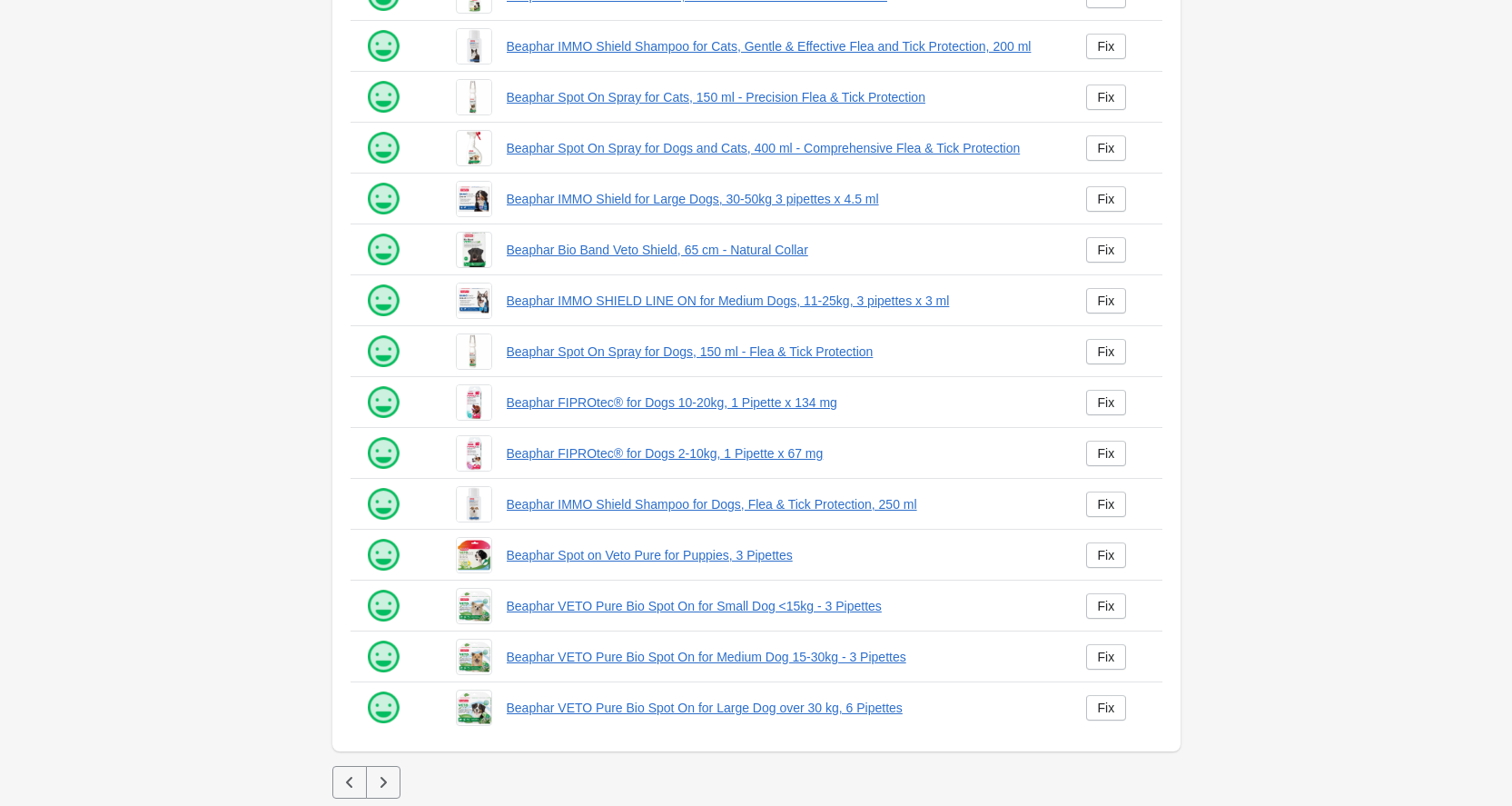
click at [383, 778] on icon "button" at bounding box center [383, 782] width 6 height 11
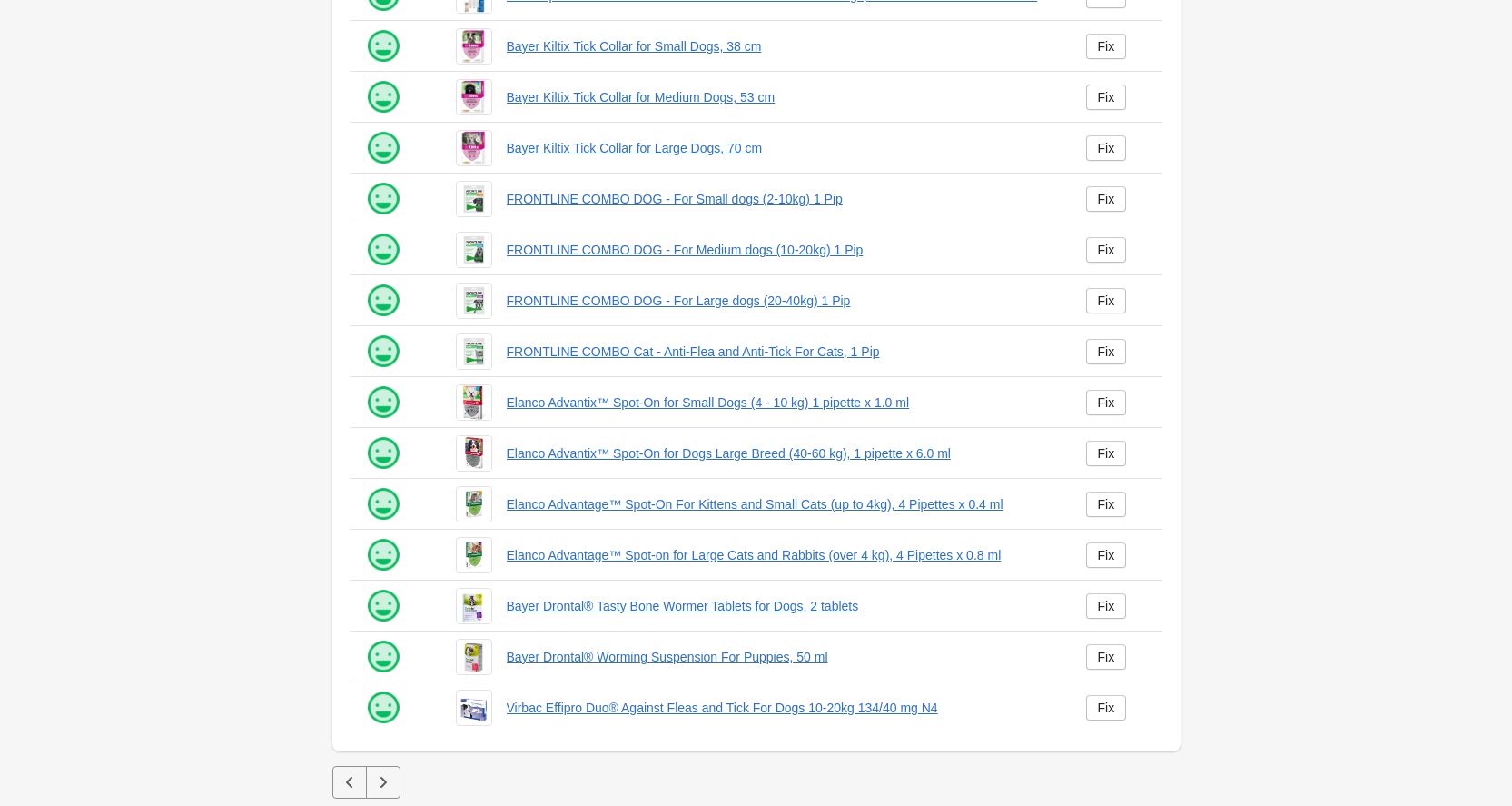
click at [383, 778] on icon "button" at bounding box center [383, 782] width 6 height 11
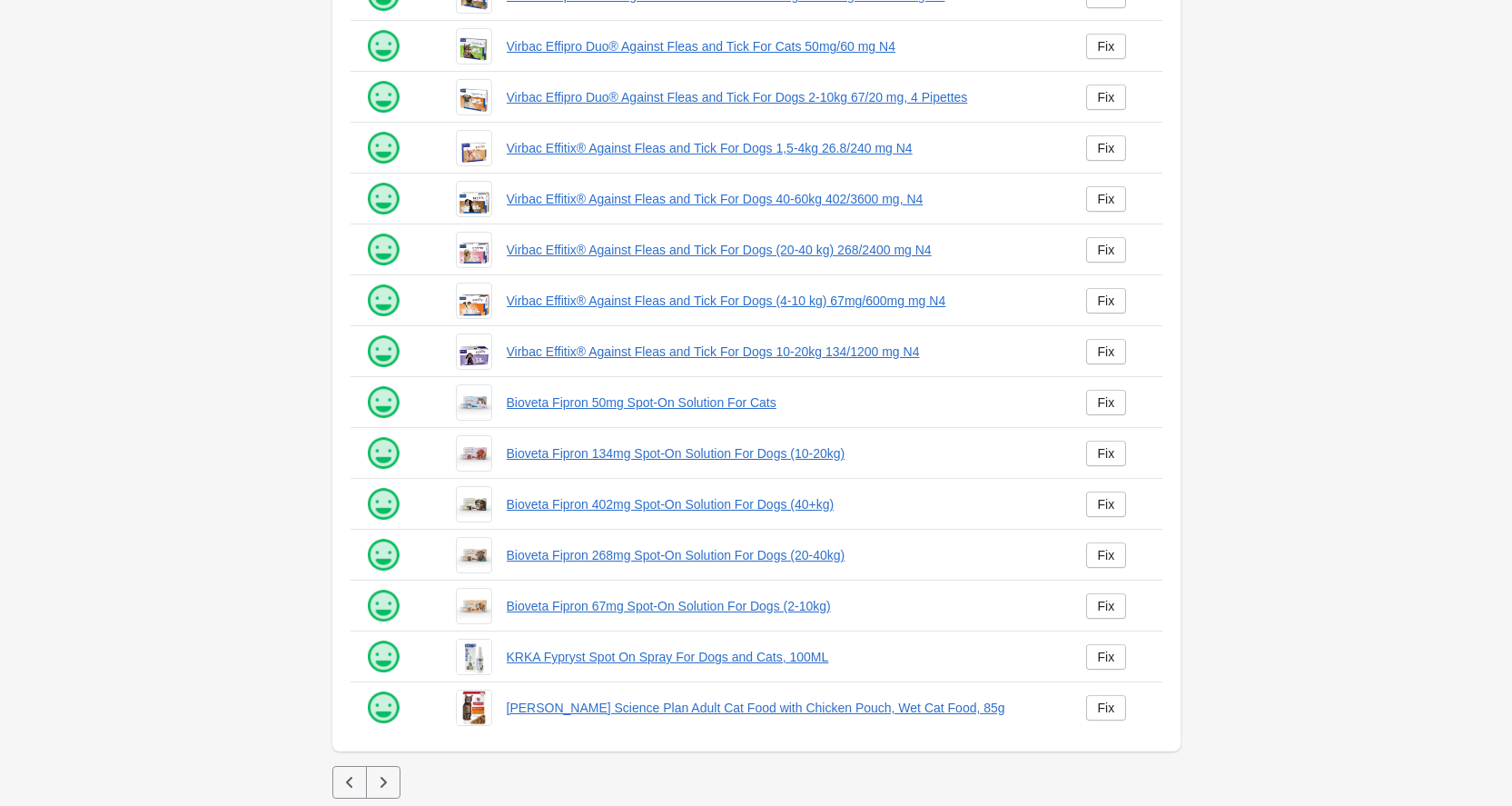
click at [383, 778] on icon "button" at bounding box center [383, 782] width 6 height 11
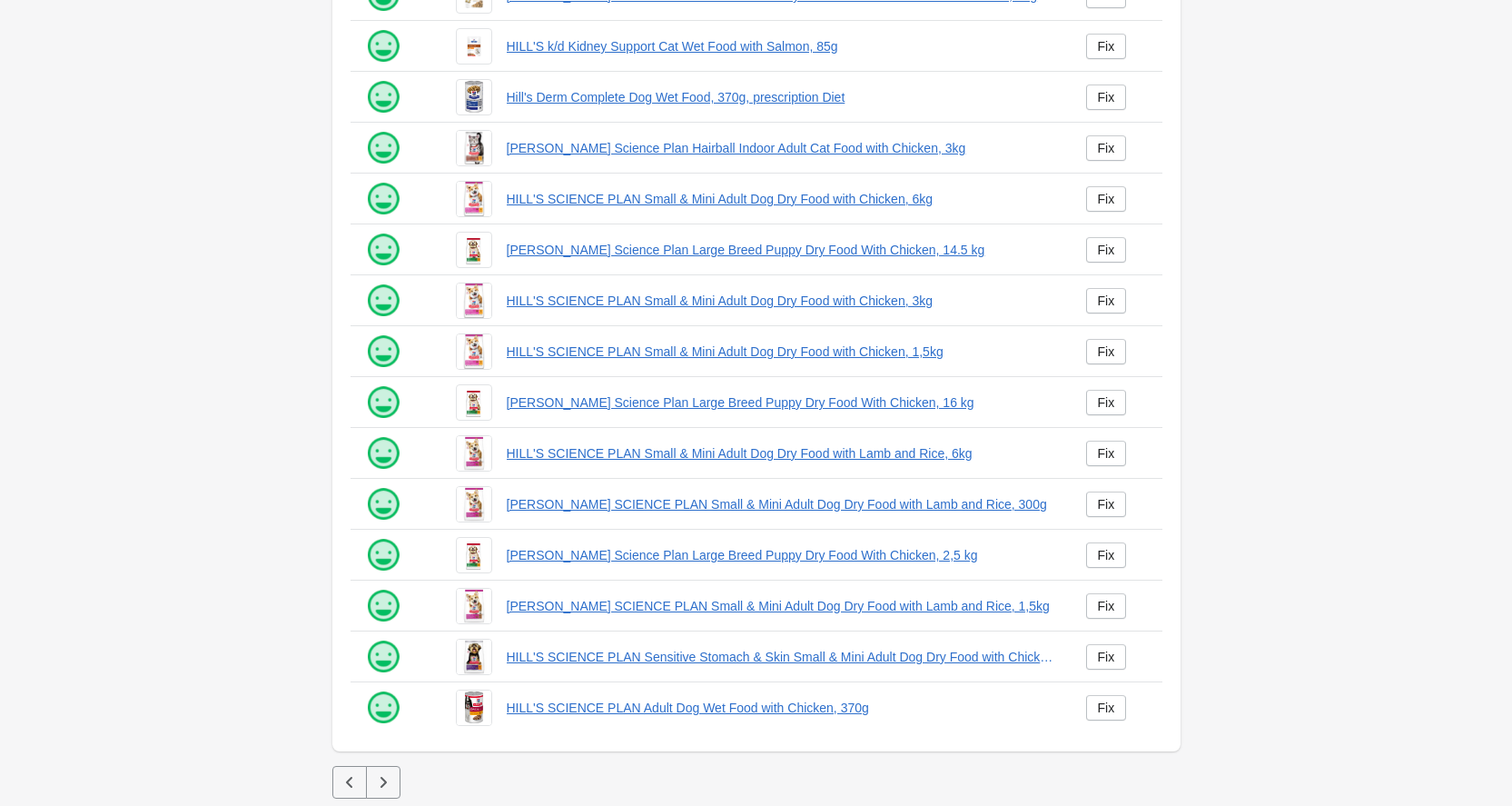
click at [383, 778] on icon "button" at bounding box center [383, 782] width 6 height 11
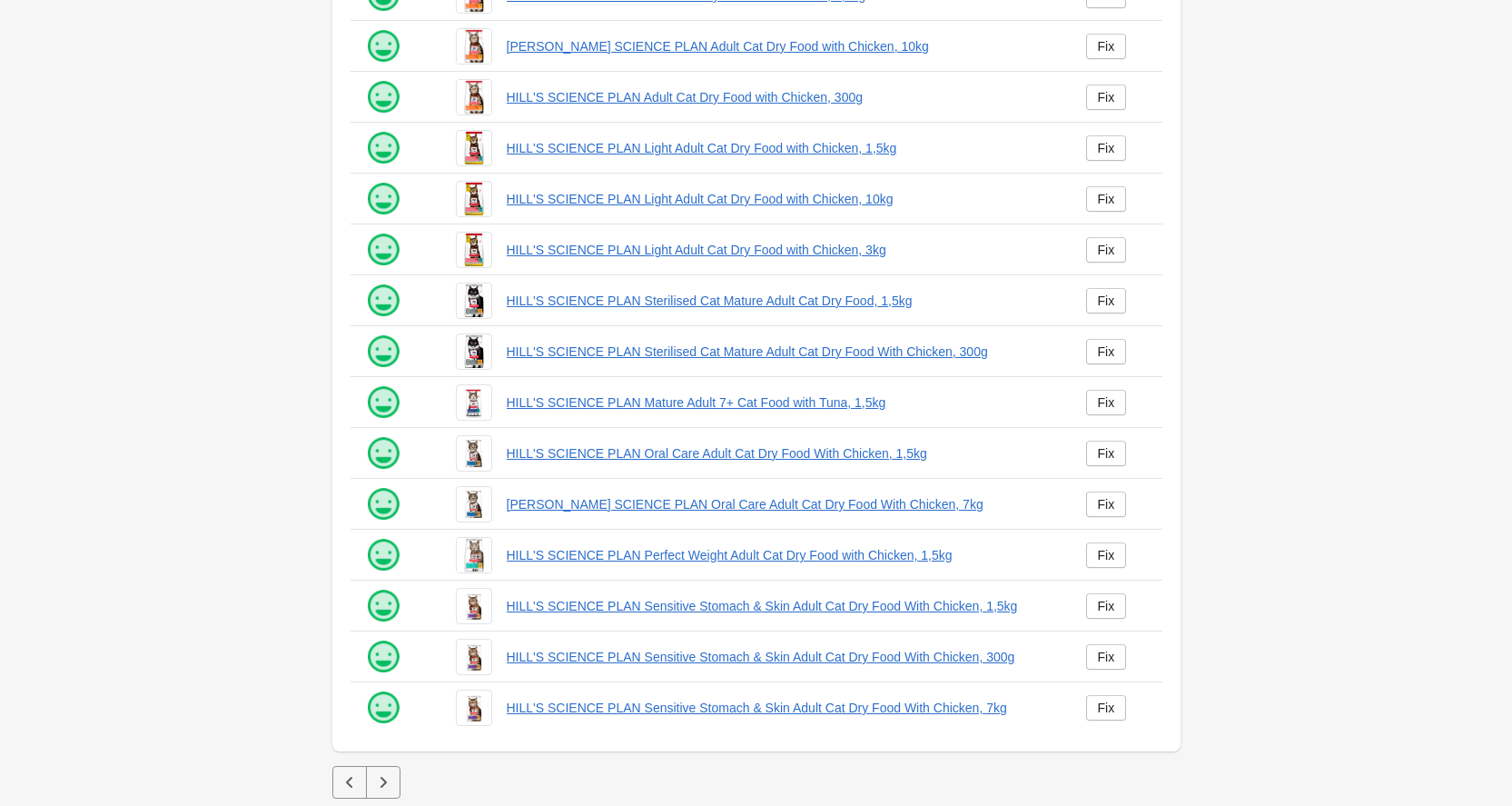
click at [382, 784] on icon "button" at bounding box center [384, 782] width 18 height 18
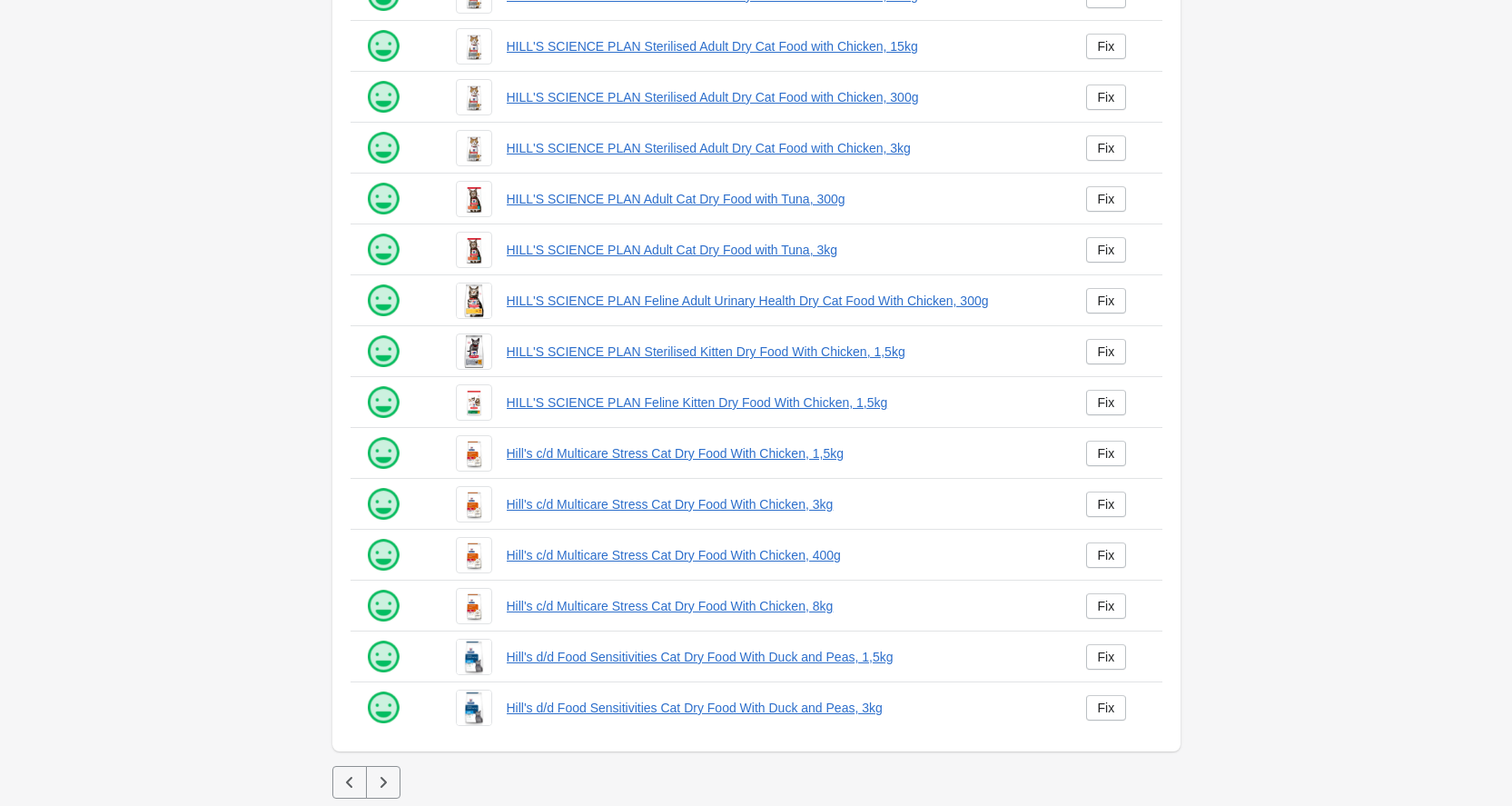
click at [383, 785] on icon "button" at bounding box center [383, 782] width 6 height 11
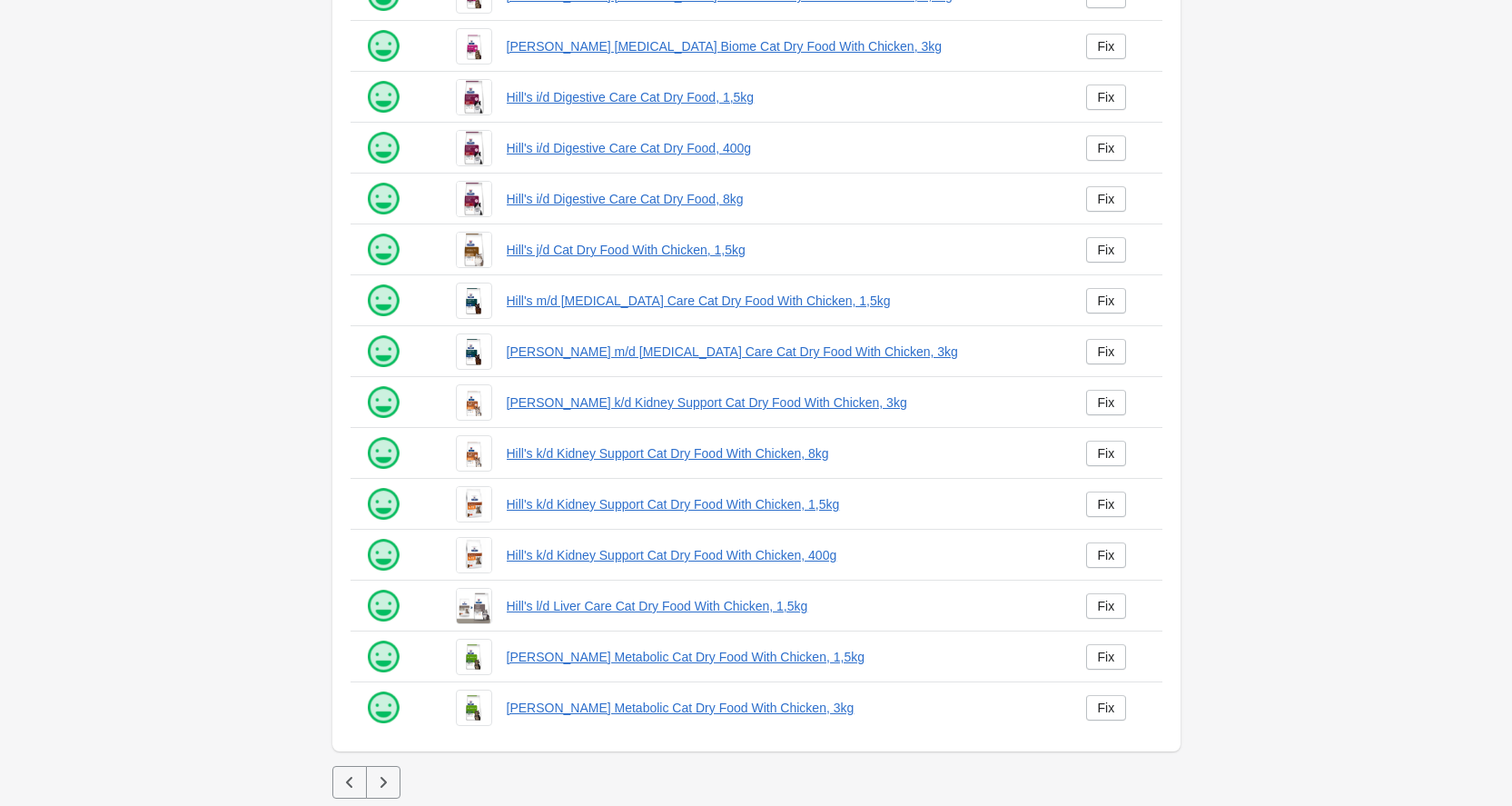
click at [383, 785] on icon "button" at bounding box center [383, 782] width 6 height 11
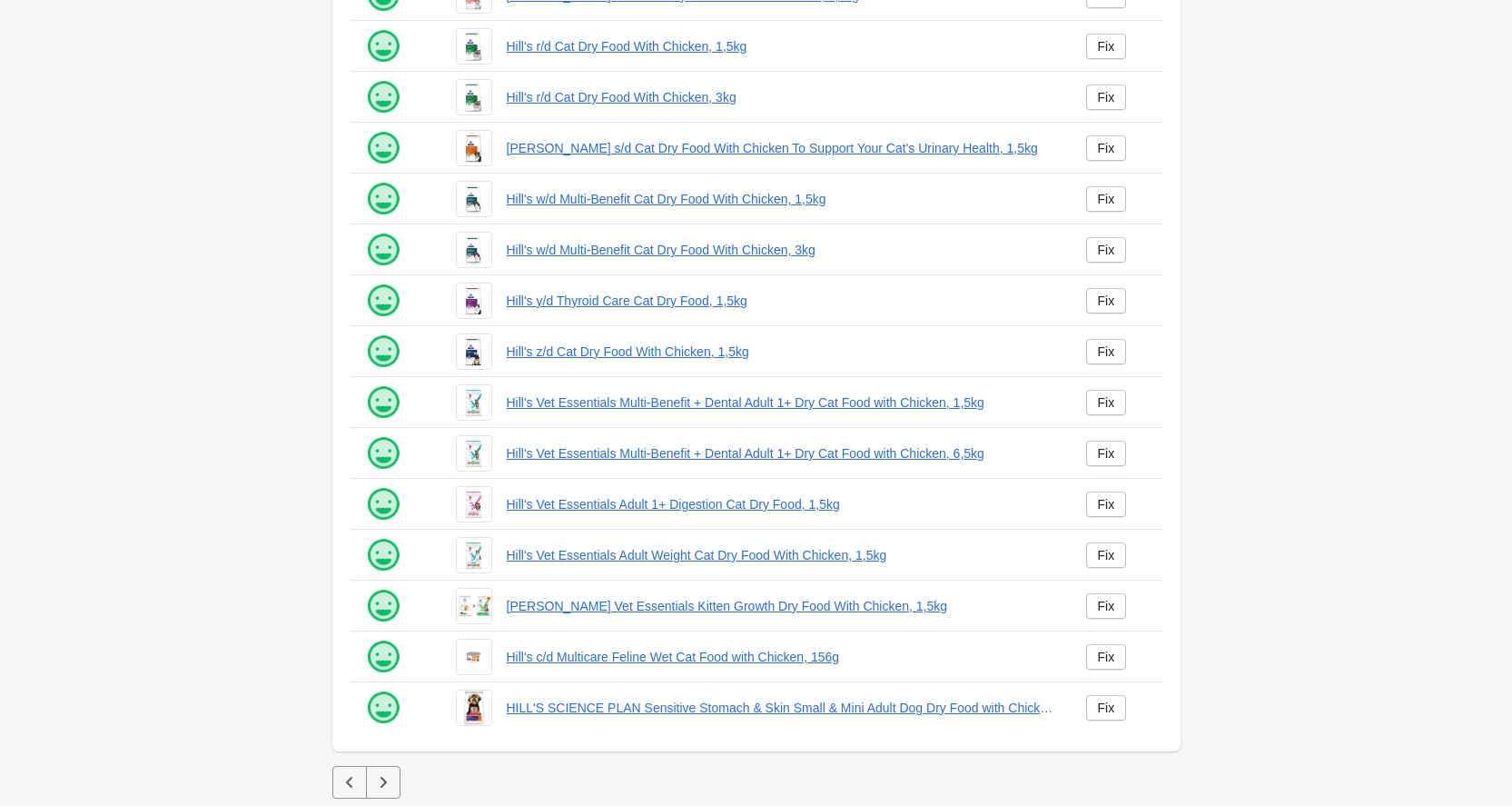
click at [381, 783] on icon "button" at bounding box center [384, 782] width 18 height 18
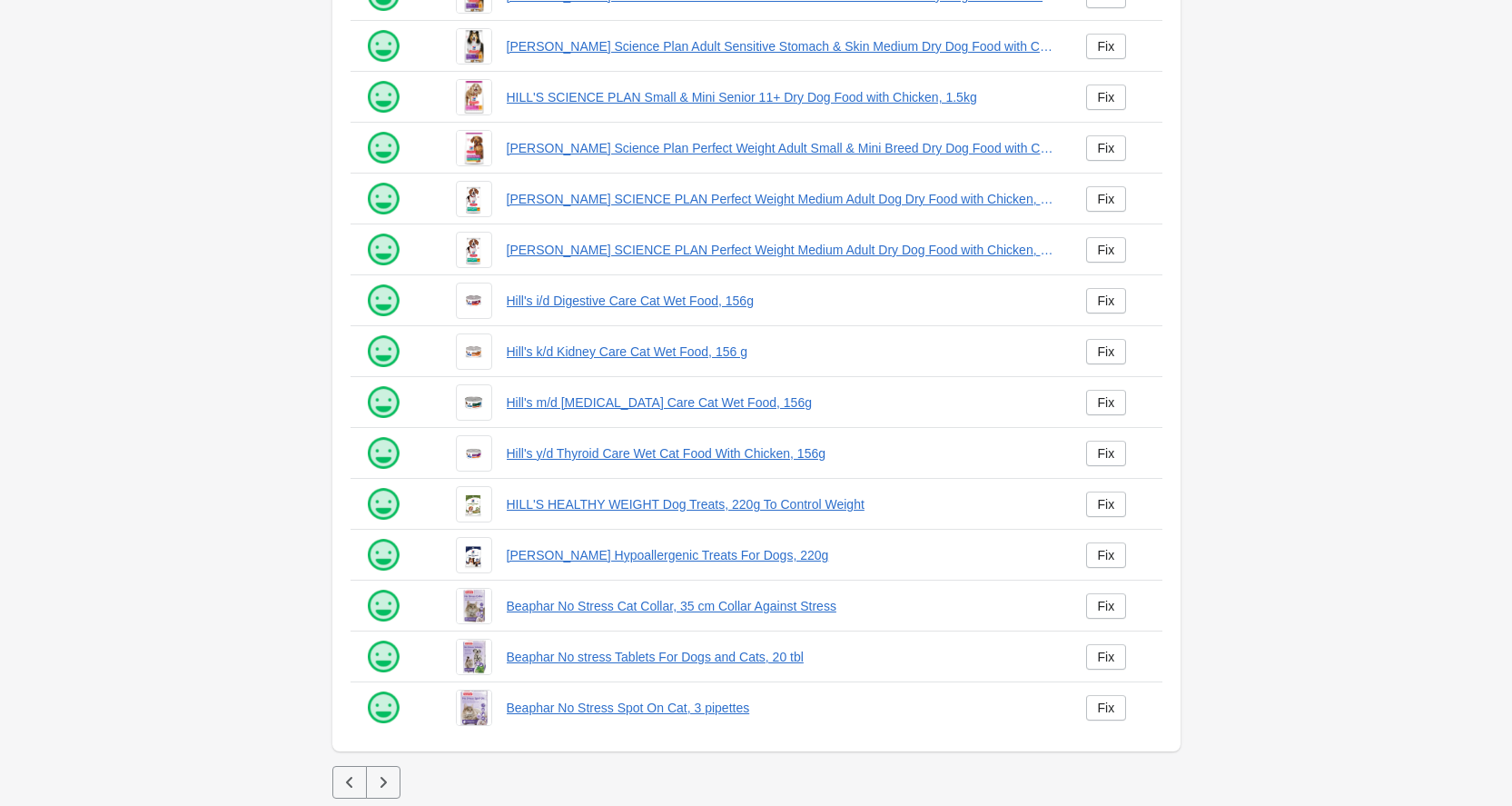
click at [382, 783] on icon "button" at bounding box center [384, 782] width 18 height 18
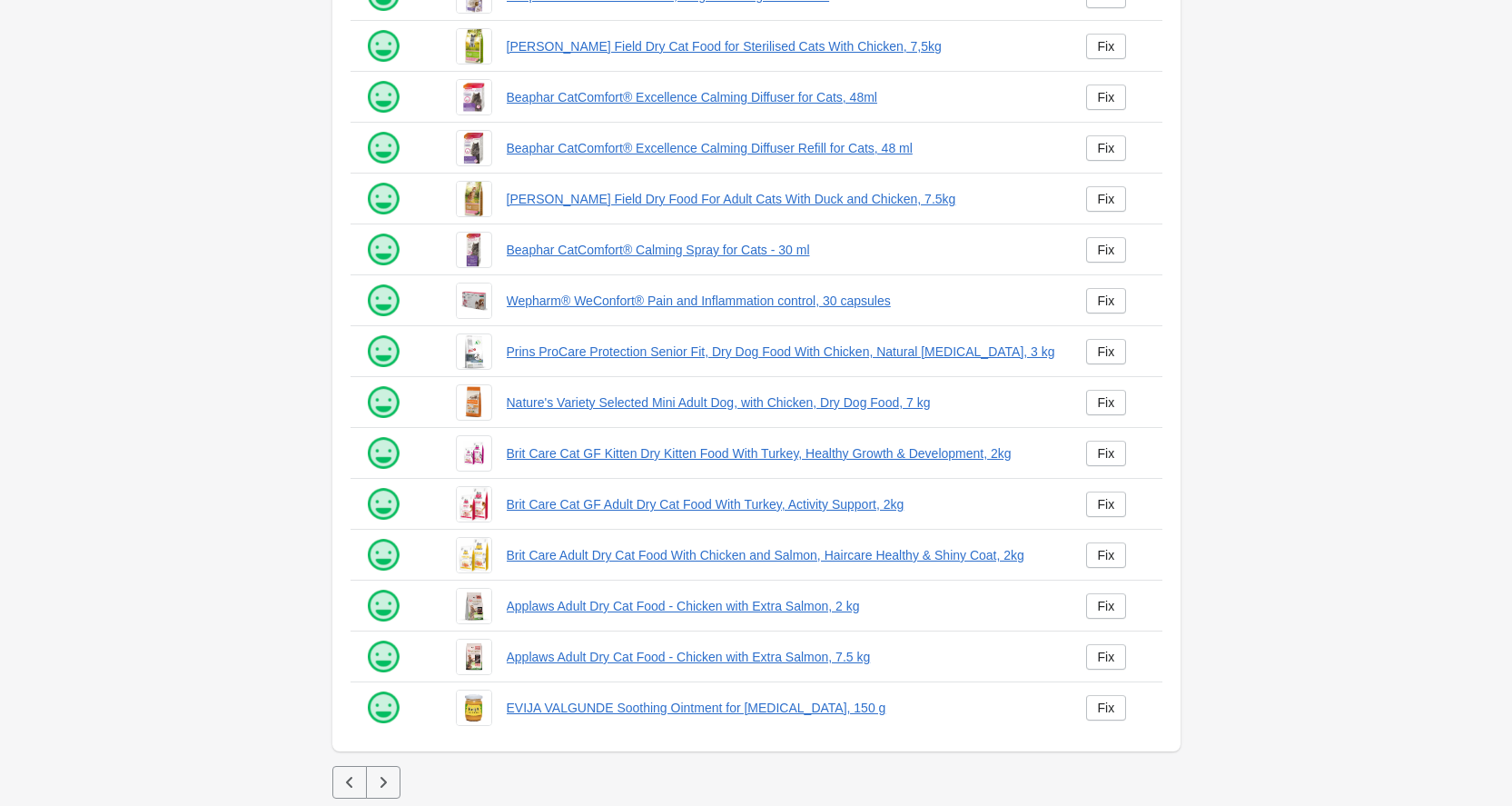
click at [382, 782] on icon "button" at bounding box center [384, 782] width 18 height 18
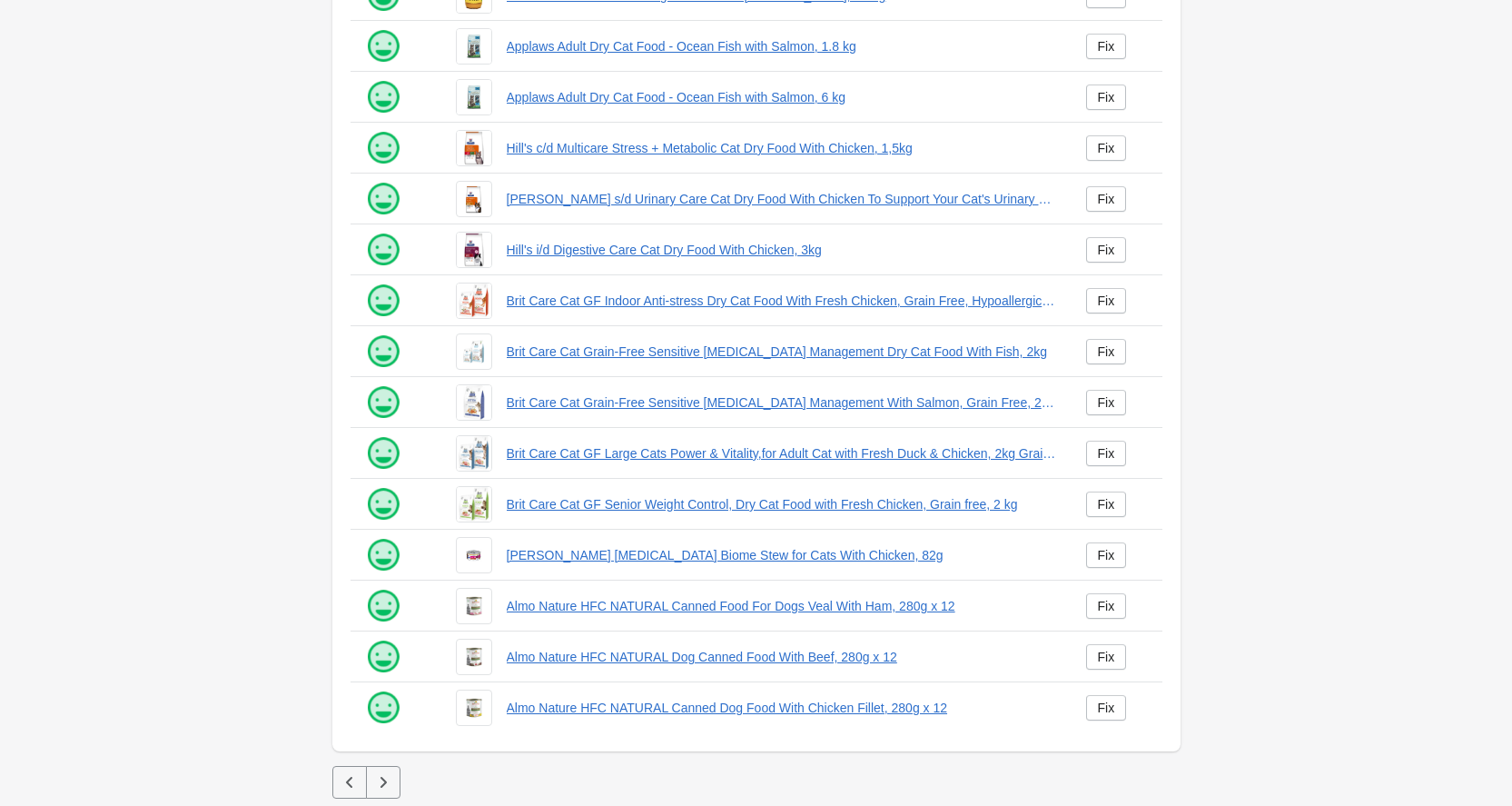
click at [382, 782] on icon "button" at bounding box center [384, 782] width 18 height 18
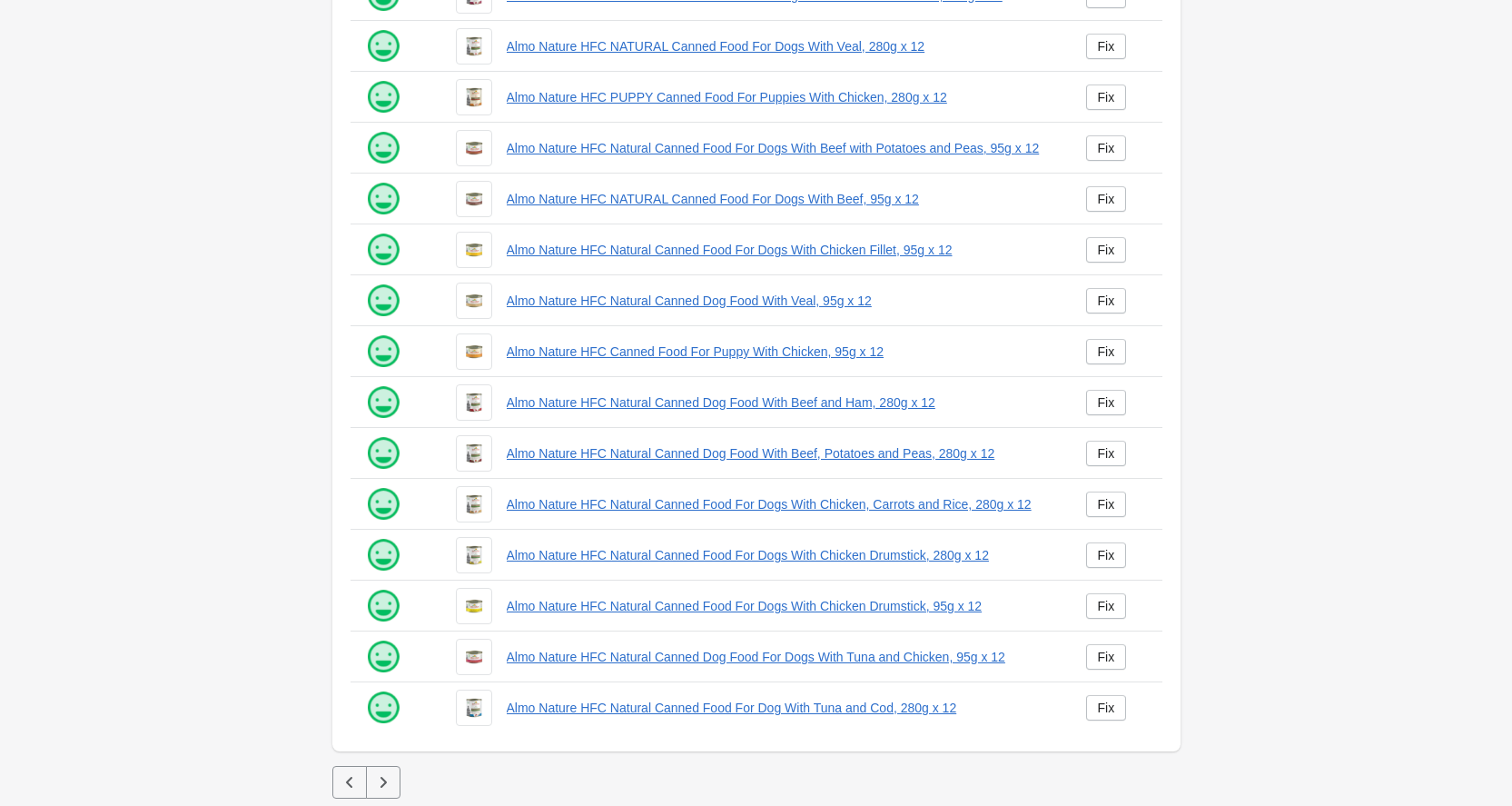
click at [382, 782] on icon "button" at bounding box center [384, 782] width 18 height 18
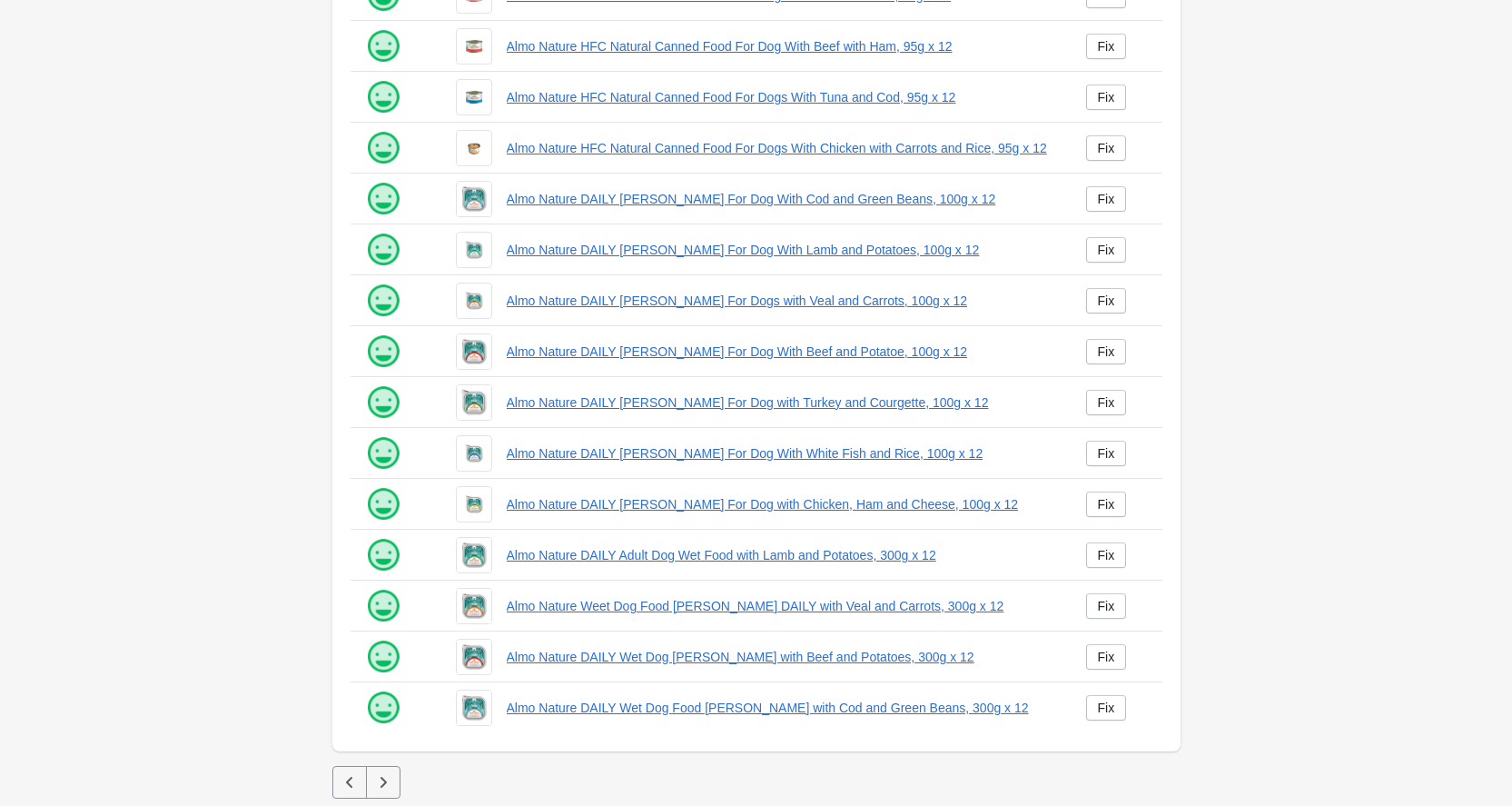
click at [387, 780] on icon "button" at bounding box center [384, 782] width 18 height 18
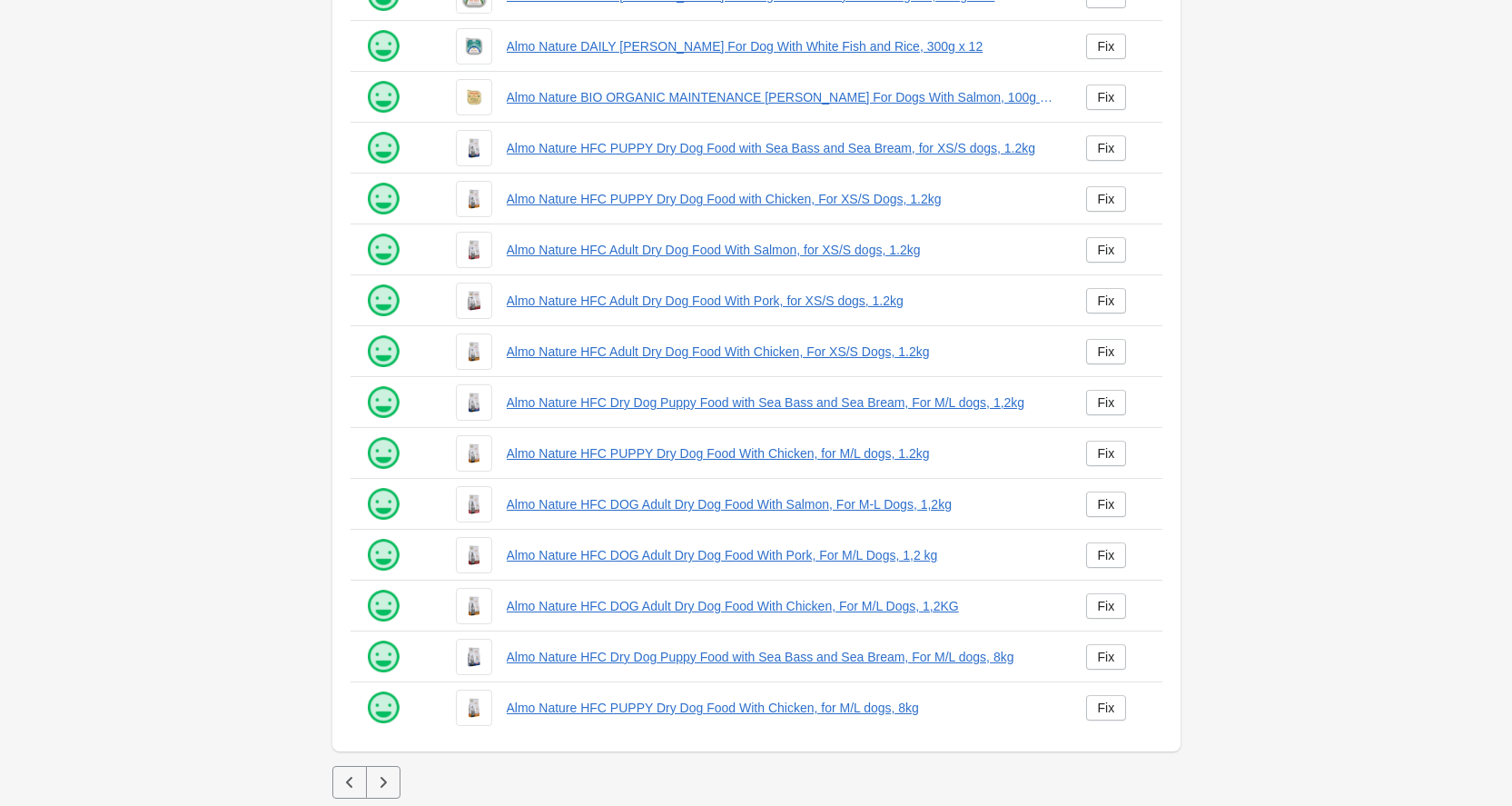
click at [384, 779] on icon "button" at bounding box center [383, 782] width 6 height 11
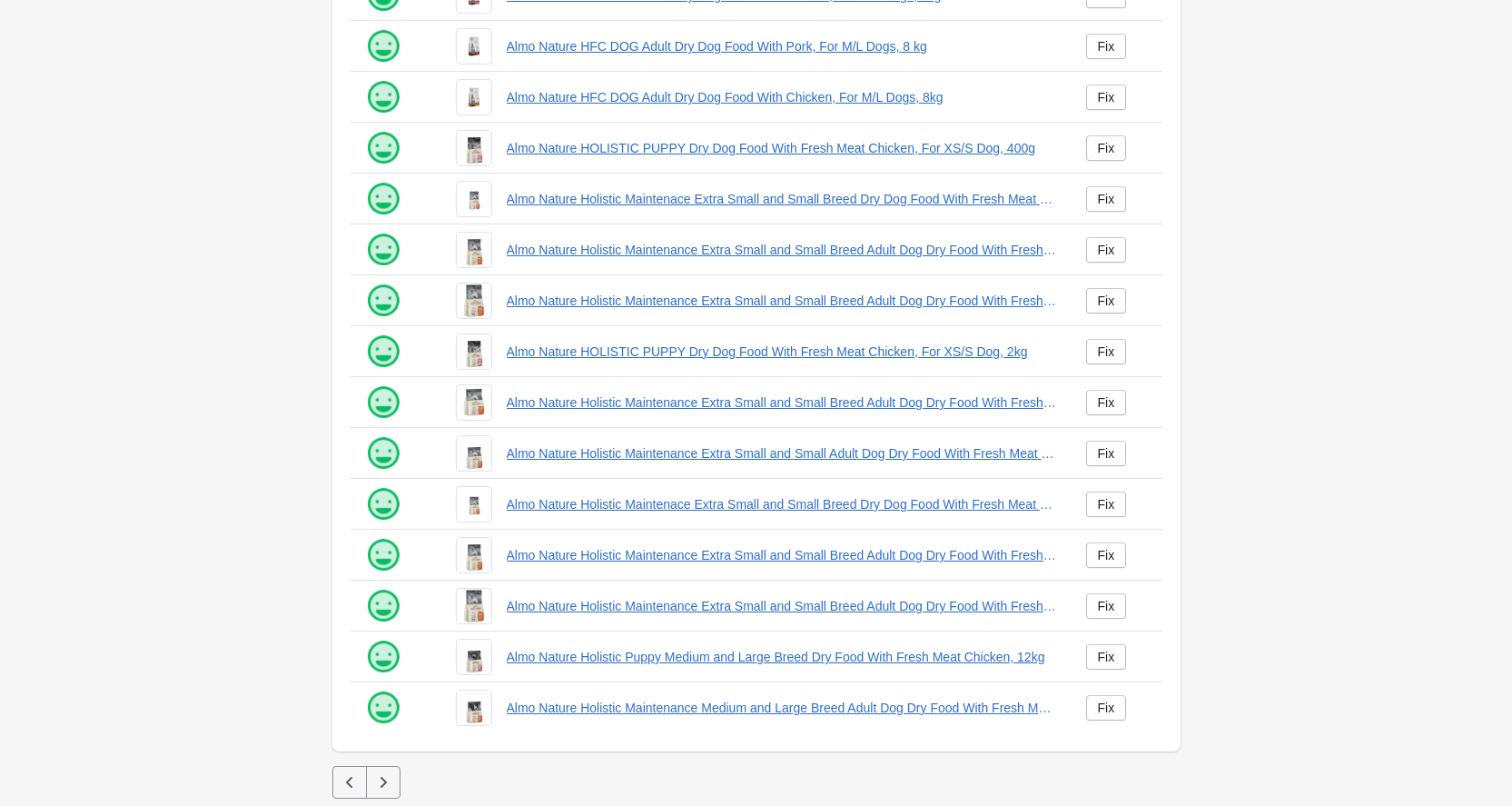
click at [387, 777] on icon "button" at bounding box center [384, 782] width 18 height 18
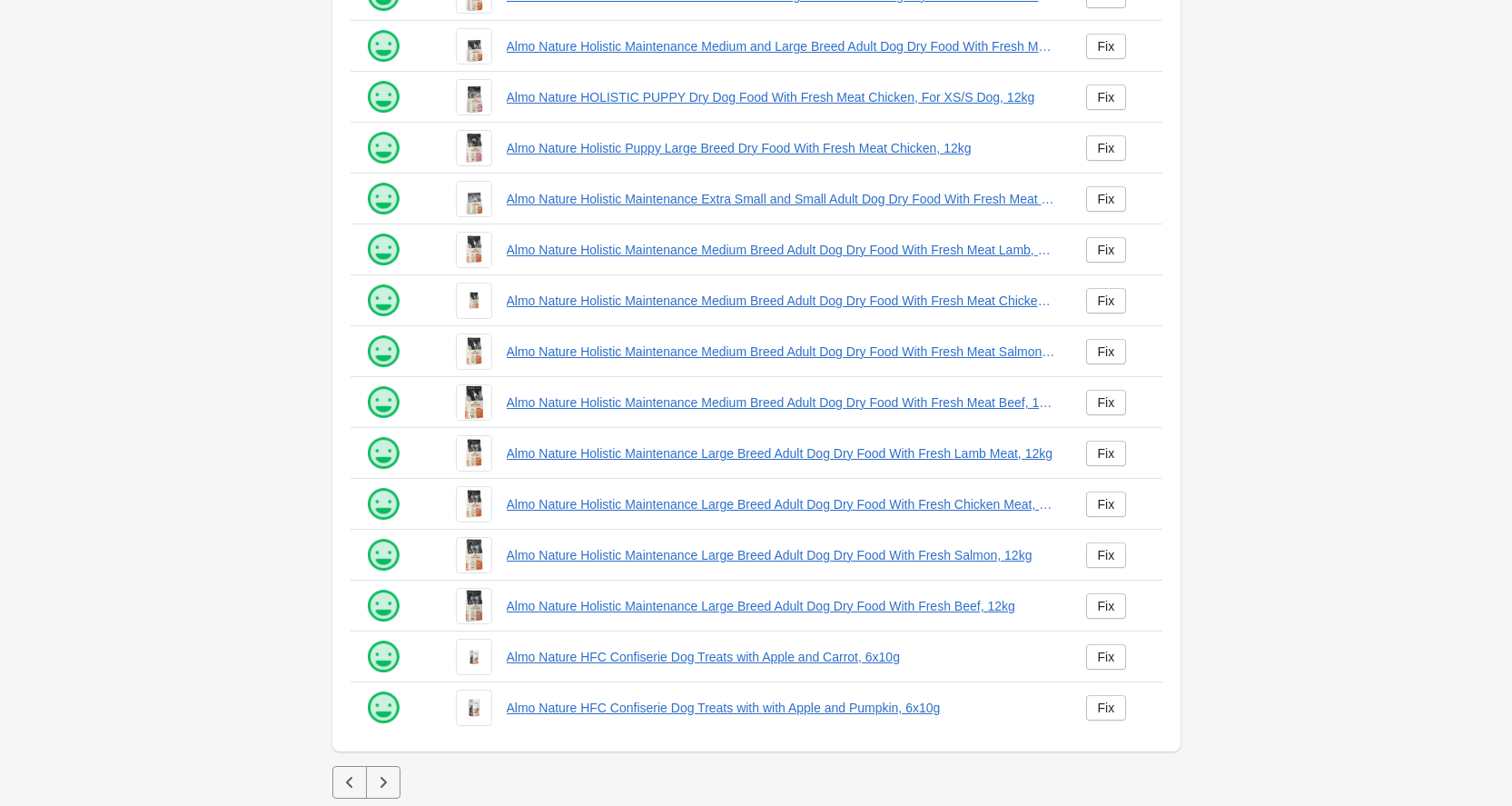
click at [386, 776] on icon "button" at bounding box center [384, 782] width 18 height 18
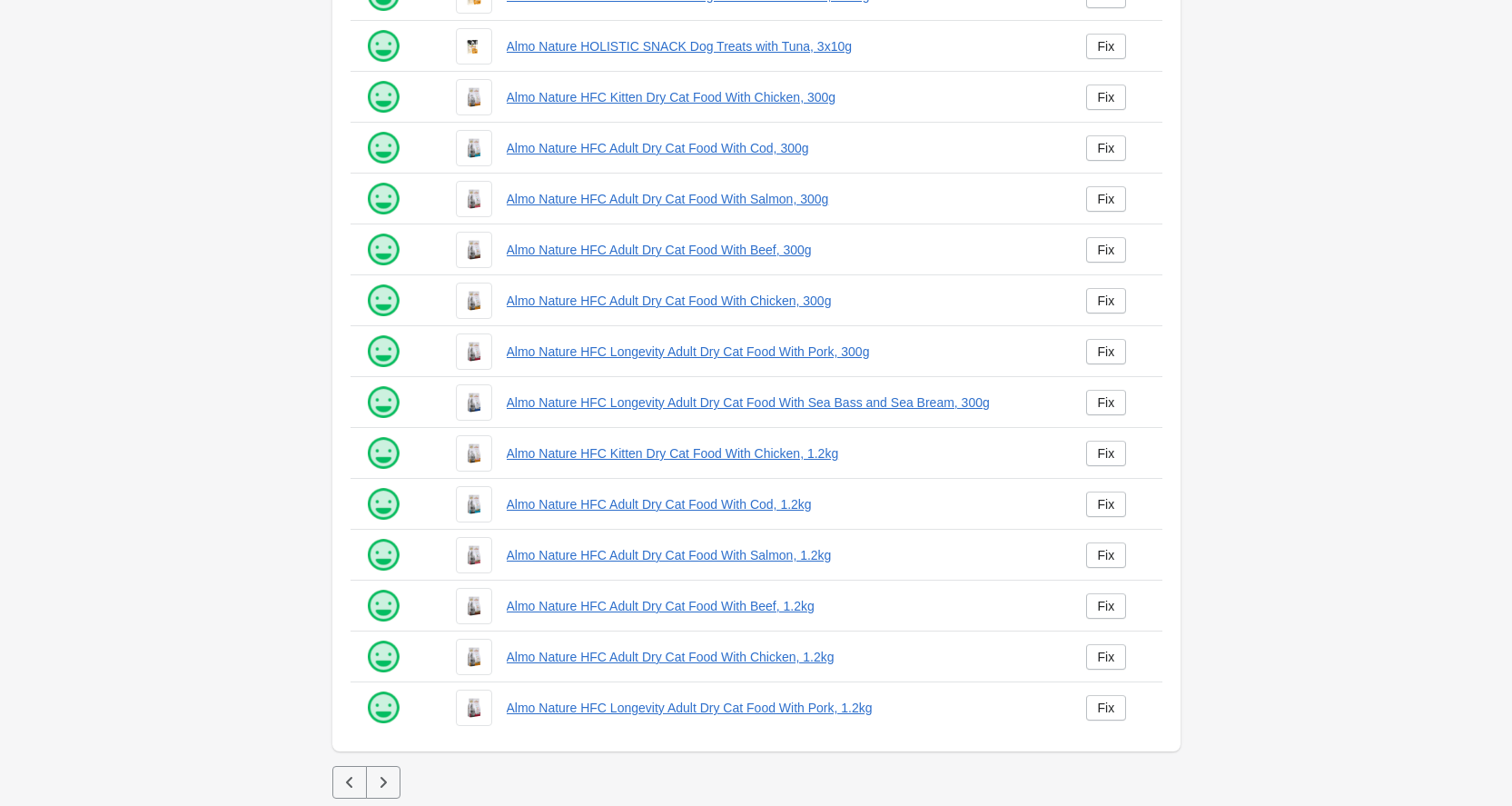
click at [386, 776] on icon "button" at bounding box center [384, 782] width 18 height 18
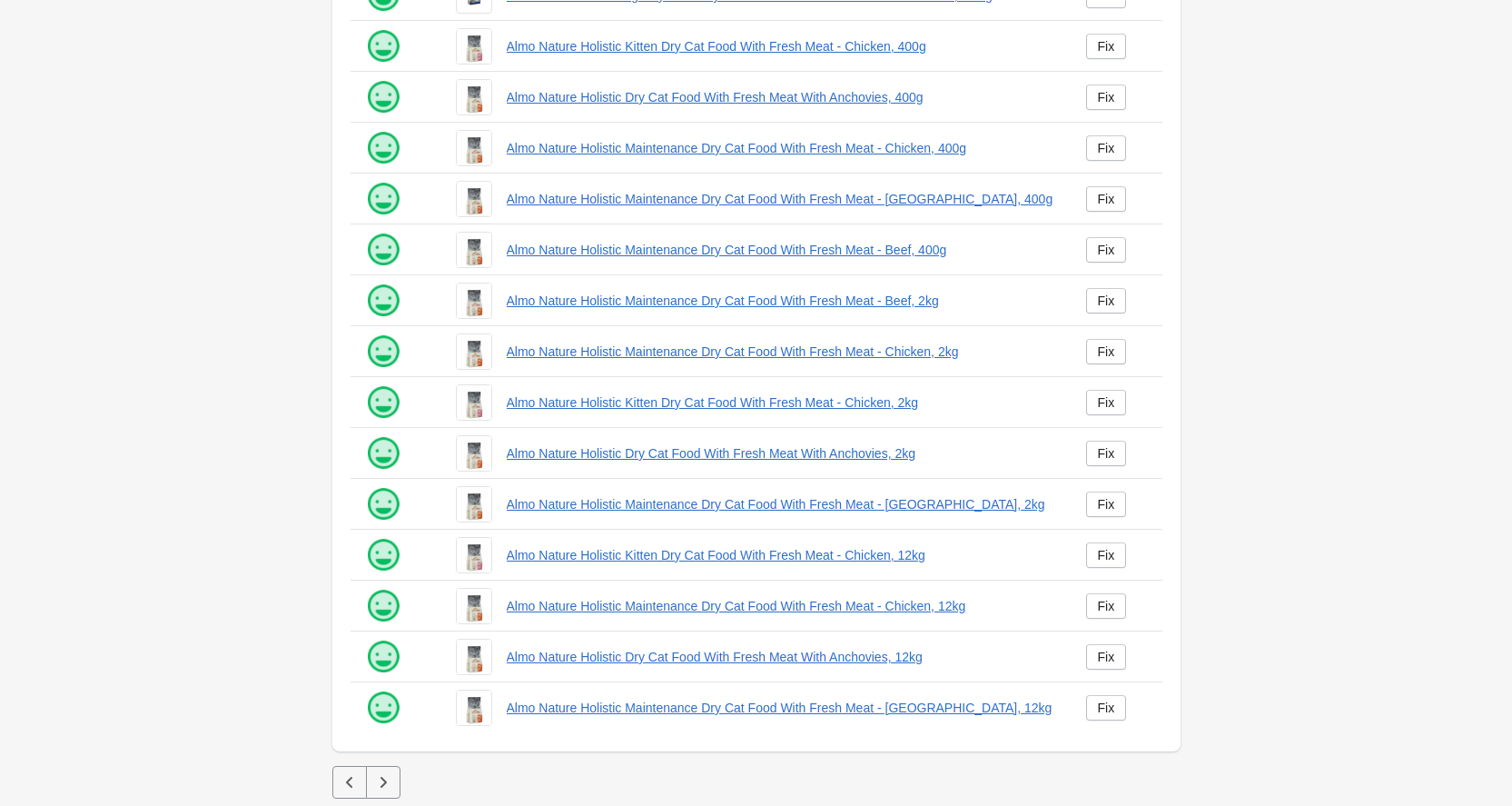
click at [384, 773] on icon "button" at bounding box center [384, 782] width 18 height 18
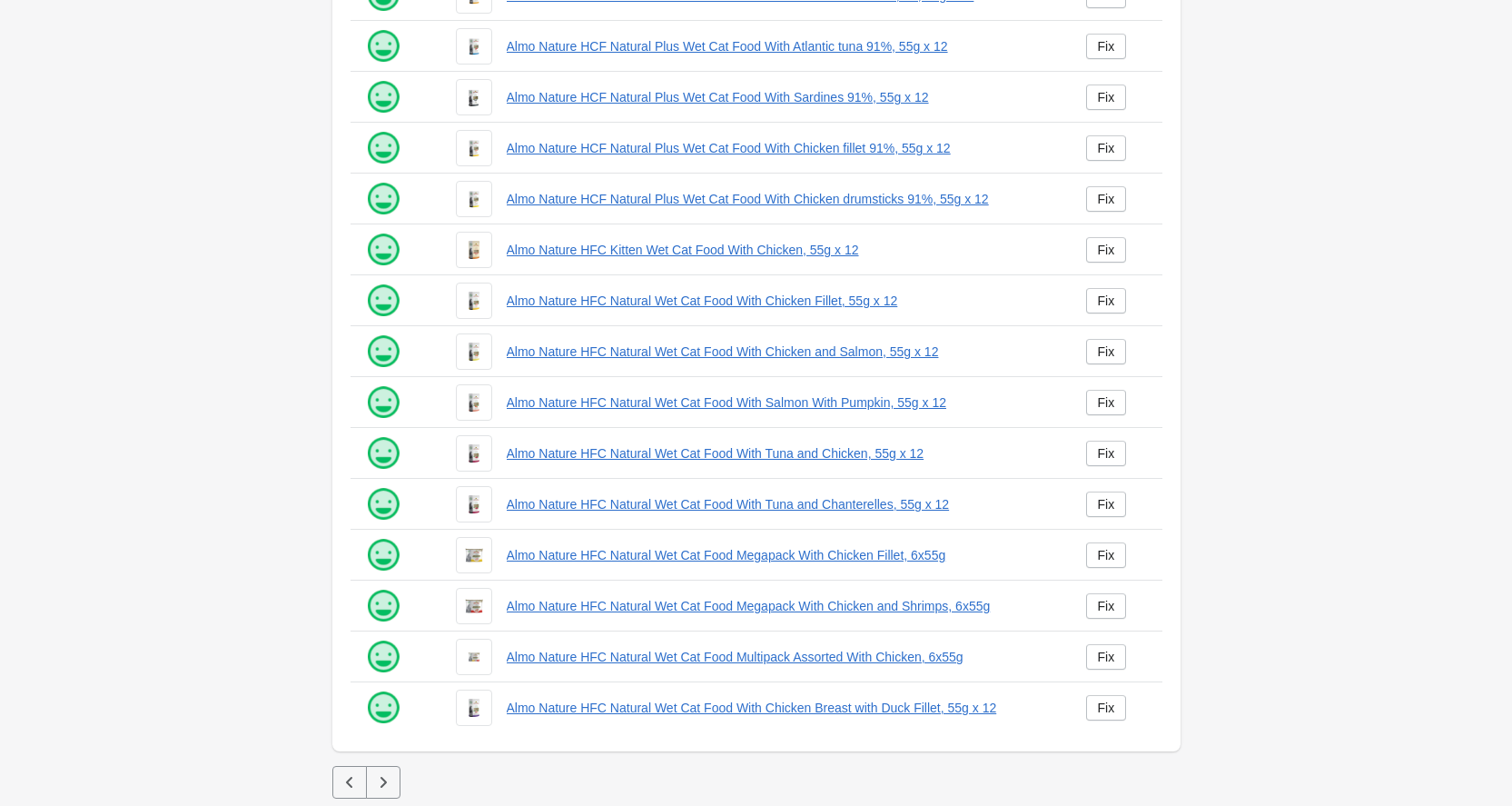
click at [384, 774] on icon "button" at bounding box center [384, 782] width 18 height 18
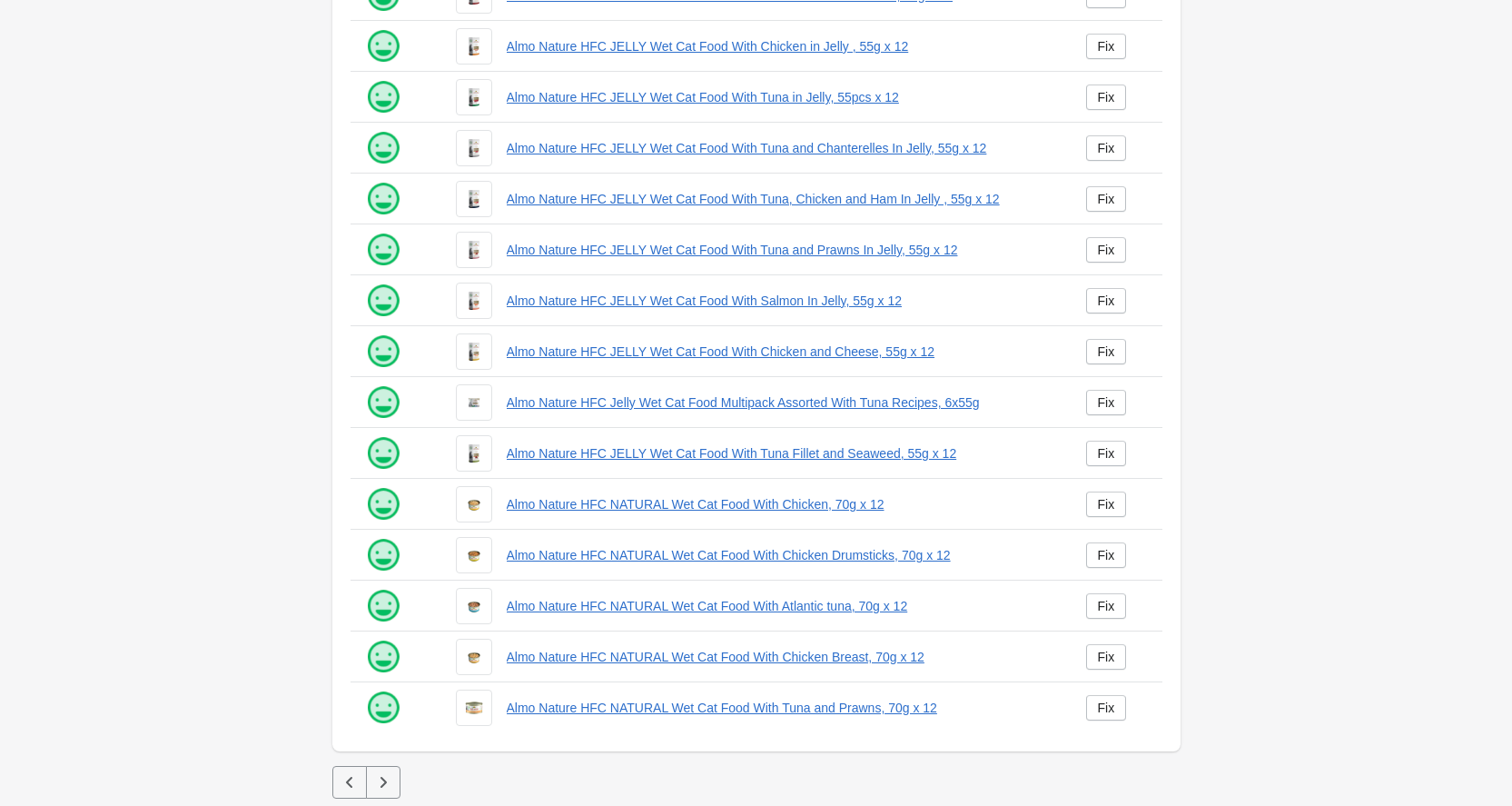
click at [384, 774] on icon "button" at bounding box center [384, 782] width 18 height 18
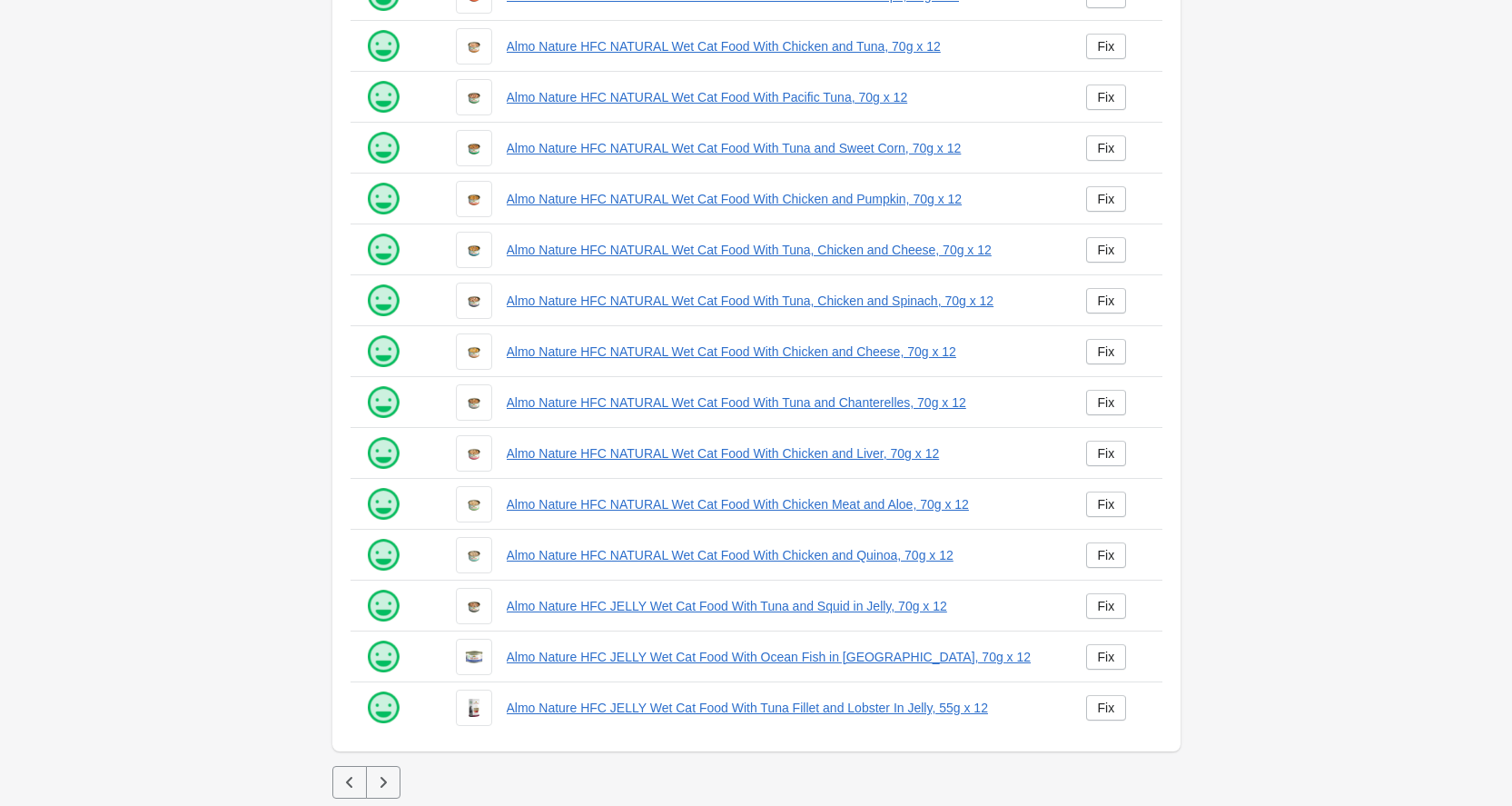
click at [384, 779] on icon "button" at bounding box center [383, 782] width 6 height 11
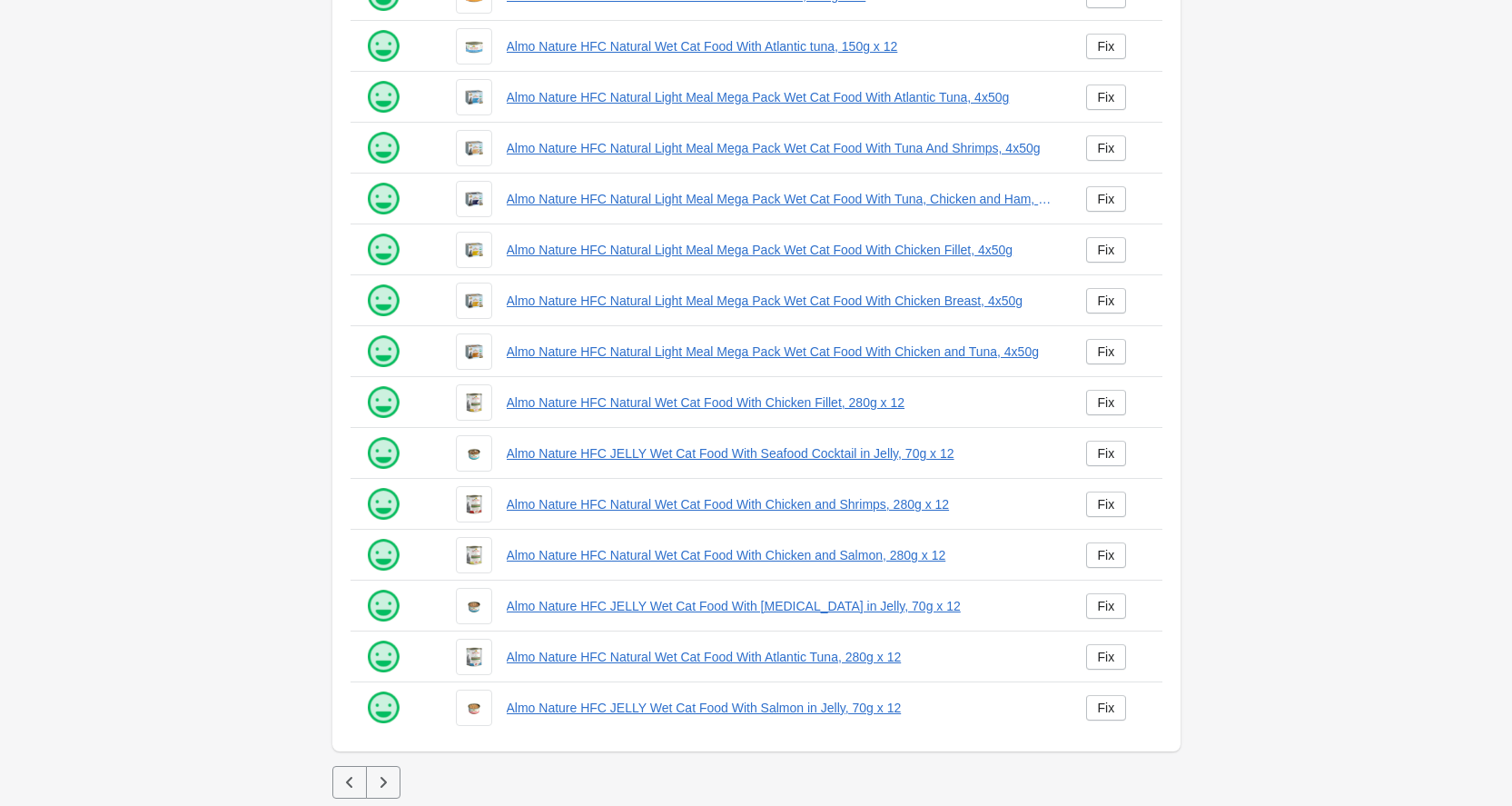
click at [384, 779] on icon "button" at bounding box center [383, 782] width 6 height 11
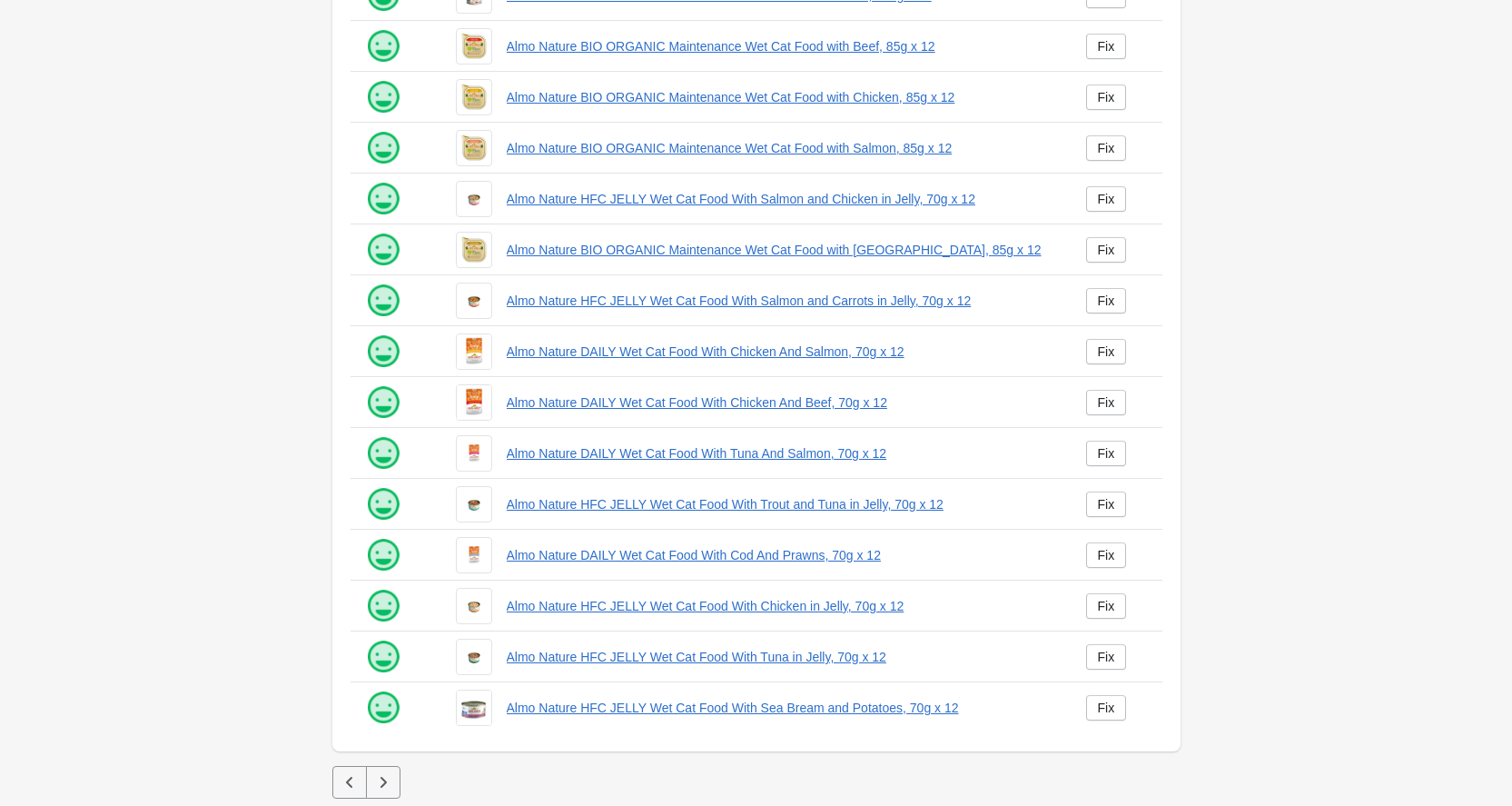
click at [384, 781] on icon "button" at bounding box center [384, 782] width 18 height 18
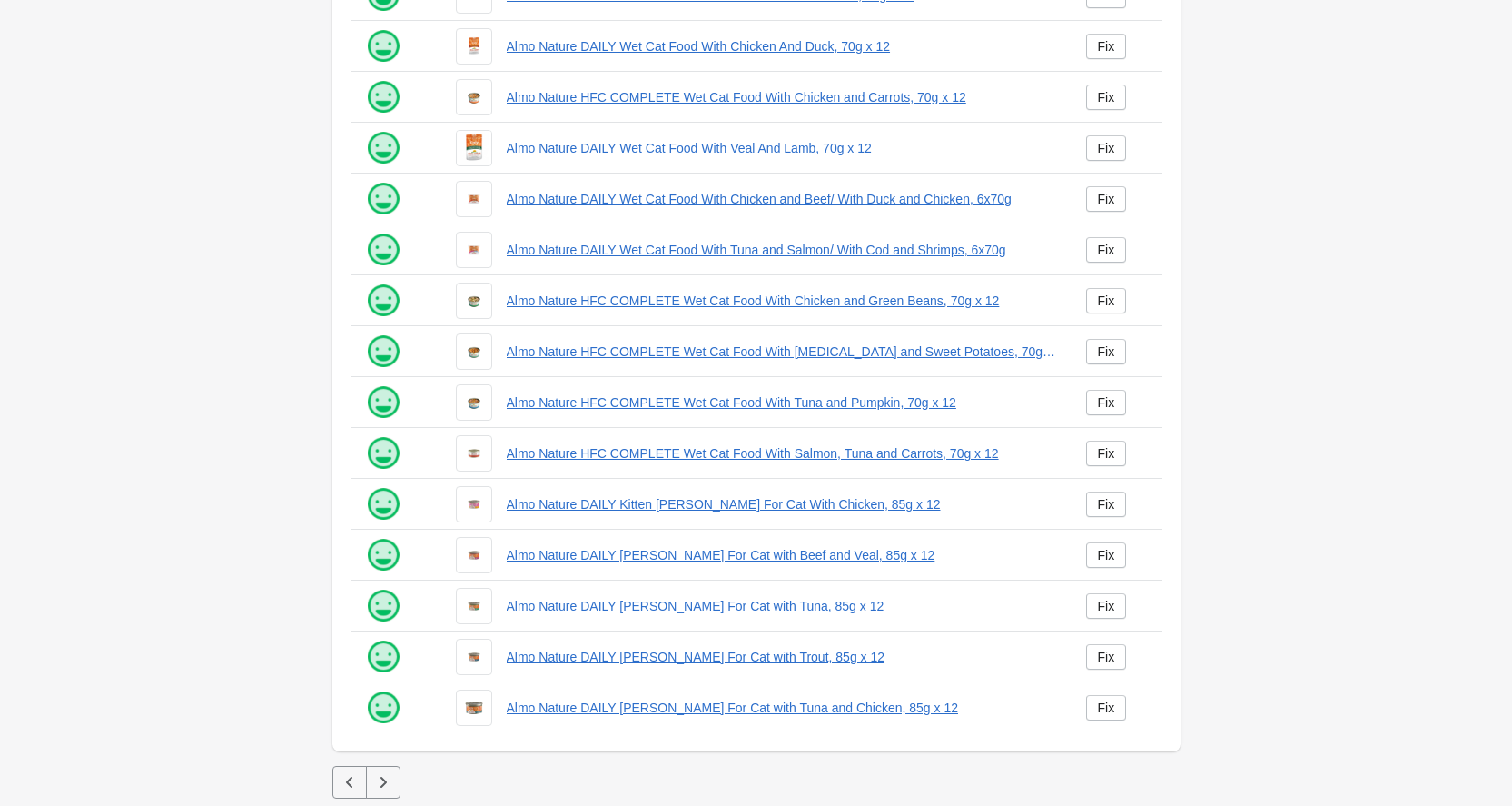
click at [383, 781] on icon "button" at bounding box center [384, 782] width 18 height 18
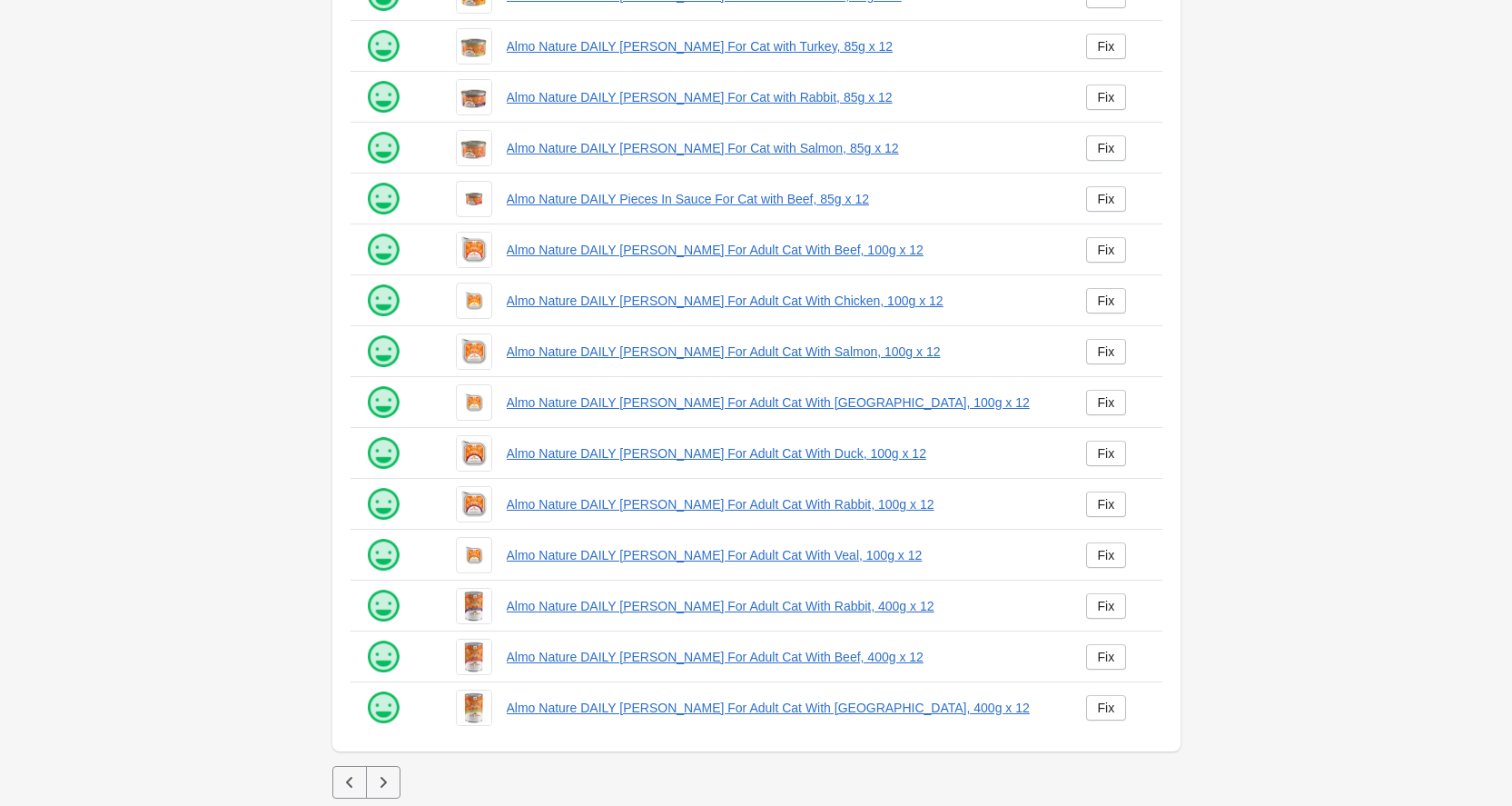
click at [384, 780] on icon "button" at bounding box center [383, 782] width 6 height 11
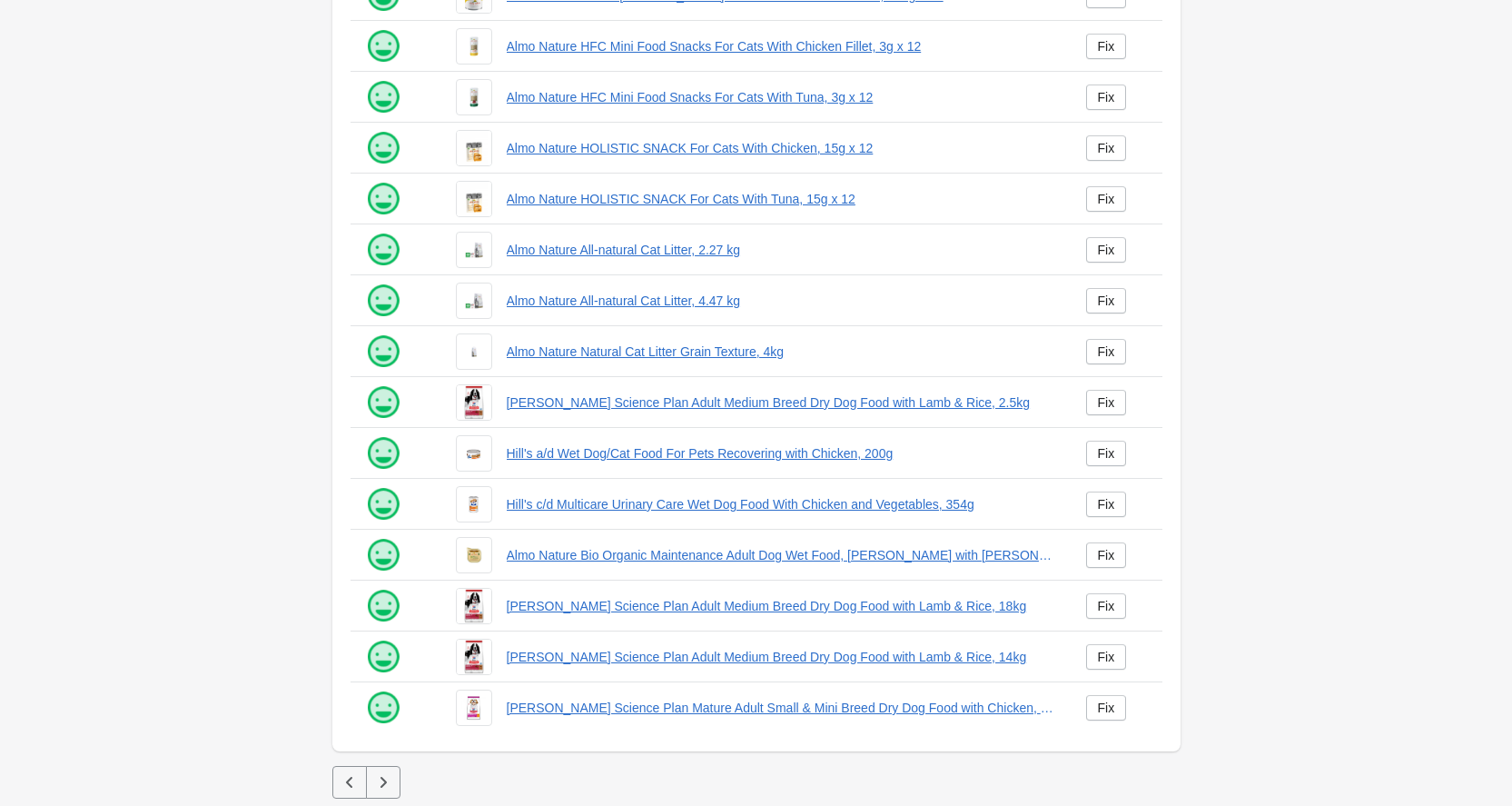
click at [382, 776] on icon "button" at bounding box center [384, 782] width 18 height 18
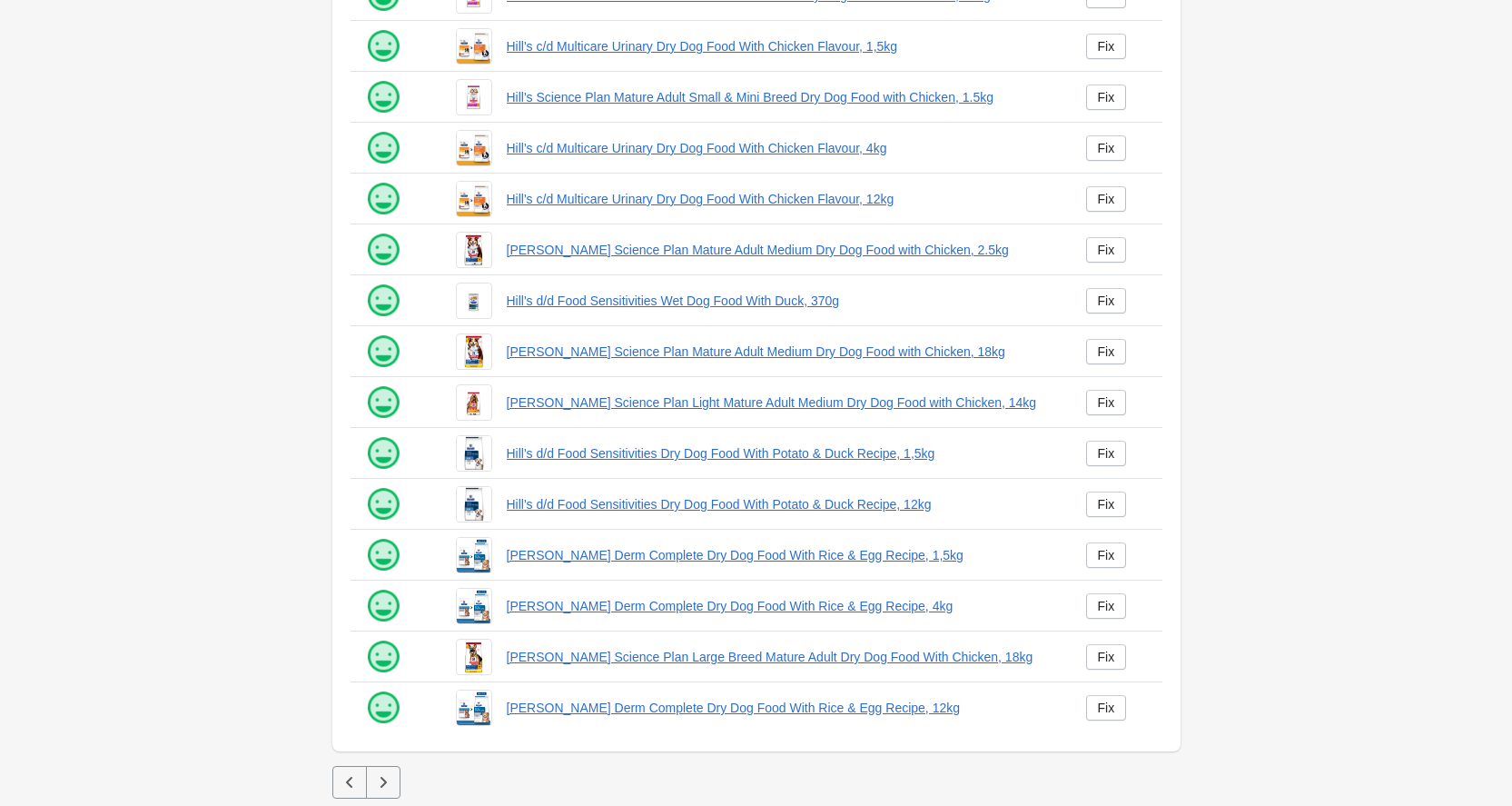
click at [384, 782] on icon "button" at bounding box center [384, 782] width 18 height 18
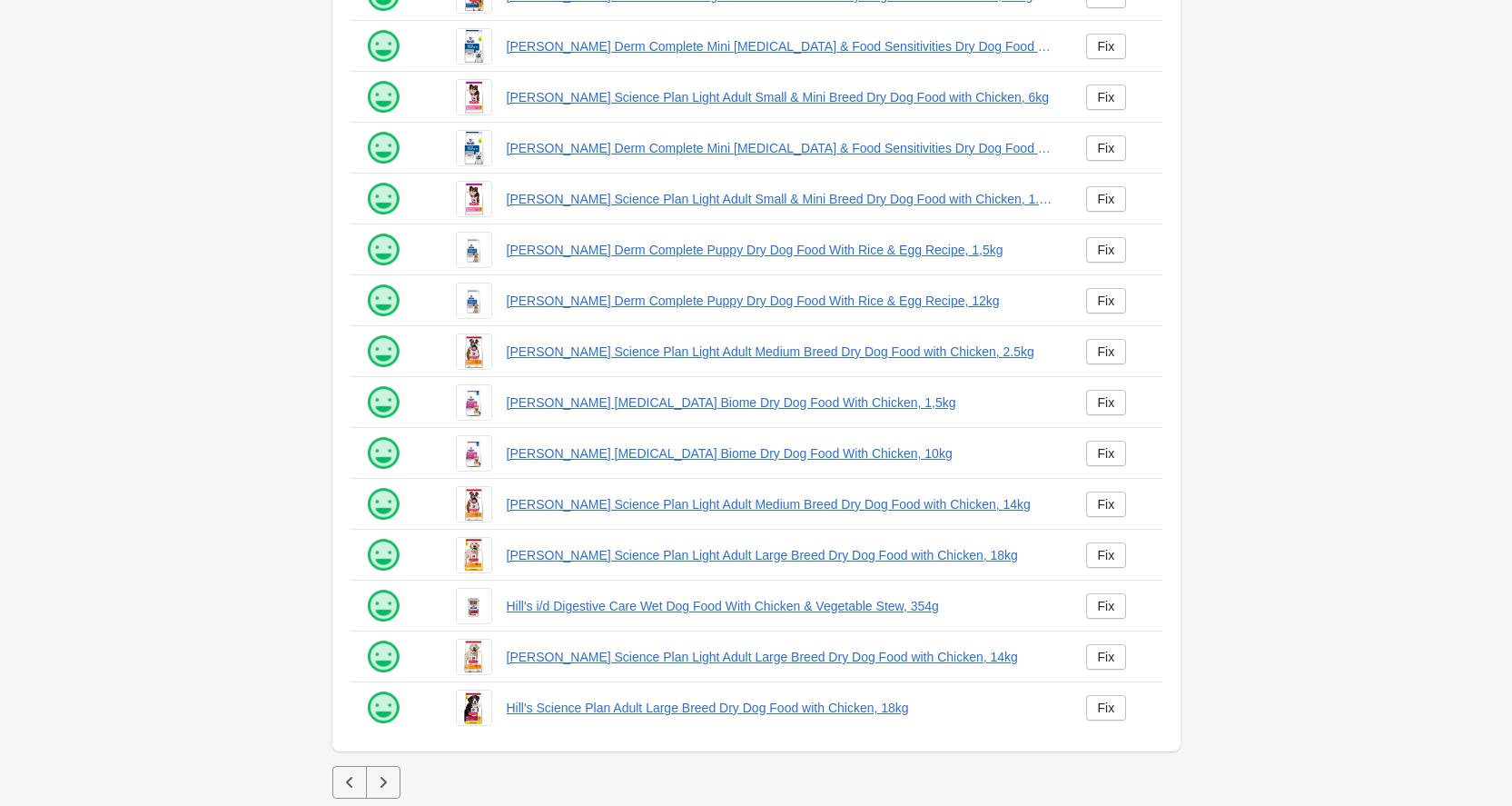
click at [392, 783] on icon "button" at bounding box center [384, 782] width 18 height 18
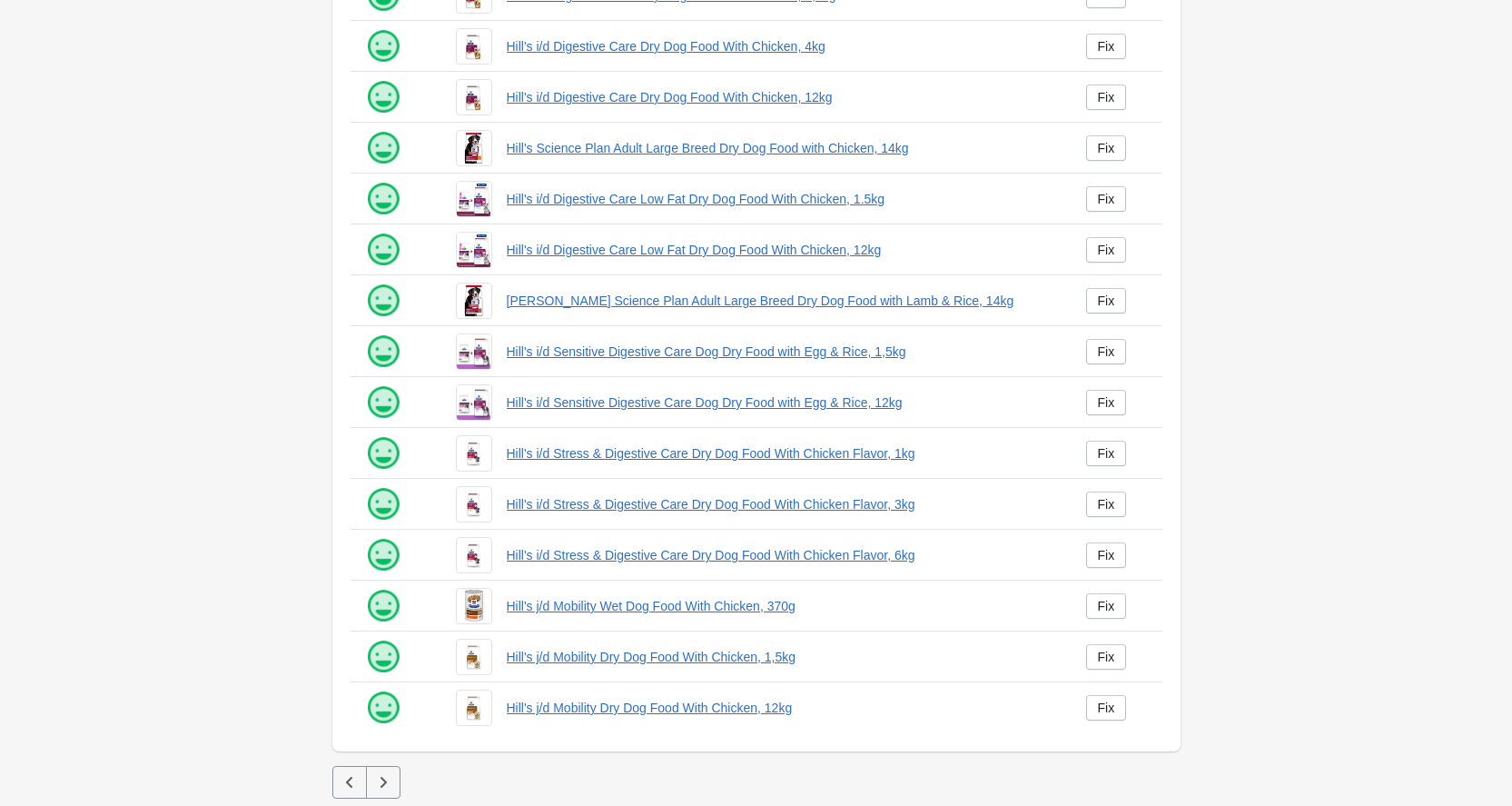
click at [394, 786] on button "button" at bounding box center [384, 782] width 35 height 33
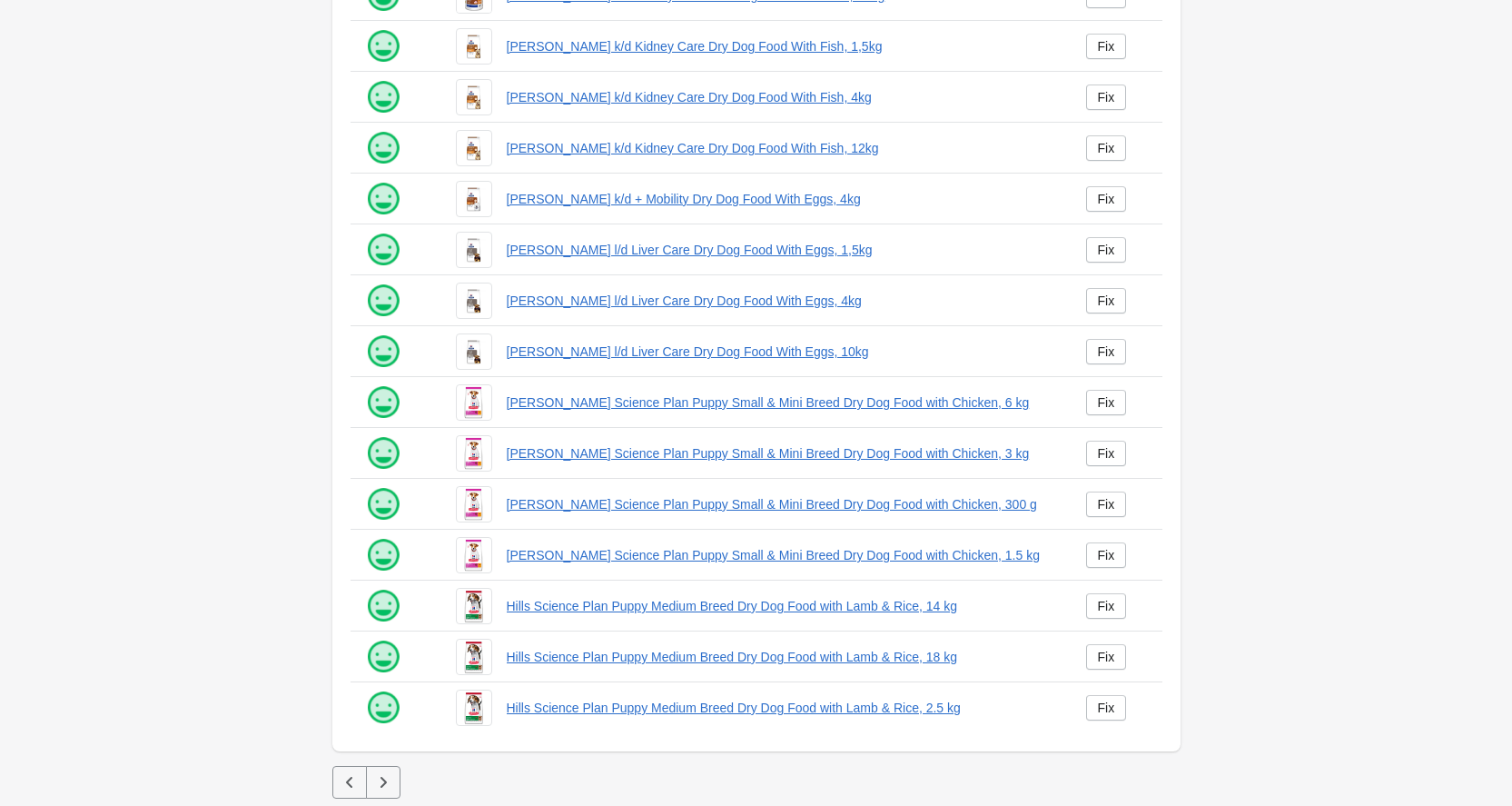
click at [391, 778] on icon "button" at bounding box center [384, 782] width 18 height 18
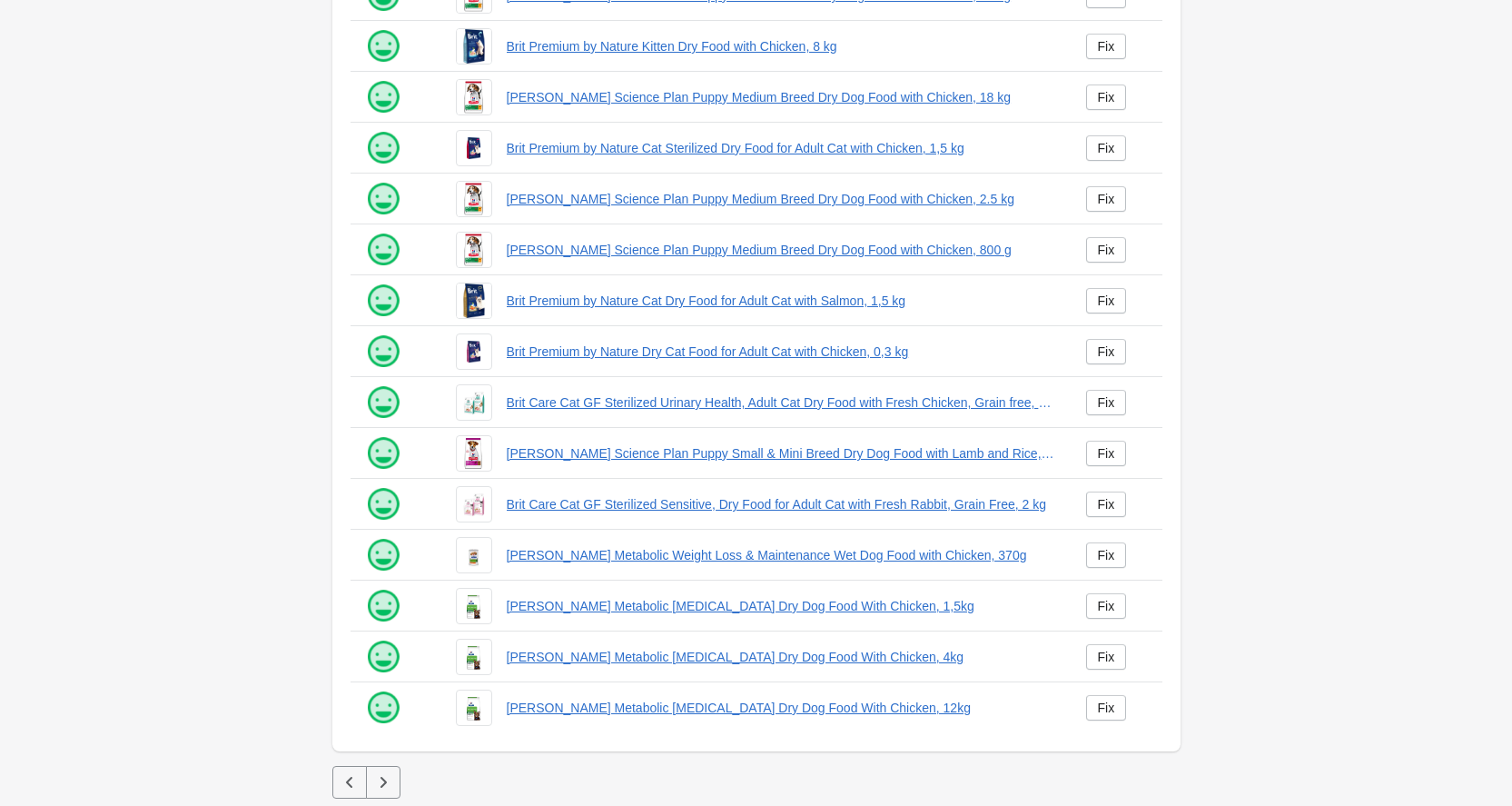
click at [386, 769] on button "button" at bounding box center [384, 782] width 35 height 33
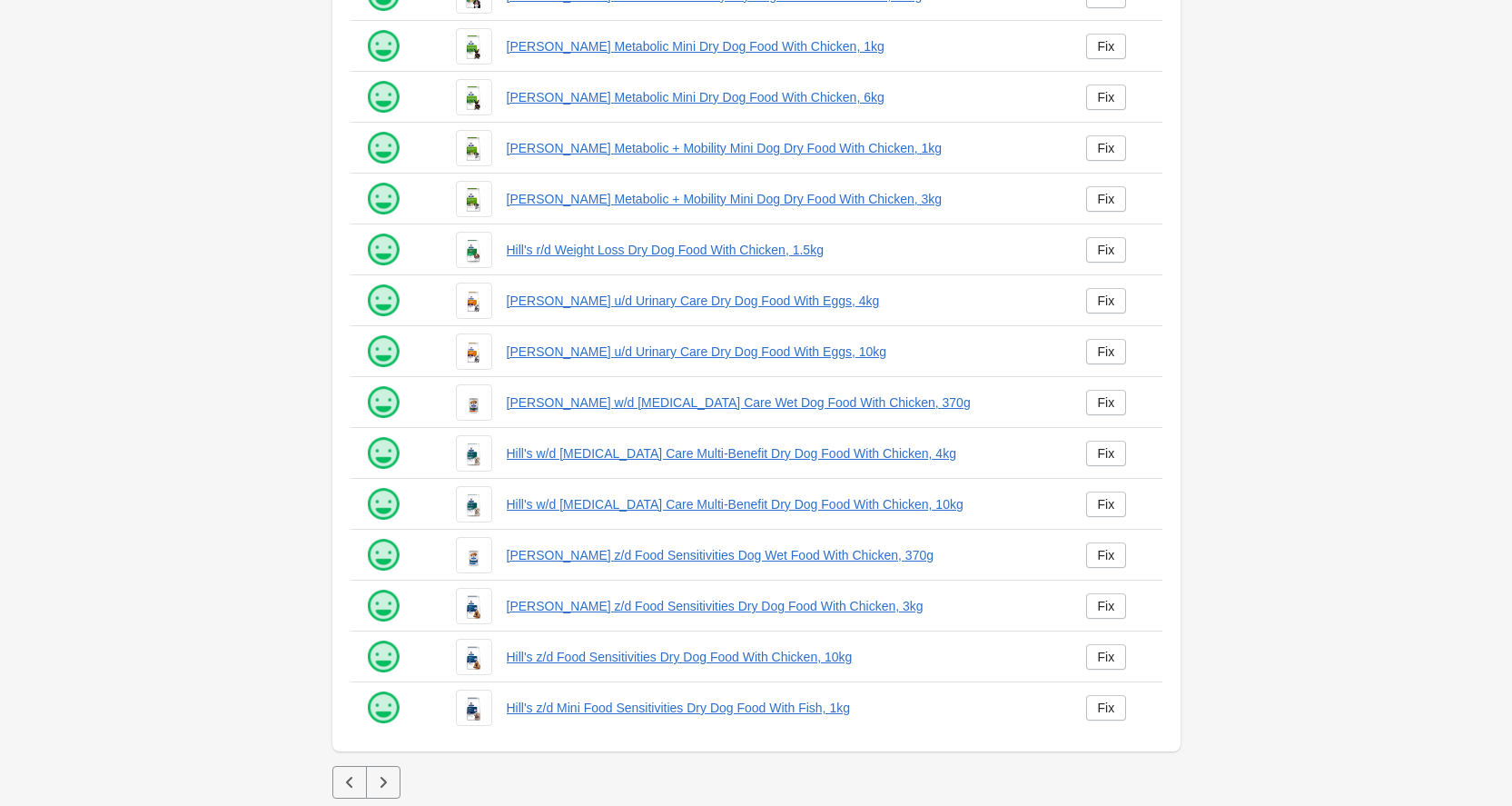
click at [386, 771] on button "button" at bounding box center [384, 782] width 35 height 33
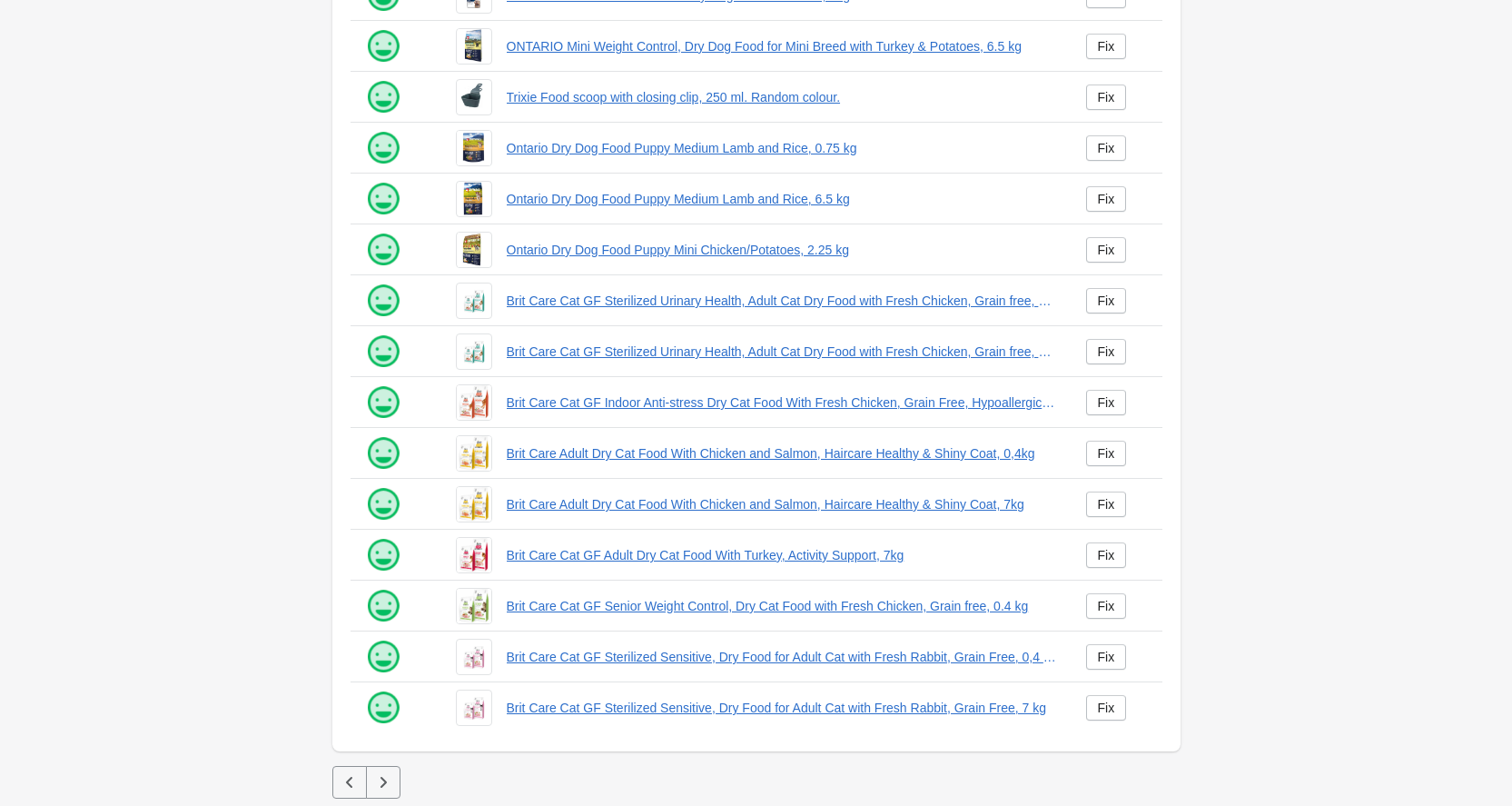
click at [387, 772] on button "button" at bounding box center [384, 782] width 35 height 33
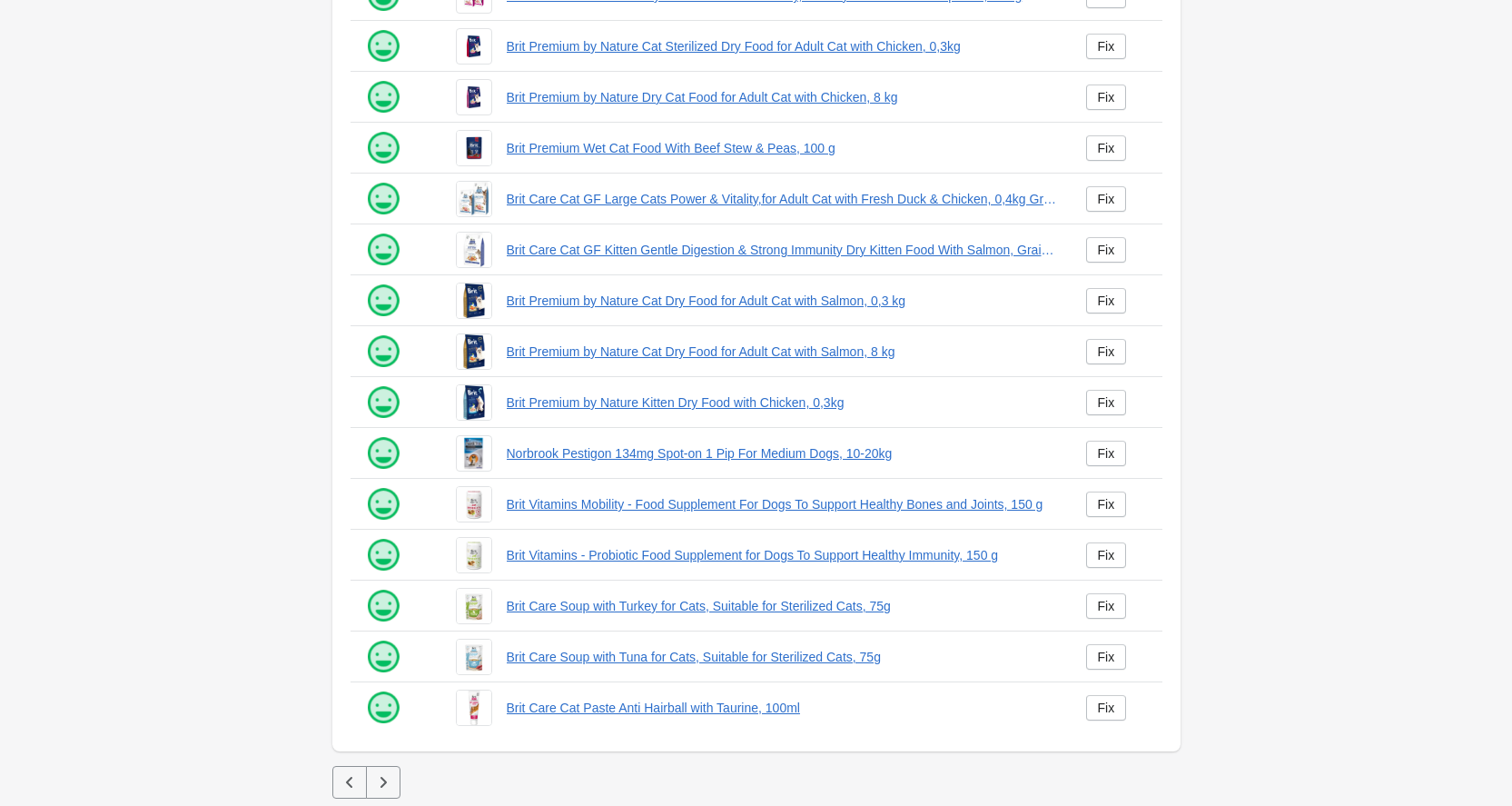
click at [388, 775] on icon "button" at bounding box center [384, 782] width 18 height 18
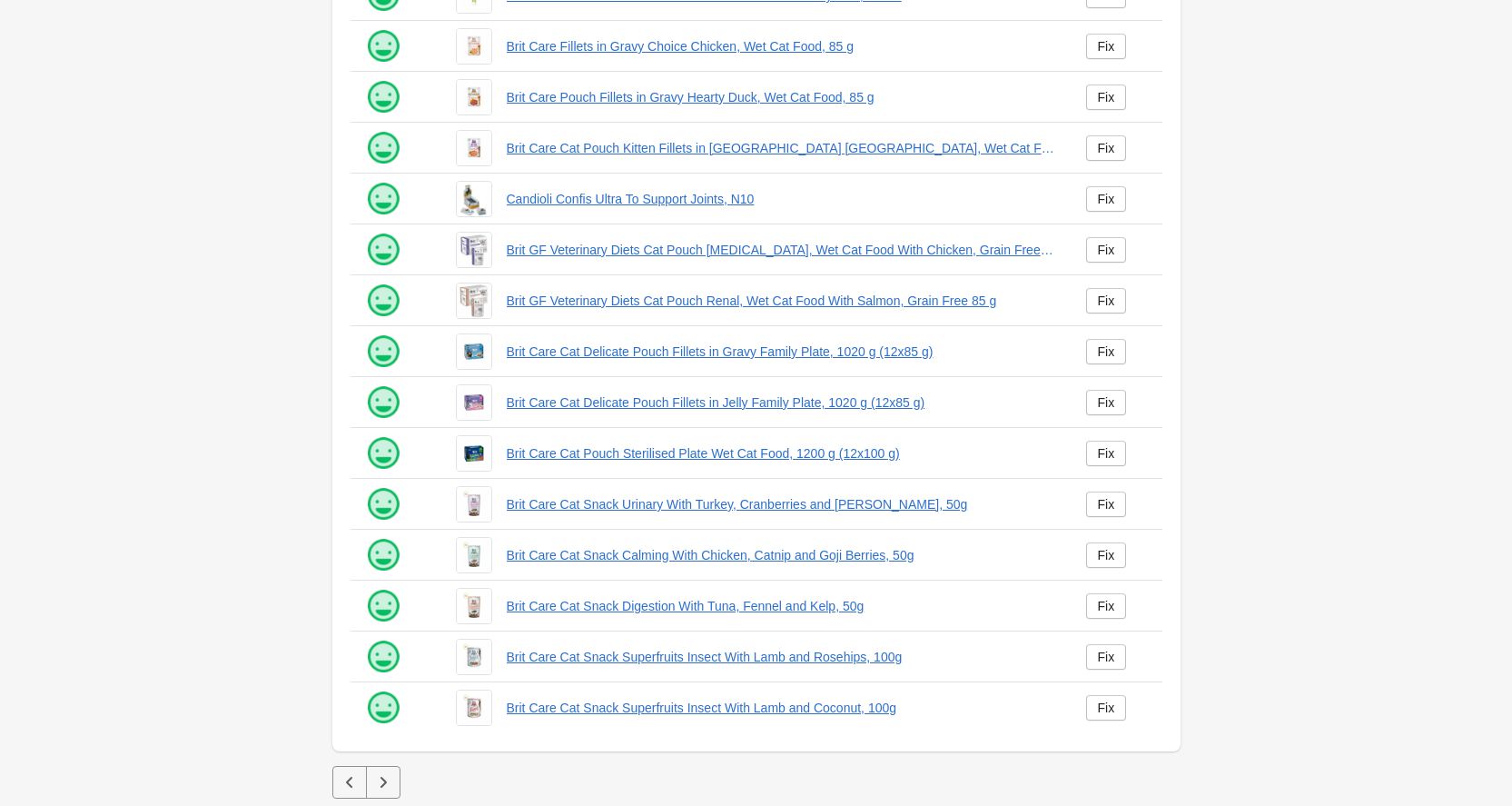
click at [388, 776] on icon "button" at bounding box center [384, 782] width 18 height 18
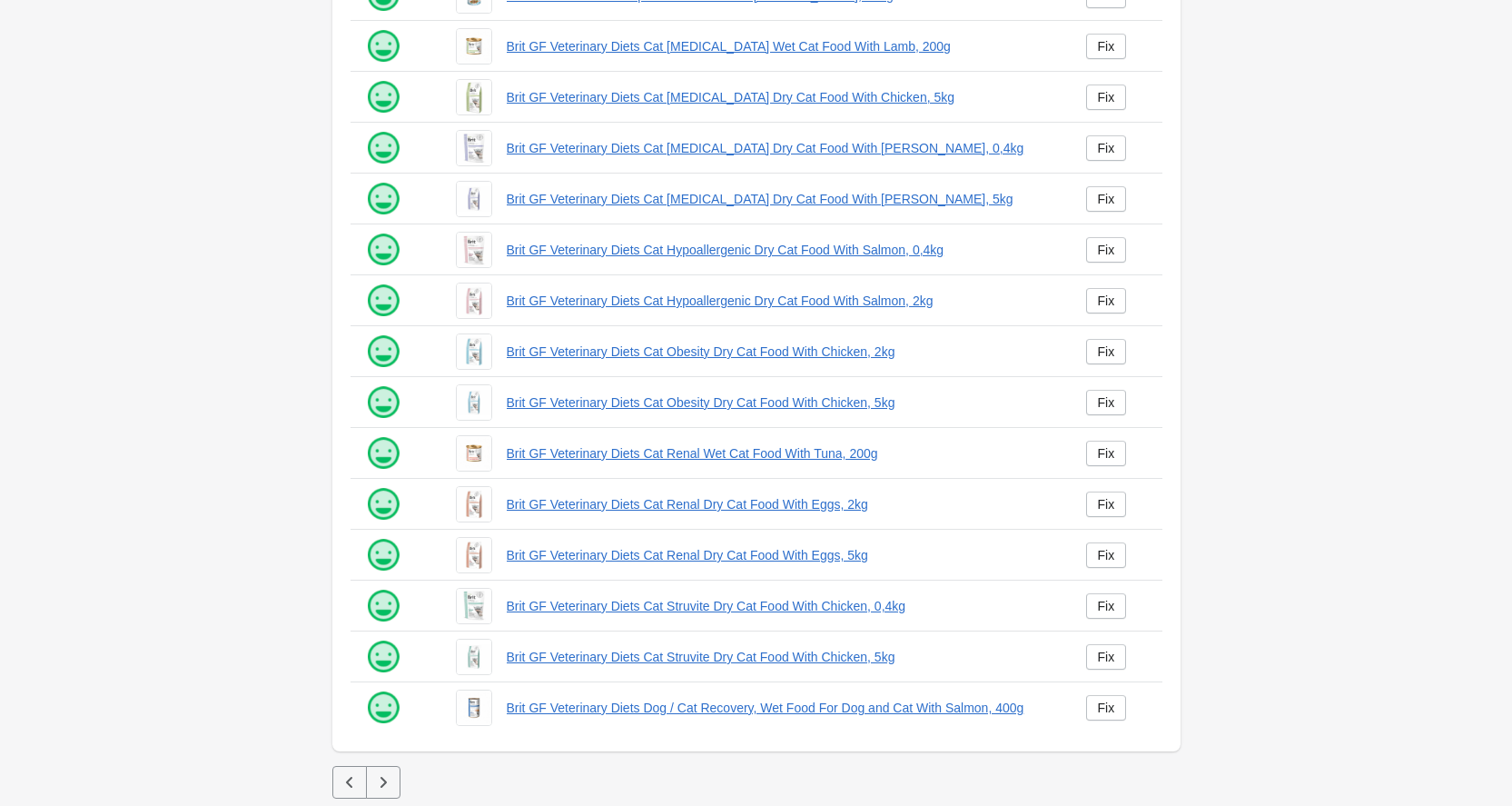
click at [388, 775] on icon "button" at bounding box center [384, 782] width 18 height 18
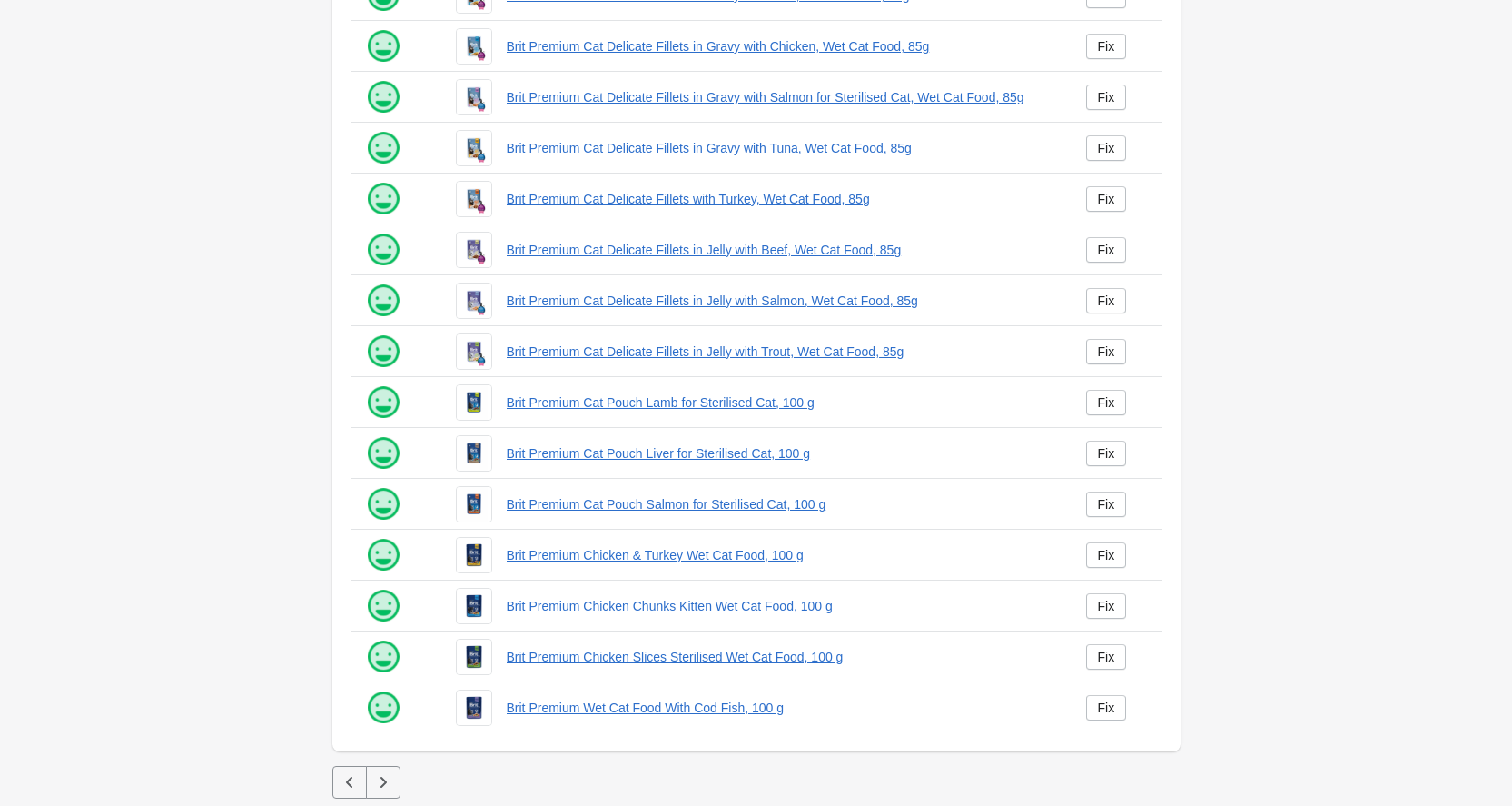
click at [388, 775] on icon "button" at bounding box center [384, 782] width 18 height 18
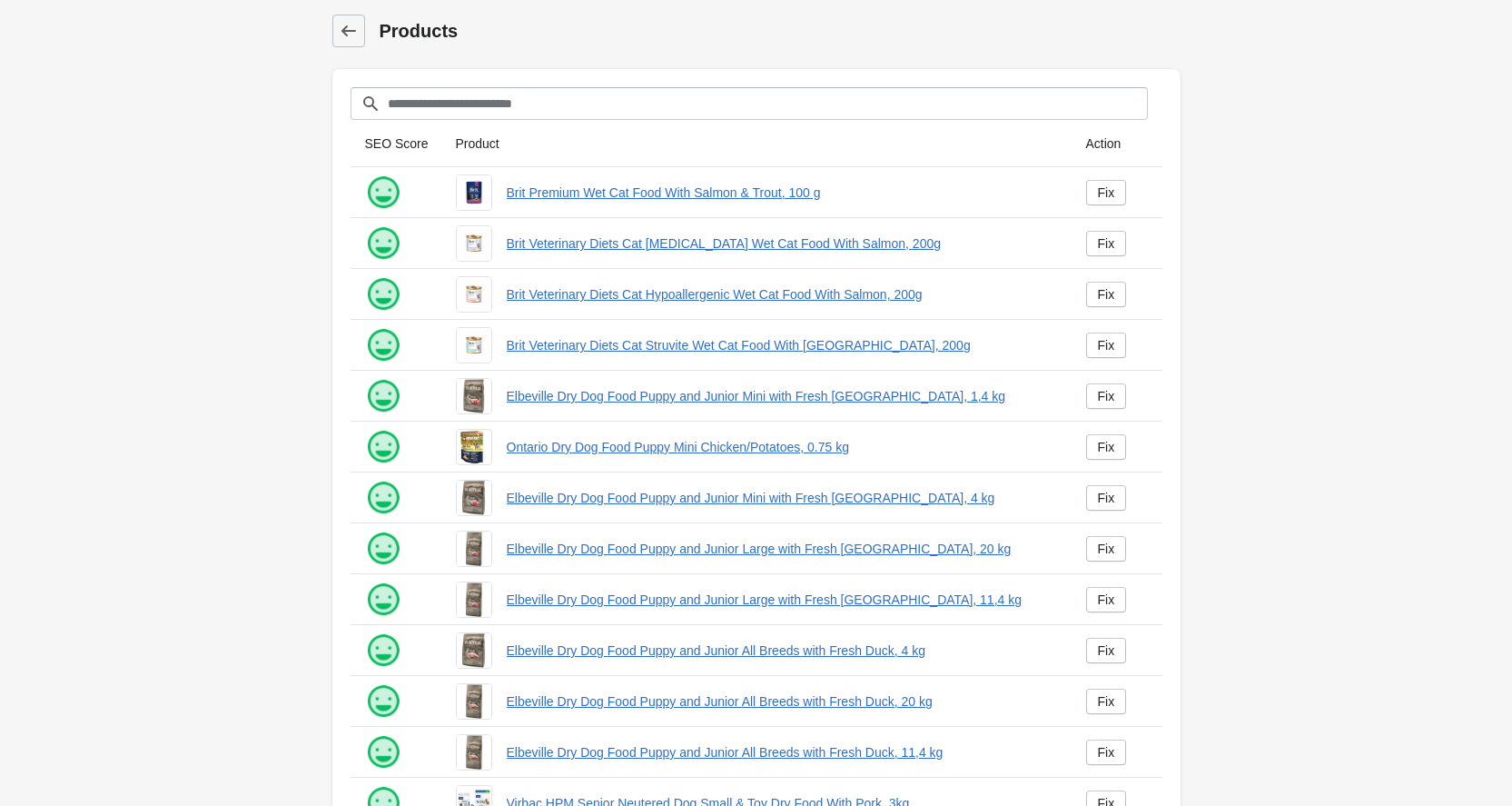
click at [388, 774] on div at bounding box center [388, 795] width 76 height 50
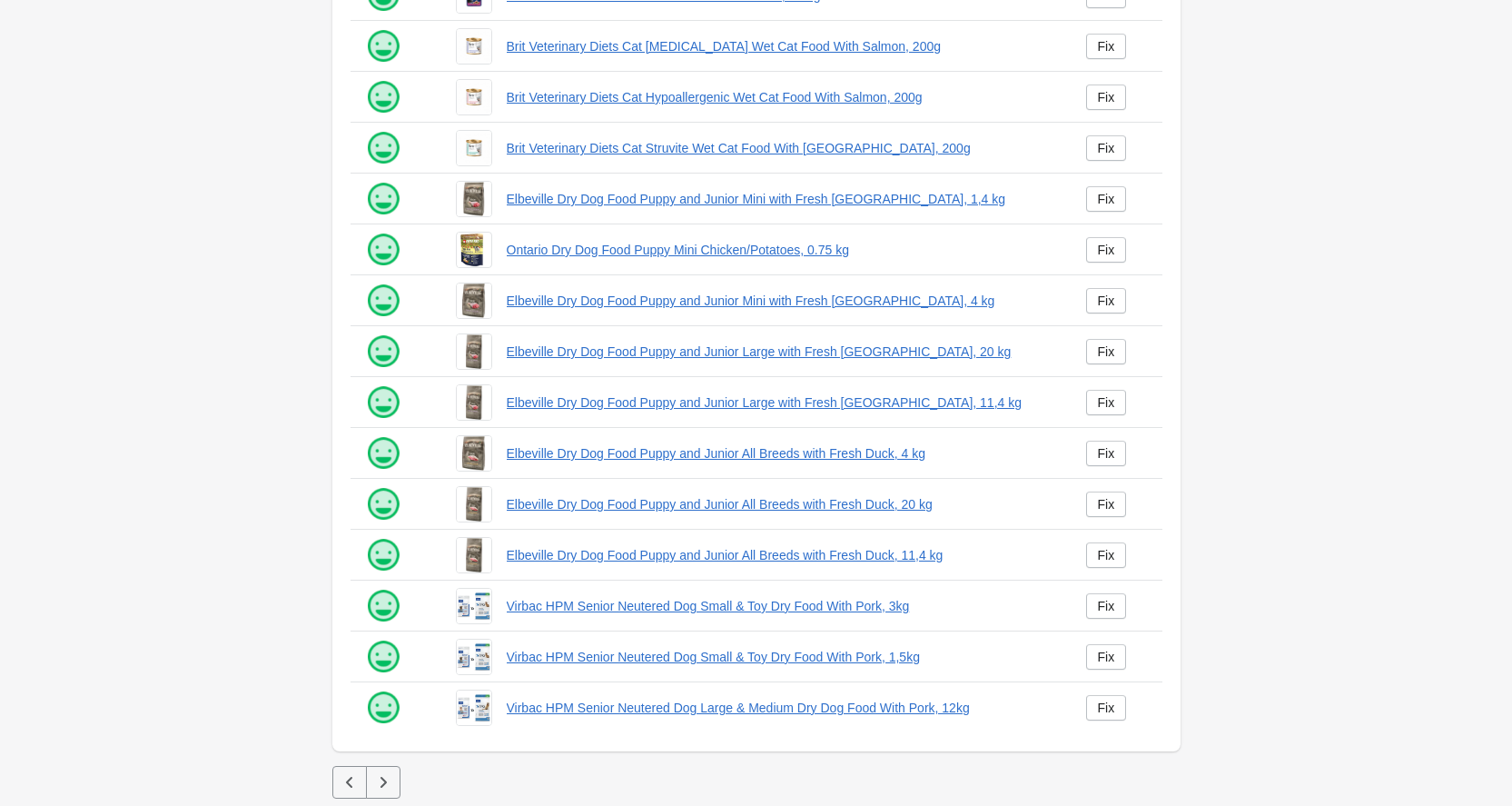
click at [387, 774] on icon "button" at bounding box center [384, 782] width 18 height 18
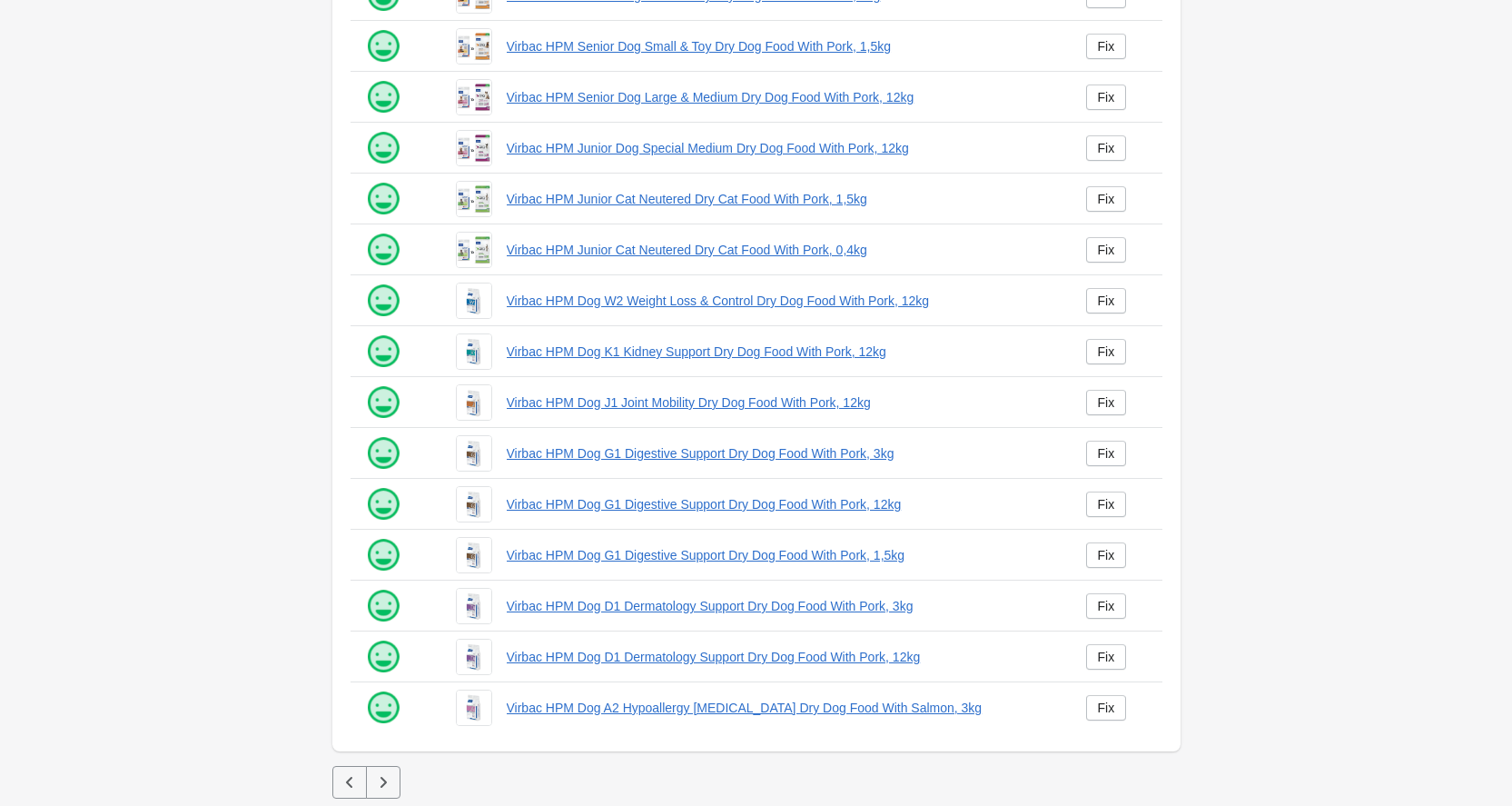
click at [387, 774] on icon "button" at bounding box center [384, 782] width 18 height 18
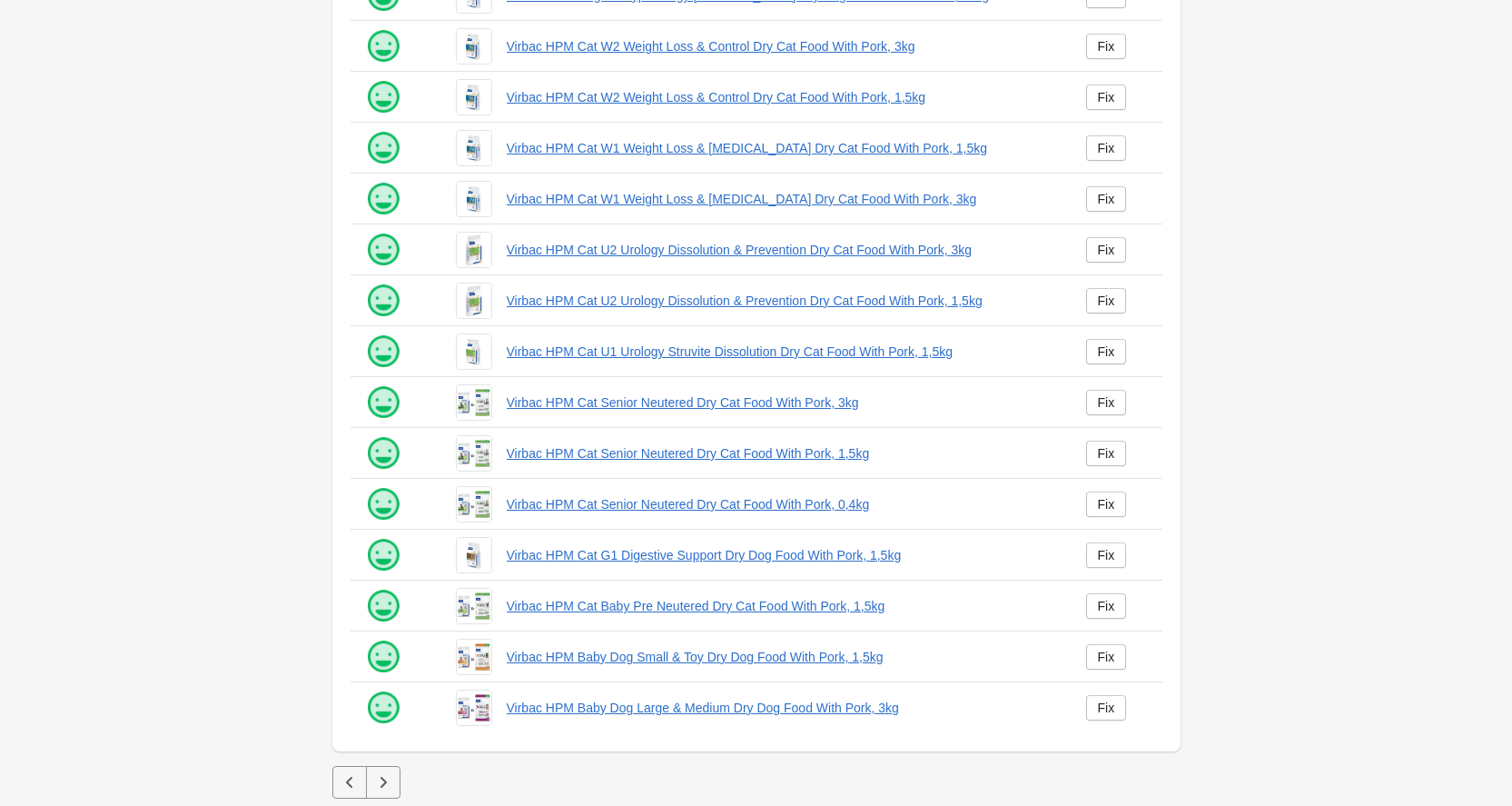
click at [386, 774] on icon "button" at bounding box center [384, 782] width 18 height 18
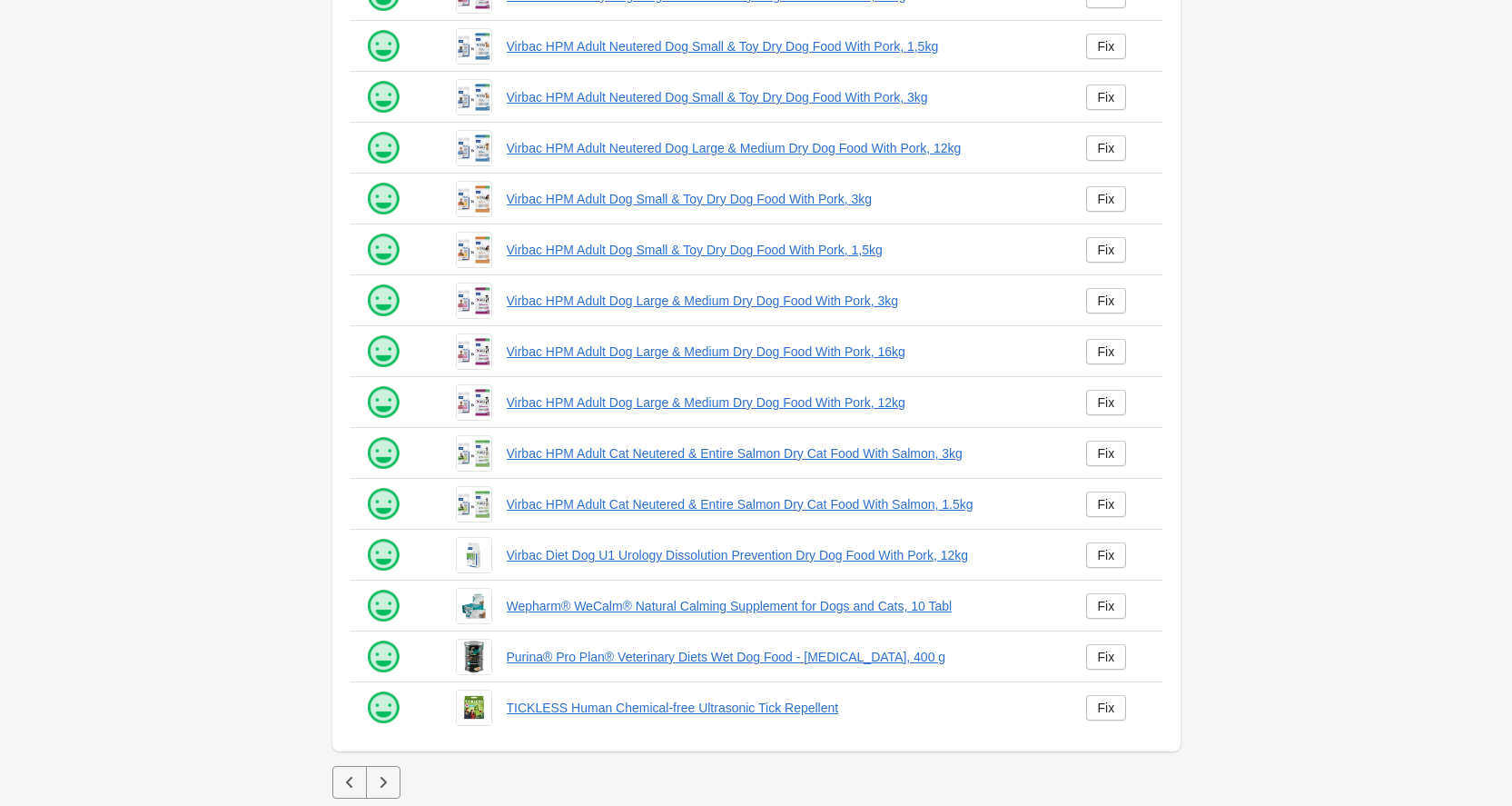
click at [383, 775] on icon "button" at bounding box center [384, 782] width 18 height 18
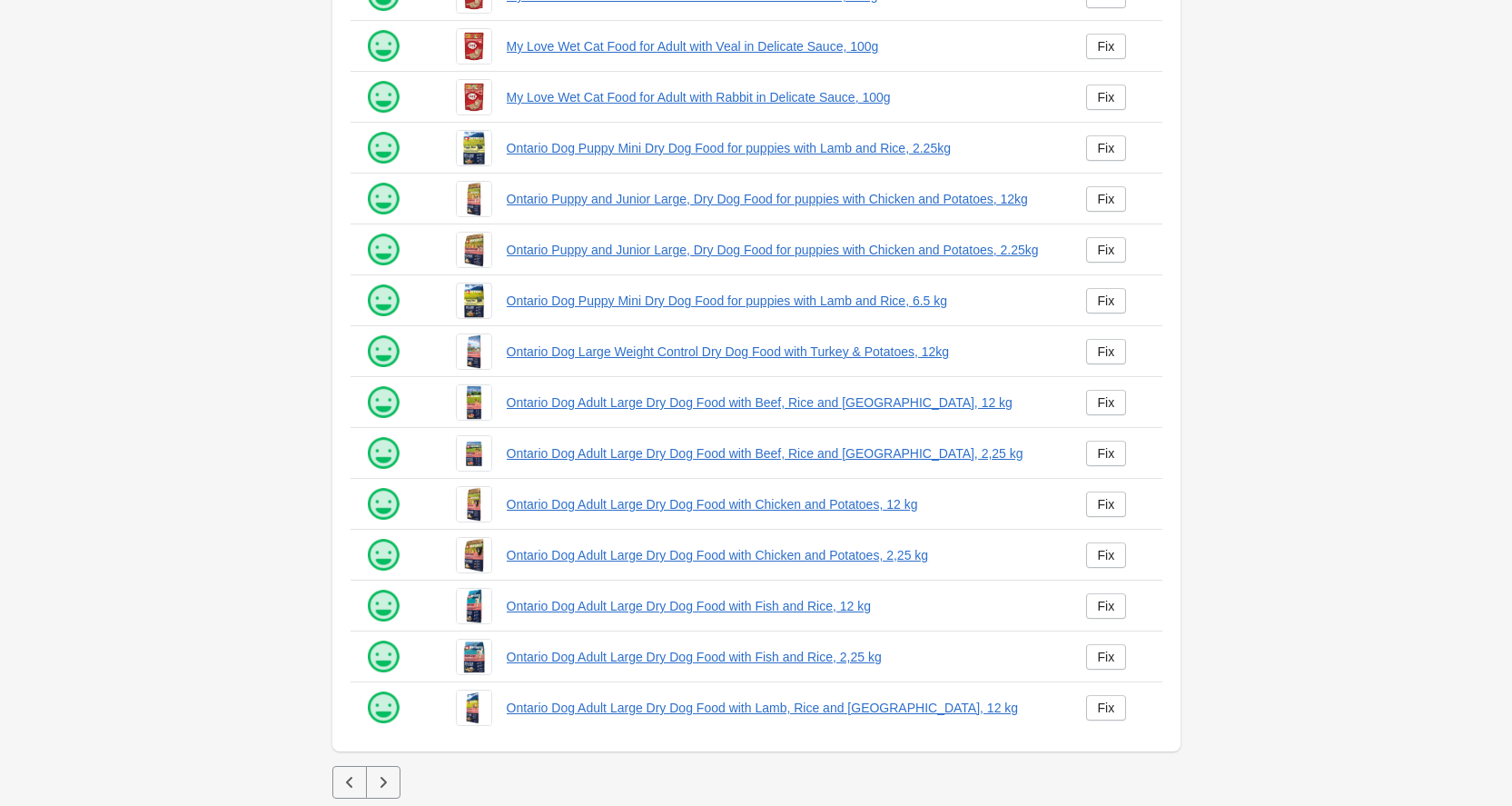
click at [383, 774] on icon "button" at bounding box center [384, 782] width 18 height 18
